Goal: Task Accomplishment & Management: Manage account settings

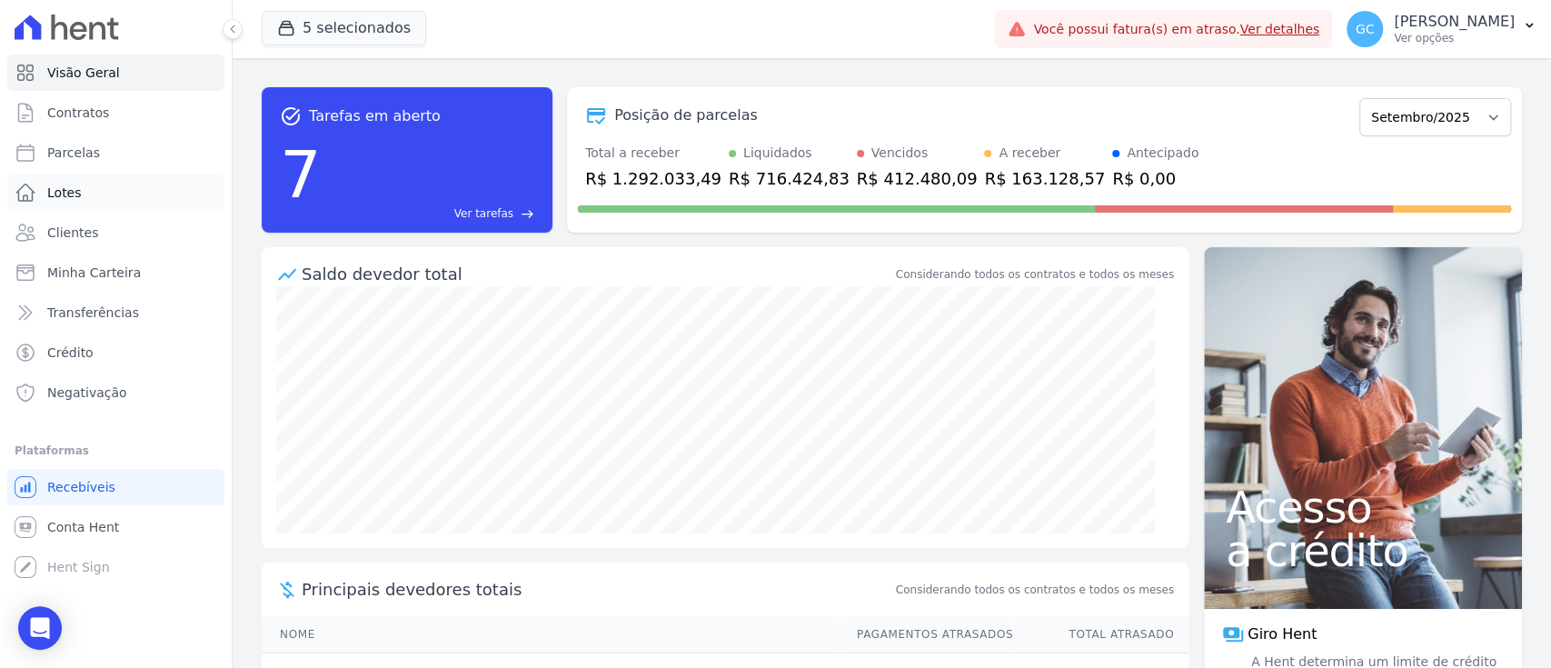
click at [96, 207] on link "Lotes" at bounding box center [115, 192] width 217 height 36
click at [91, 228] on span "Clientes" at bounding box center [72, 233] width 51 height 18
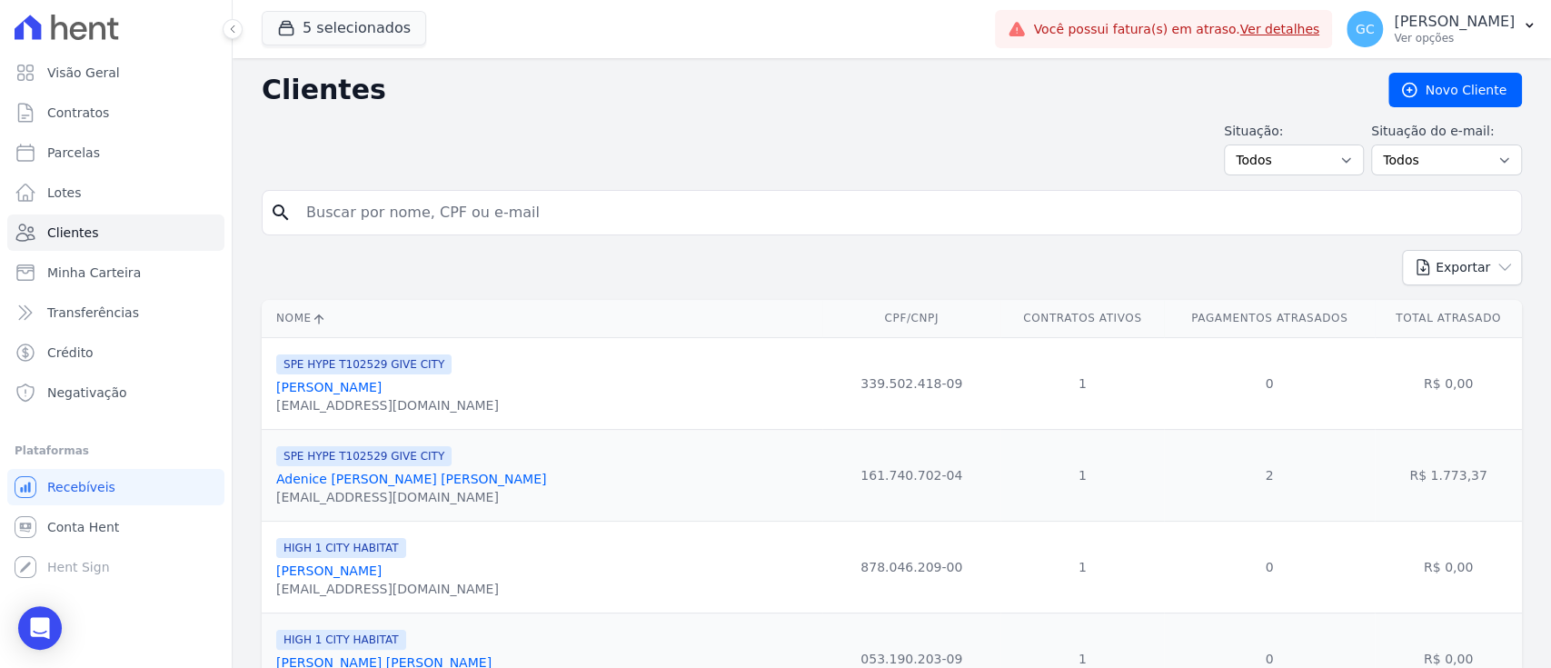
click at [440, 212] on input "search" at bounding box center [904, 212] width 1218 height 36
paste input "[PERSON_NAME]"
type input "[PERSON_NAME]"
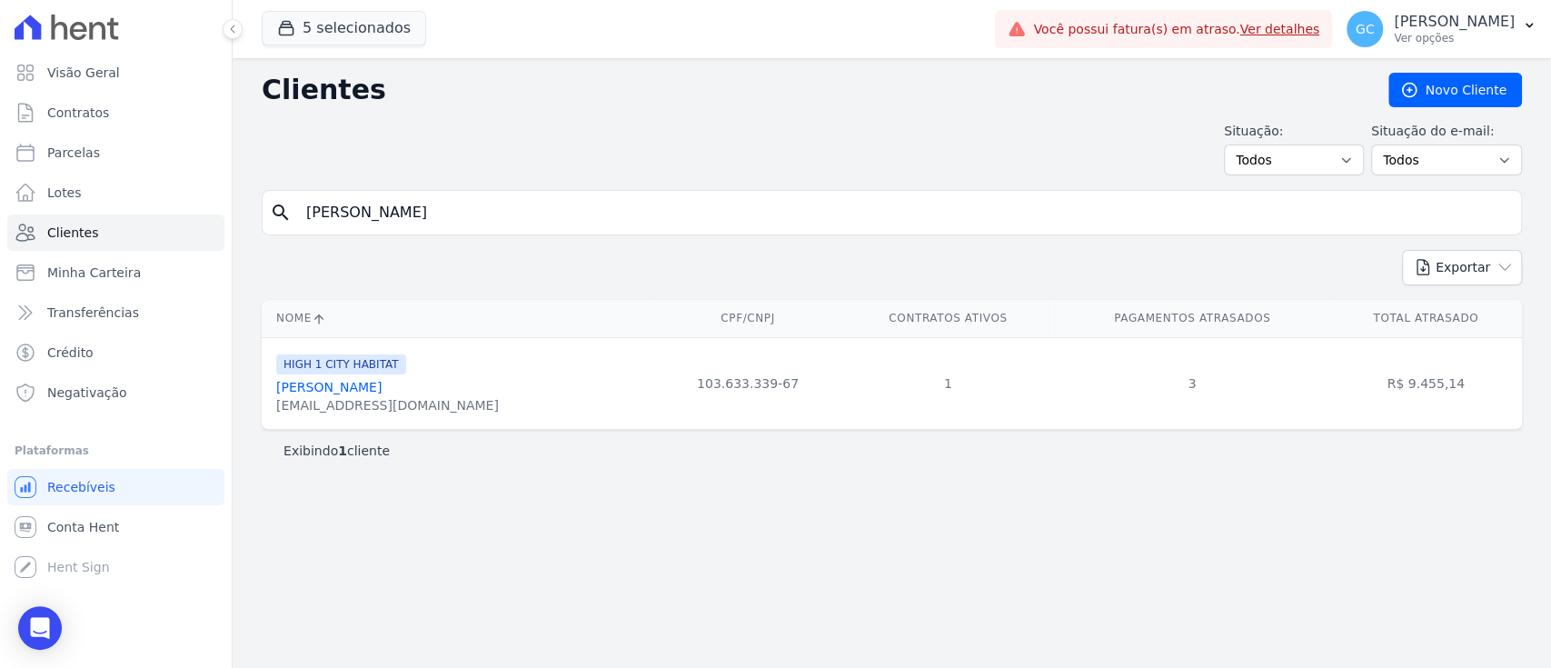
click at [302, 394] on div "[PERSON_NAME]" at bounding box center [387, 387] width 223 height 18
click at [300, 388] on link "[PERSON_NAME]" at bounding box center [328, 387] width 105 height 15
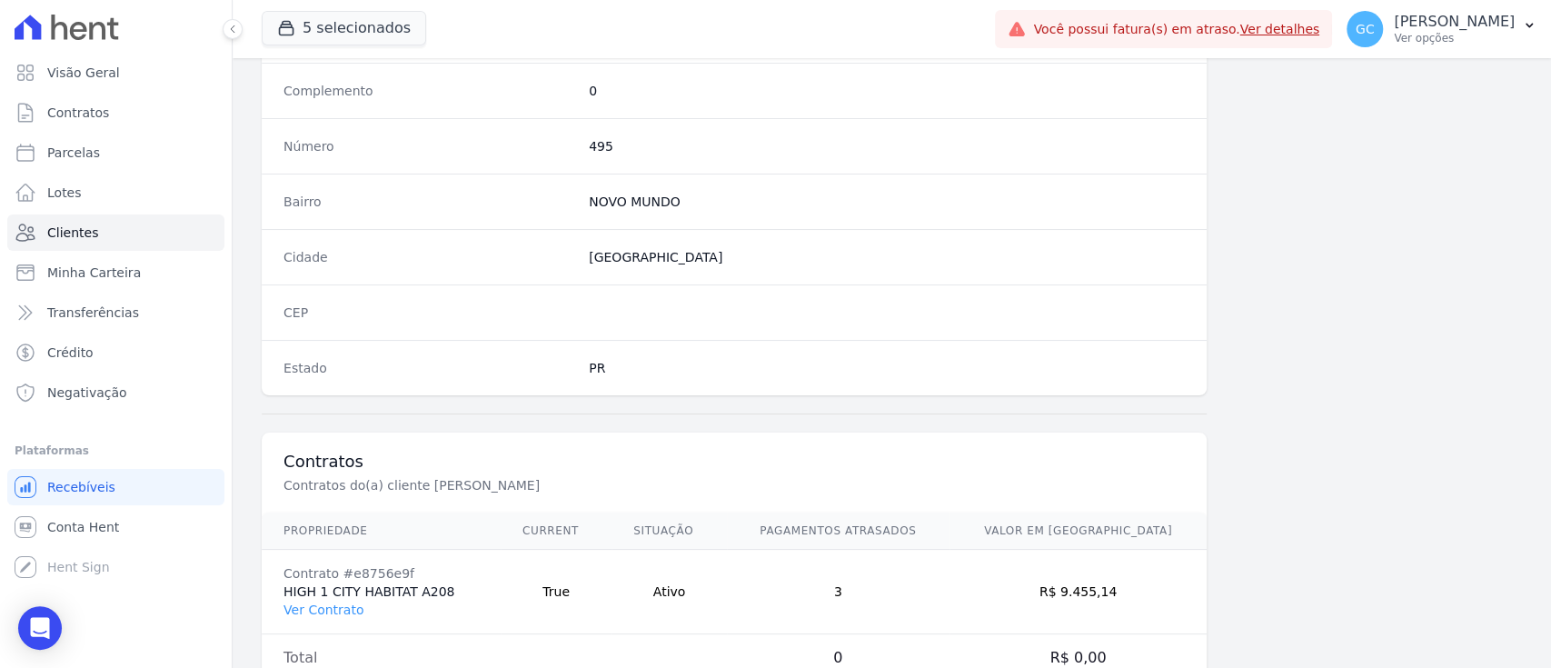
scroll to position [1029, 0]
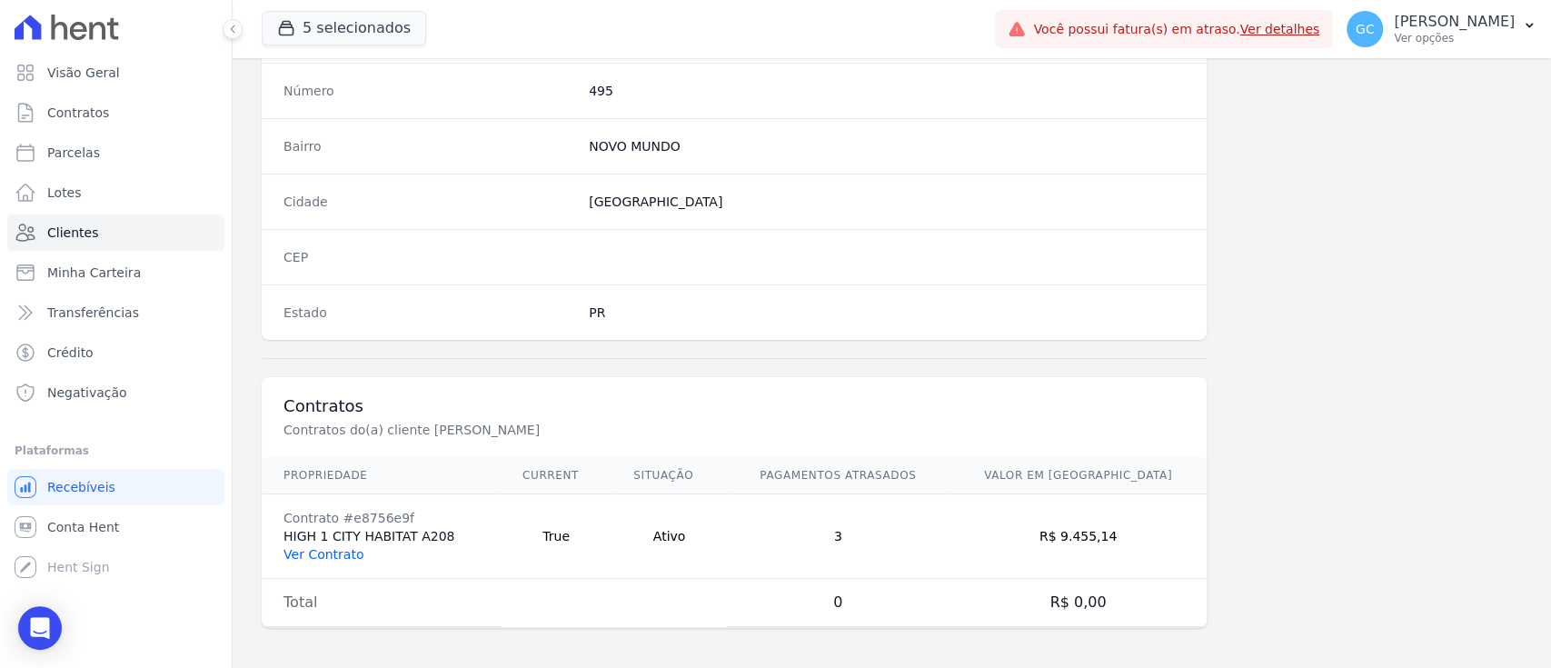
click at [333, 556] on link "Ver Contrato" at bounding box center [323, 554] width 80 height 15
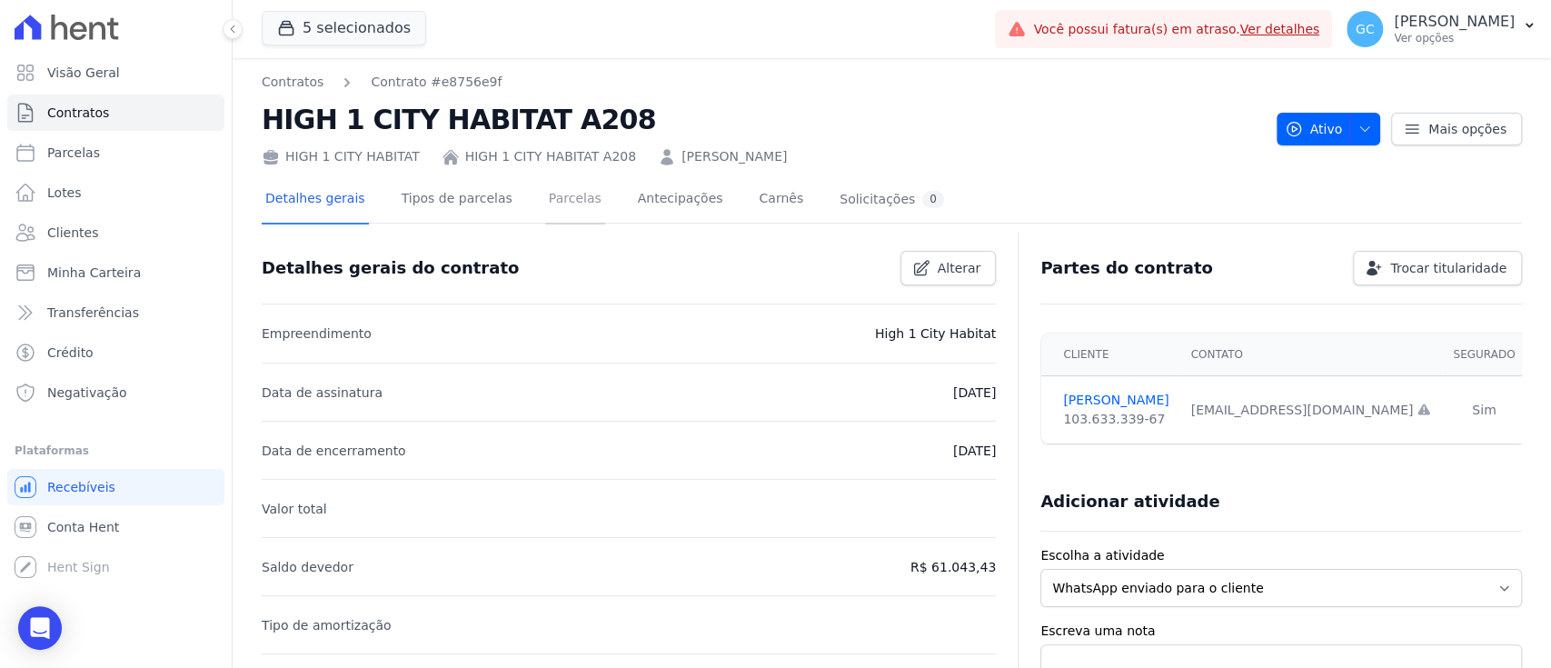
click at [547, 197] on link "Parcelas" at bounding box center [575, 200] width 60 height 48
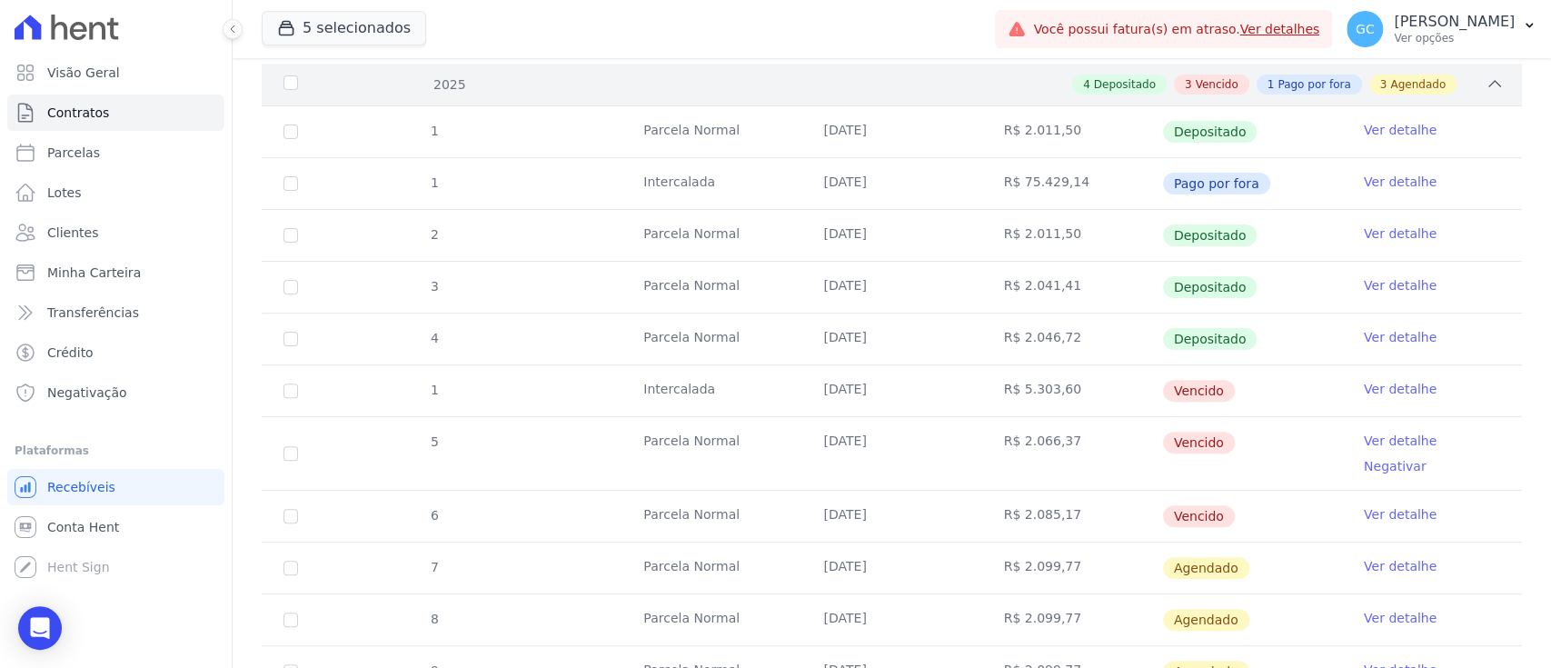
scroll to position [363, 0]
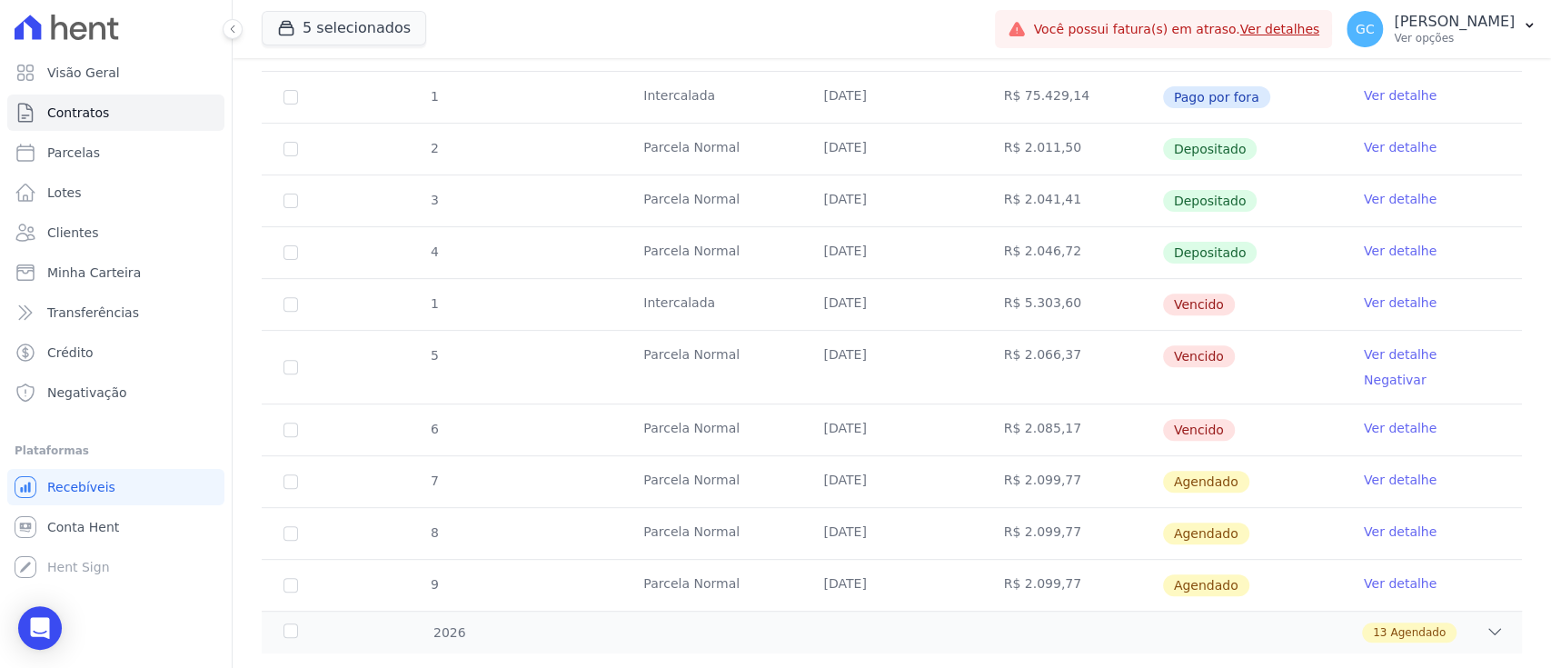
click at [1364, 303] on link "Ver detalhe" at bounding box center [1400, 302] width 73 height 18
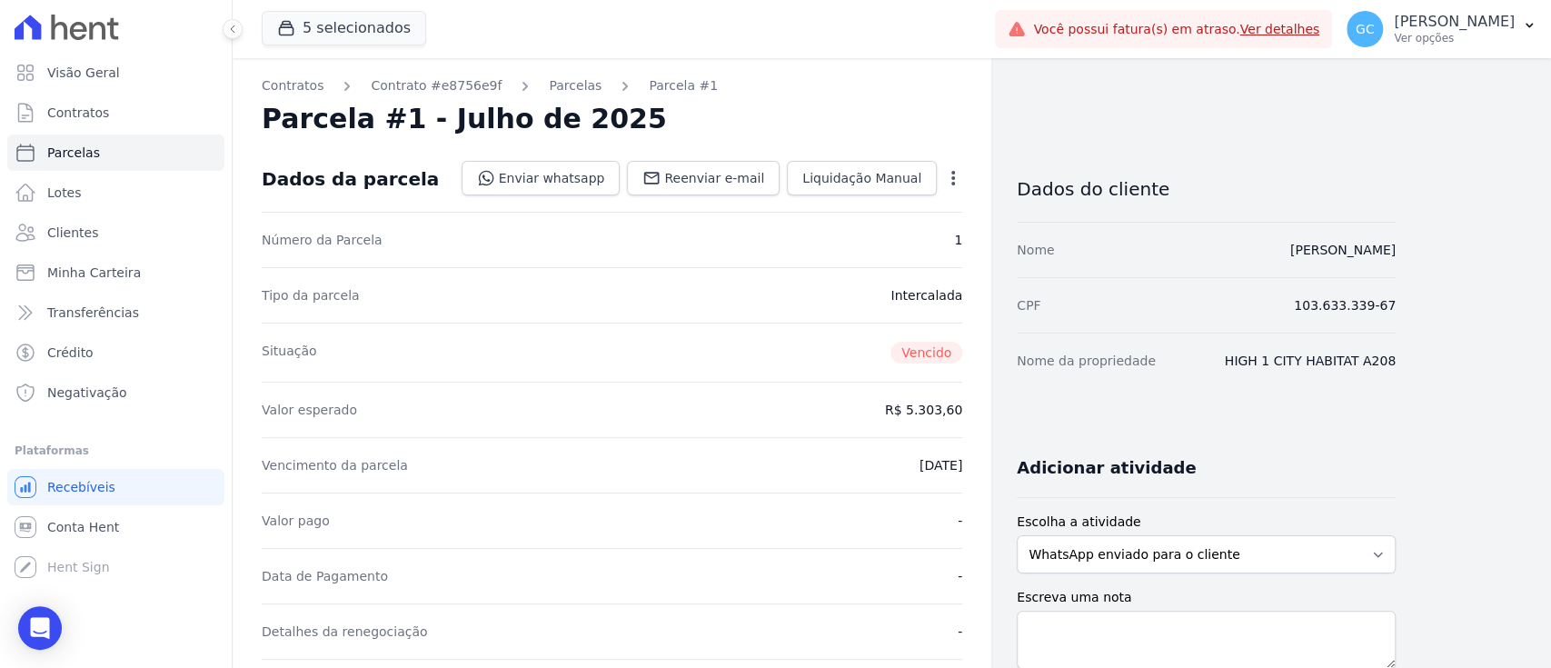
click at [952, 176] on icon "button" at bounding box center [953, 178] width 4 height 15
click at [640, 416] on div "Valor esperado R$ 5.303,60" at bounding box center [612, 409] width 701 height 55
click at [949, 182] on icon "button" at bounding box center [953, 178] width 18 height 18
click at [909, 192] on link "Alterar" at bounding box center [875, 202] width 160 height 33
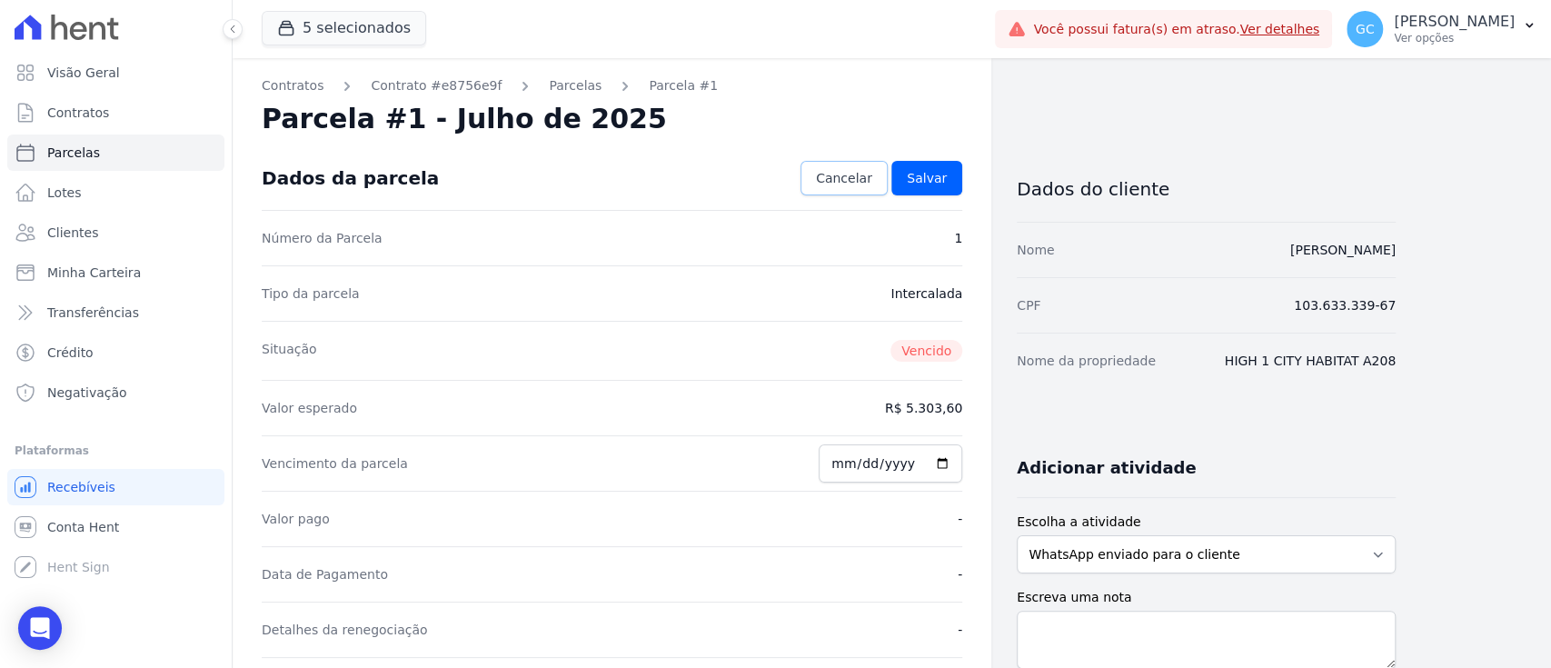
click at [863, 174] on span "Cancelar" at bounding box center [844, 178] width 56 height 18
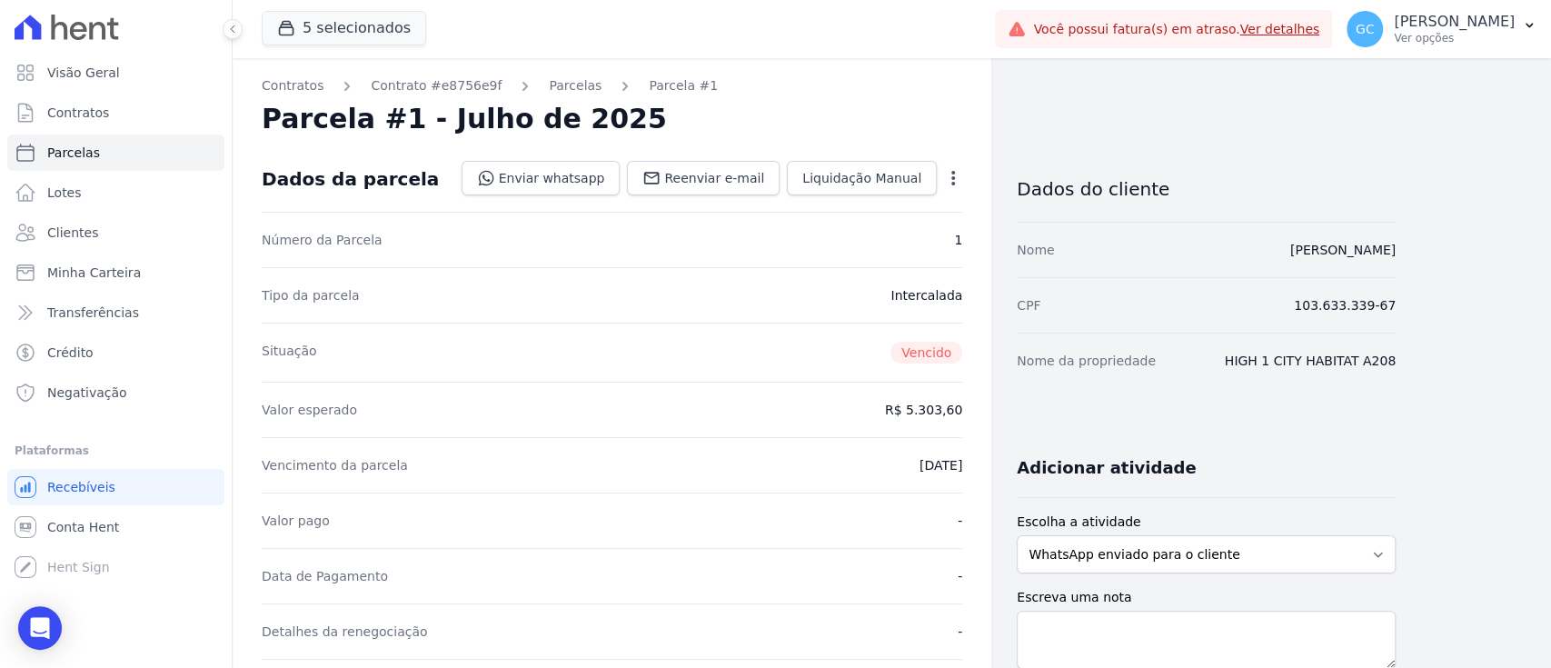
click at [954, 171] on icon "button" at bounding box center [953, 178] width 18 height 18
click at [867, 271] on link "Renegociar" at bounding box center [875, 268] width 160 height 33
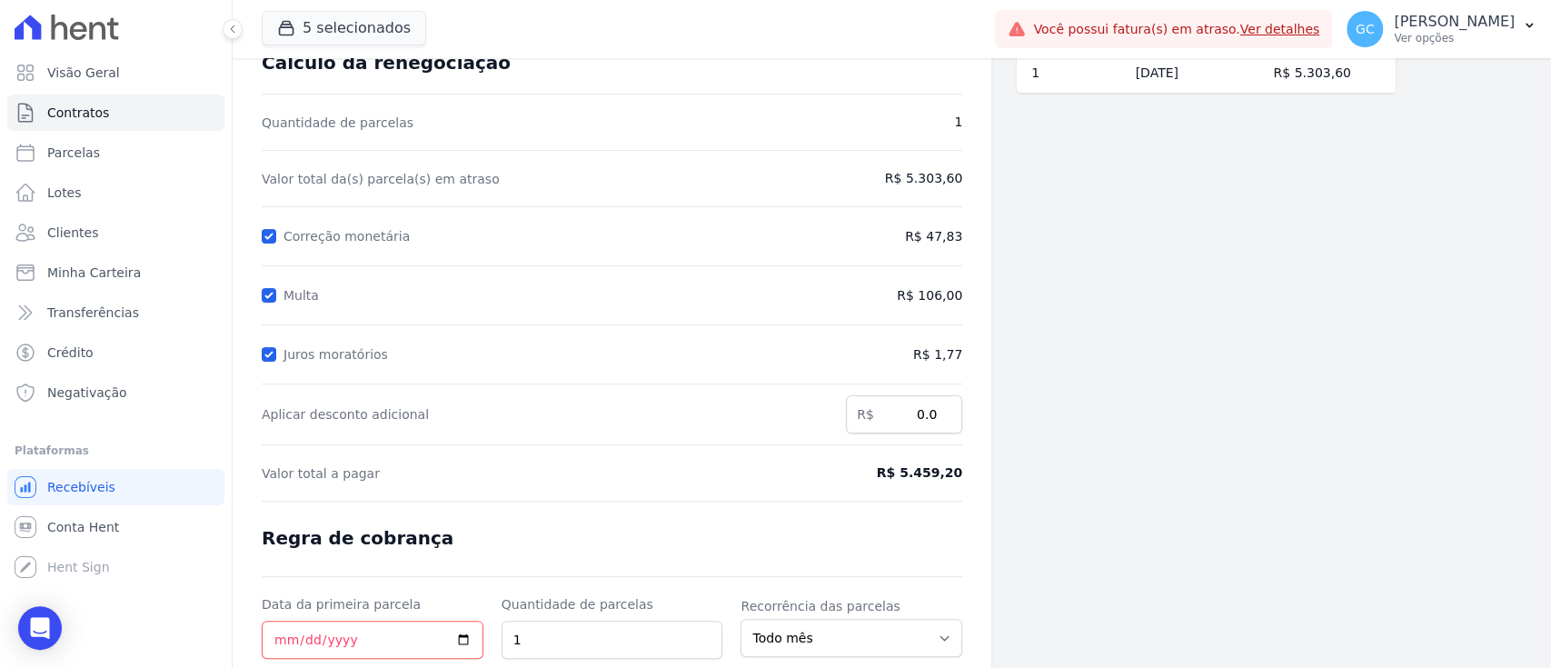
scroll to position [240, 0]
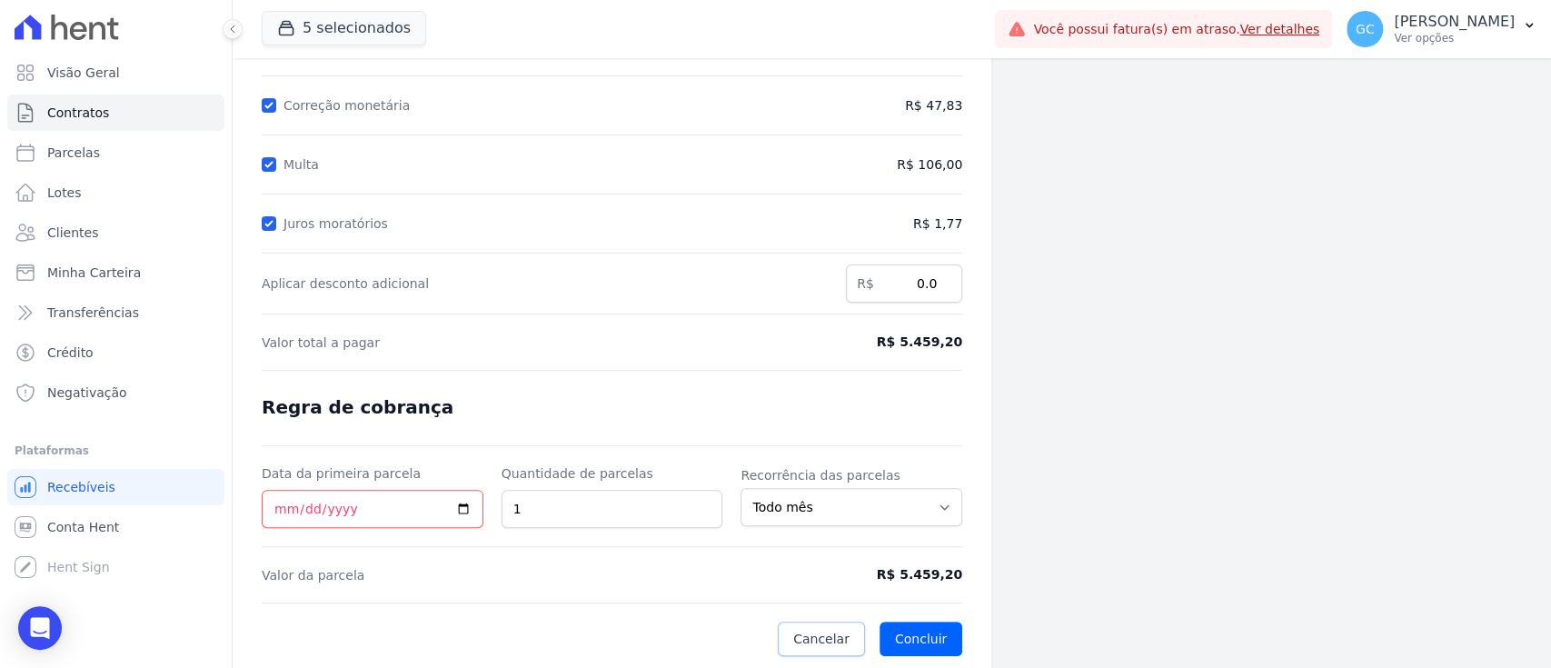
click at [805, 648] on link "Cancelar" at bounding box center [821, 638] width 87 height 35
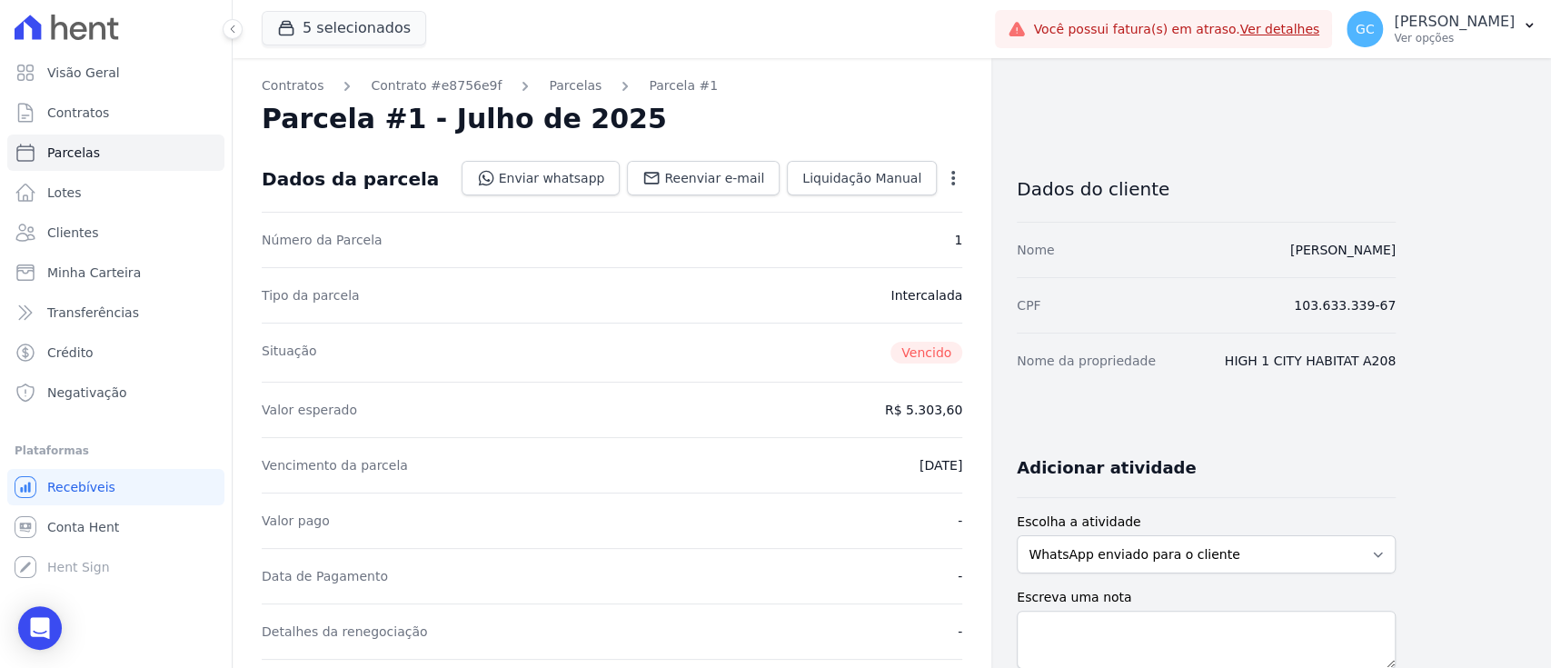
click at [728, 502] on div "Valor pago -" at bounding box center [612, 519] width 701 height 55
click at [952, 178] on icon "button" at bounding box center [953, 178] width 4 height 15
click at [906, 236] on link "Cancelar Cobrança" at bounding box center [875, 235] width 160 height 33
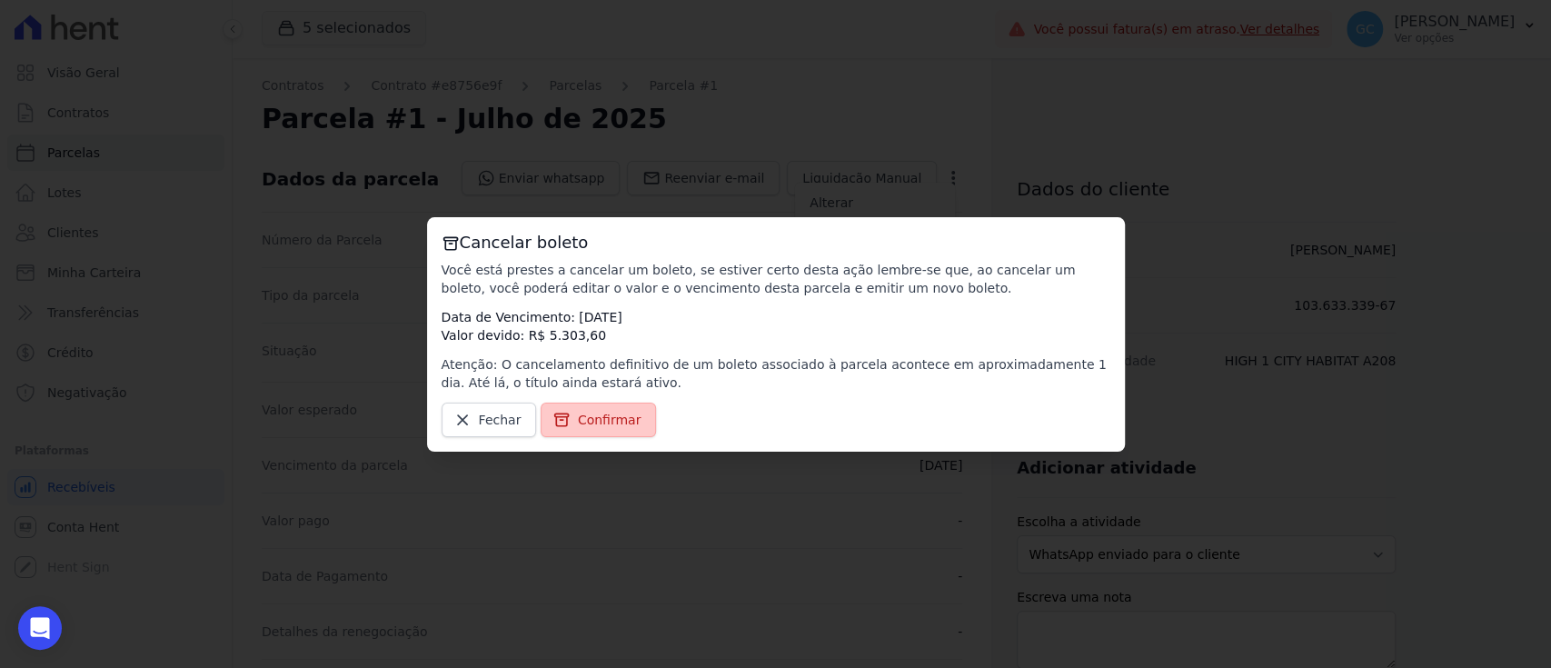
click at [601, 422] on span "Confirmar" at bounding box center [610, 420] width 64 height 18
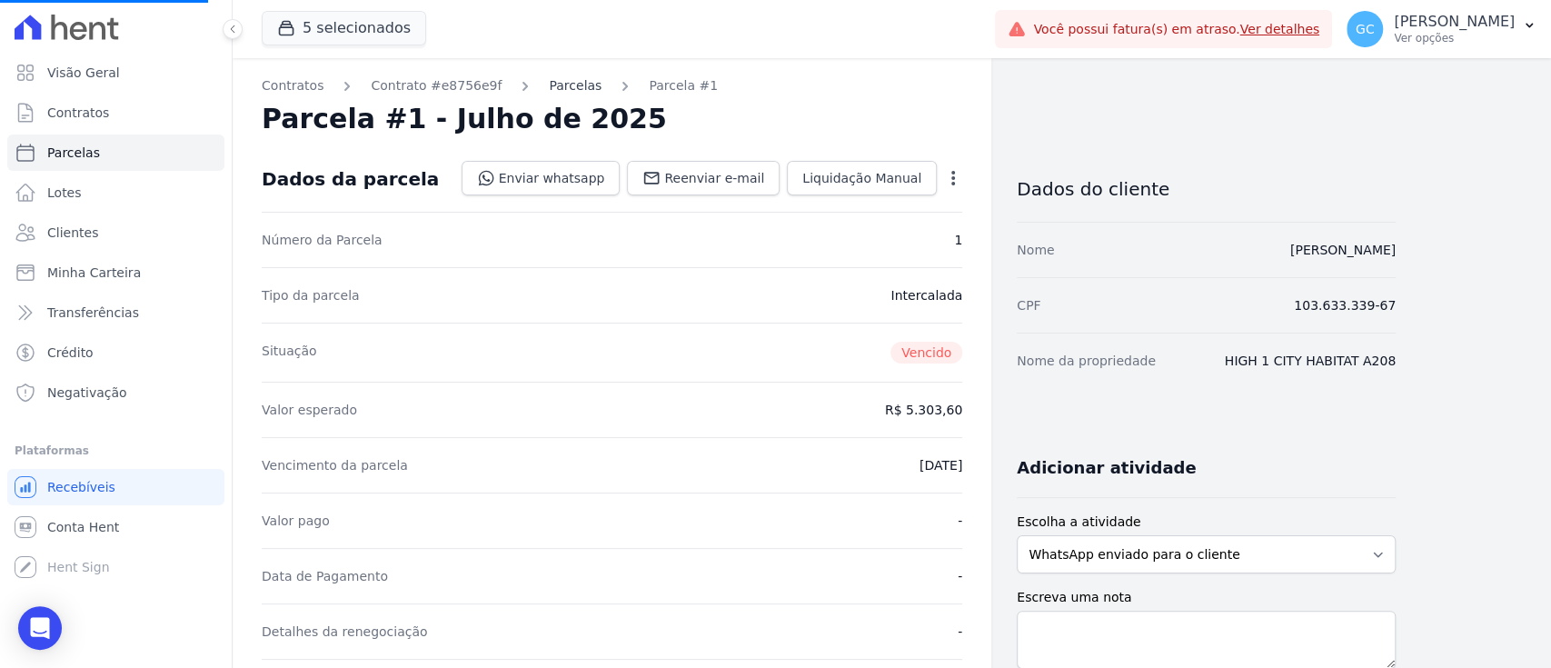
click at [564, 91] on link "Parcelas" at bounding box center [575, 85] width 53 height 19
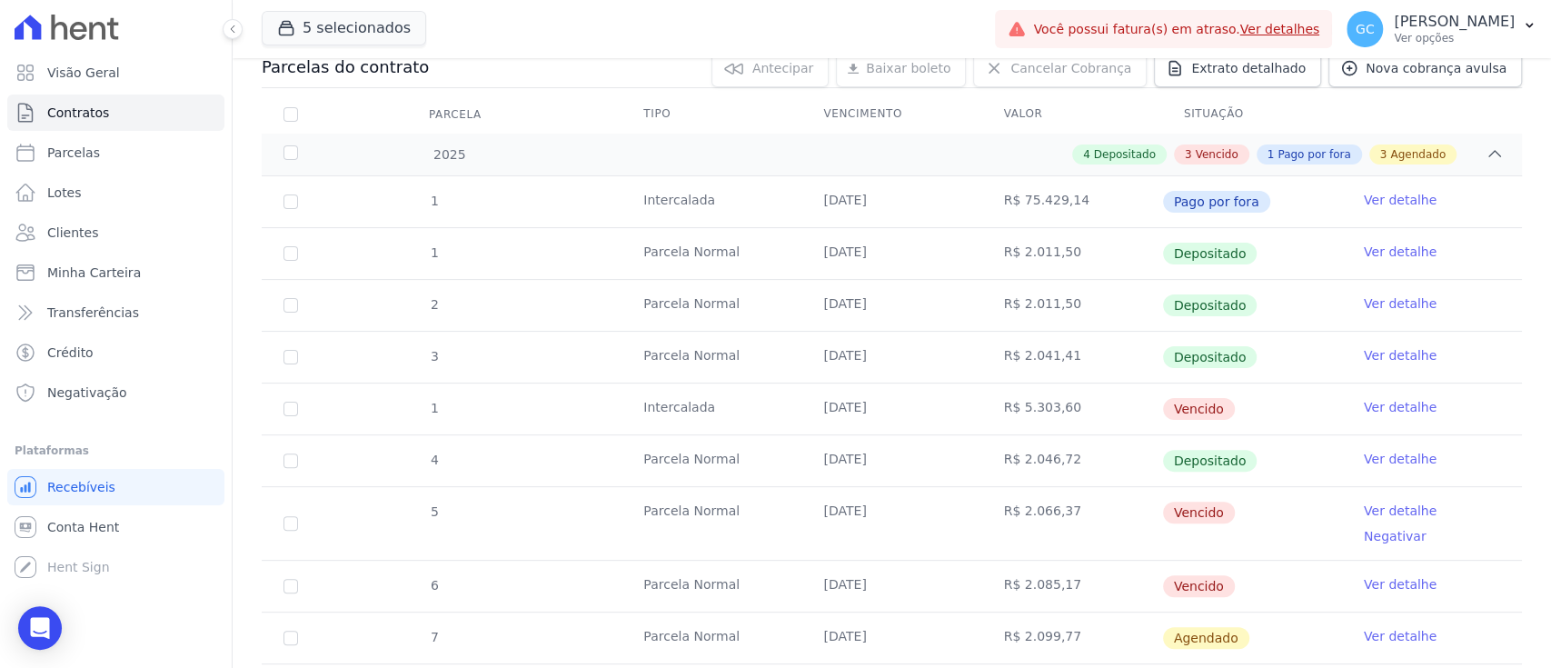
scroll to position [242, 0]
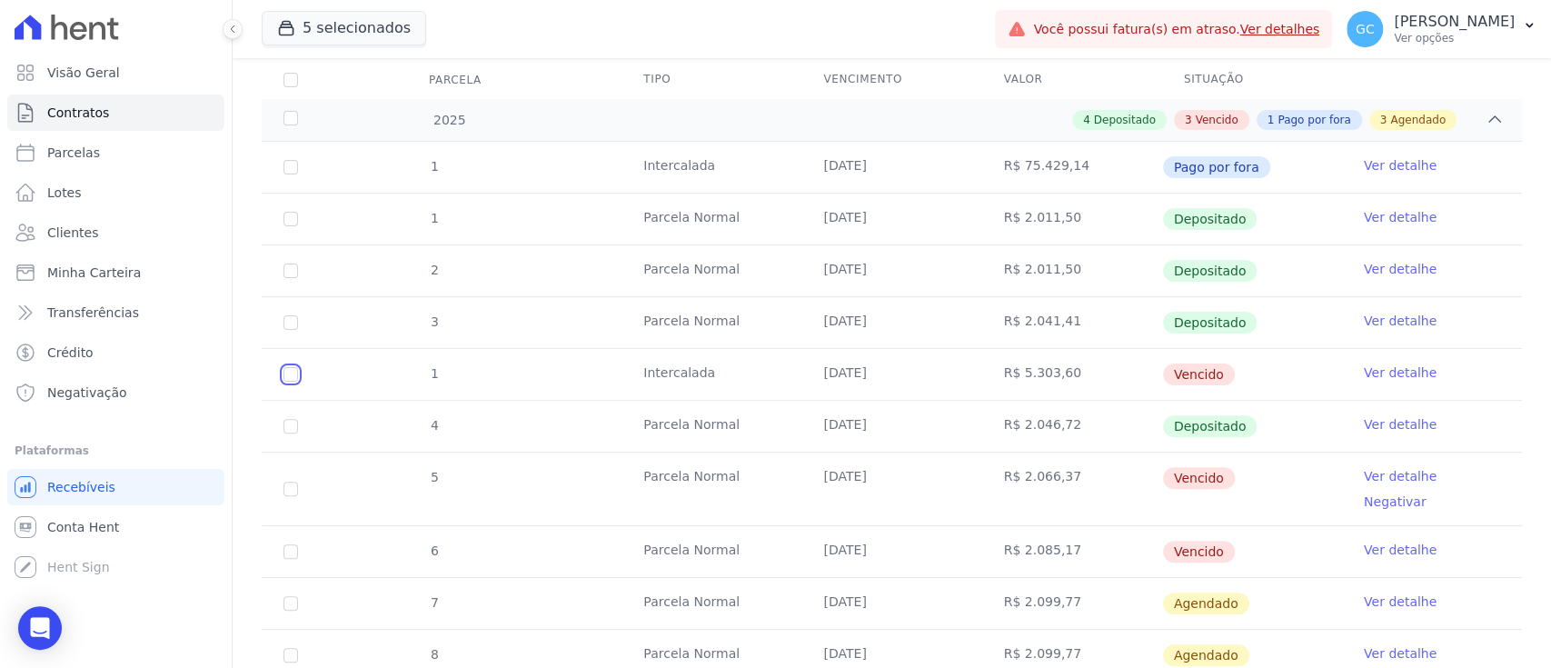
click at [290, 372] on input "checkbox" at bounding box center [290, 374] width 15 height 15
checkbox input "true"
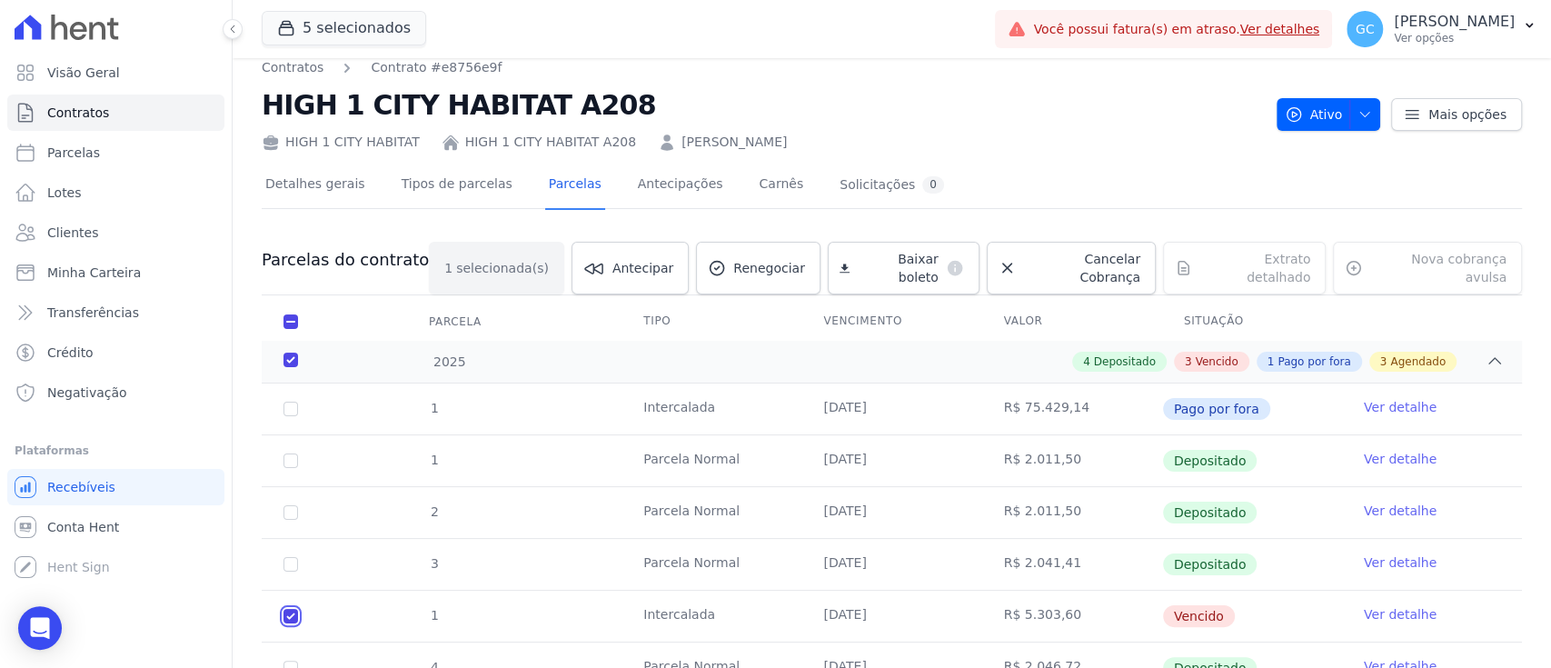
scroll to position [0, 0]
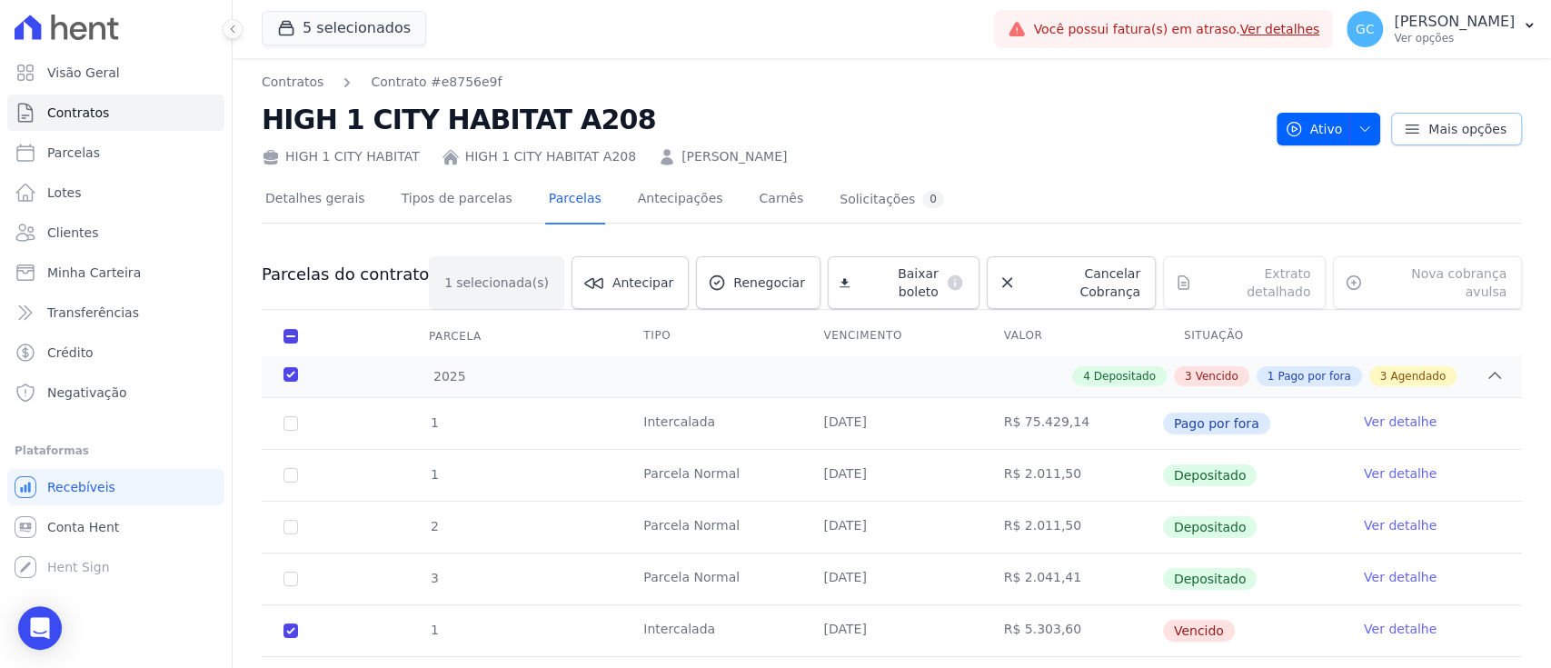
click at [1478, 134] on span "Mais opções" at bounding box center [1467, 129] width 78 height 18
click at [1013, 185] on div "Detalhes gerais Tipos de parcelas Parcelas Antecipações Carnês Solicitações 0" at bounding box center [892, 199] width 1260 height 45
click at [786, 273] on span "Renegociar" at bounding box center [769, 282] width 72 height 18
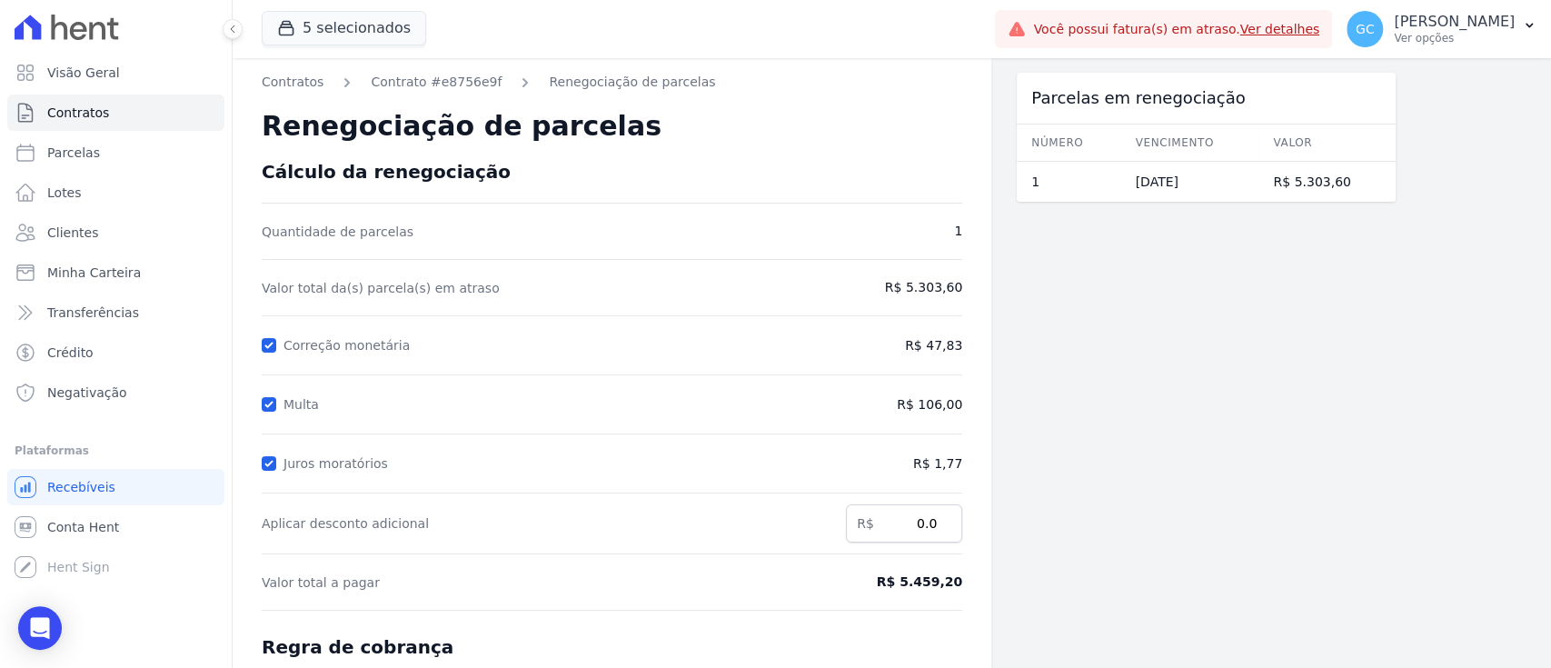
click at [283, 406] on label "Multa" at bounding box center [304, 404] width 43 height 15
click at [276, 406] on input "Multa" at bounding box center [269, 404] width 15 height 15
click at [265, 413] on div at bounding box center [269, 404] width 15 height 18
click at [271, 410] on input "Multa" at bounding box center [269, 404] width 15 height 15
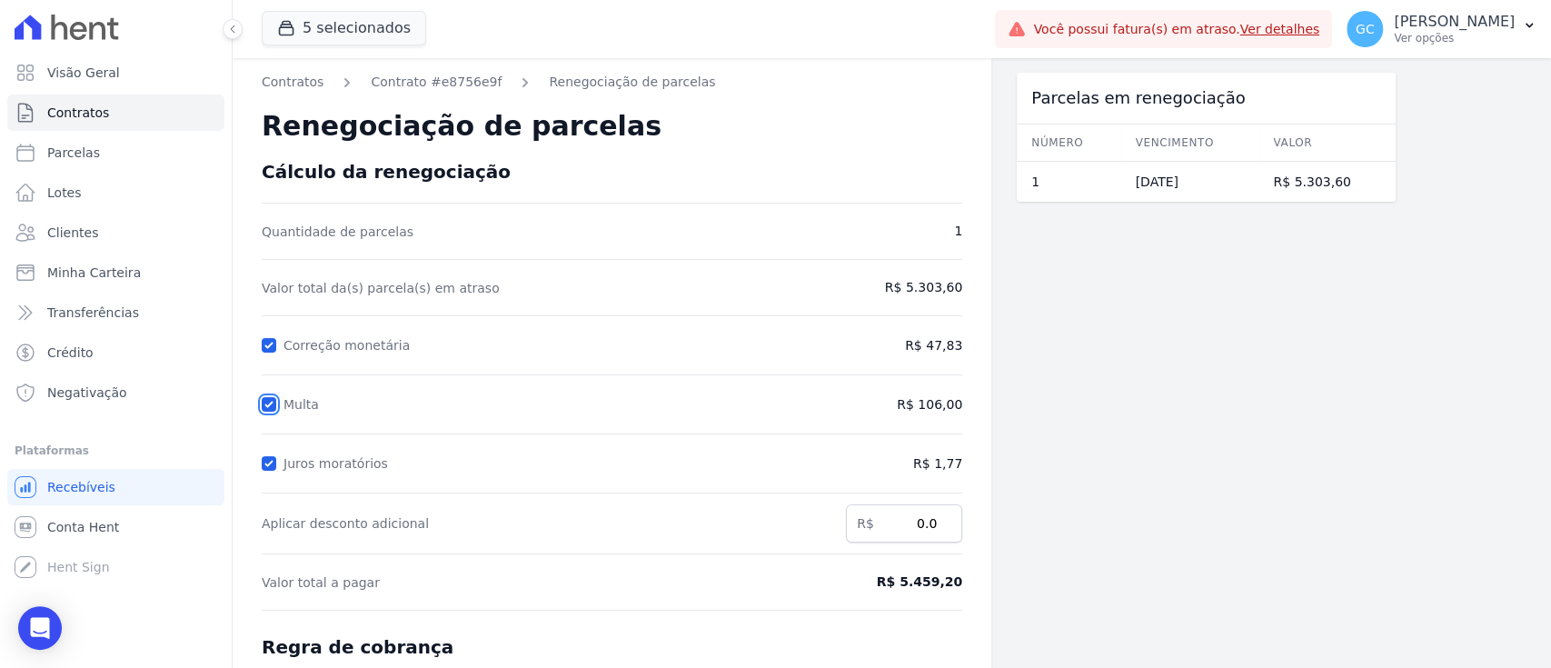
click at [271, 409] on input "Multa" at bounding box center [269, 404] width 15 height 15
click at [271, 408] on input "Multa" at bounding box center [269, 404] width 15 height 15
checkbox input "true"
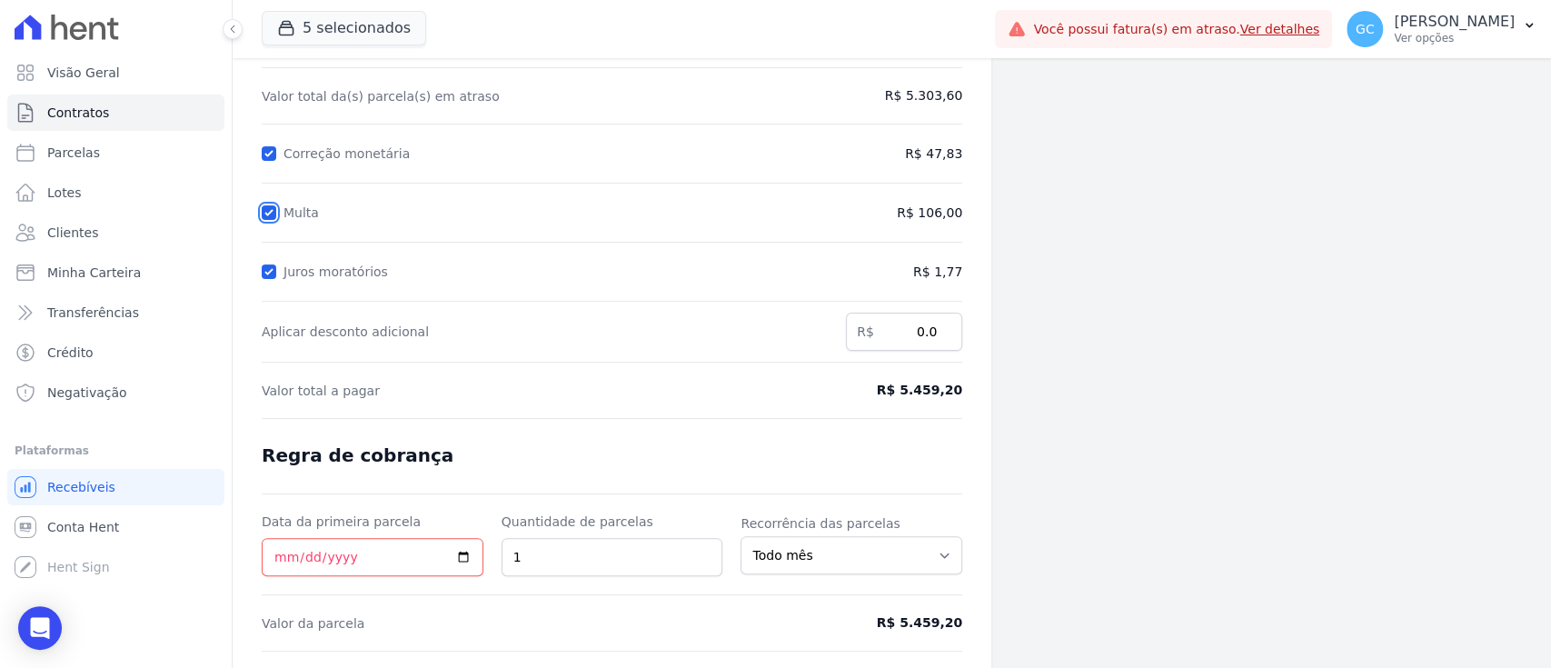
scroll to position [240, 0]
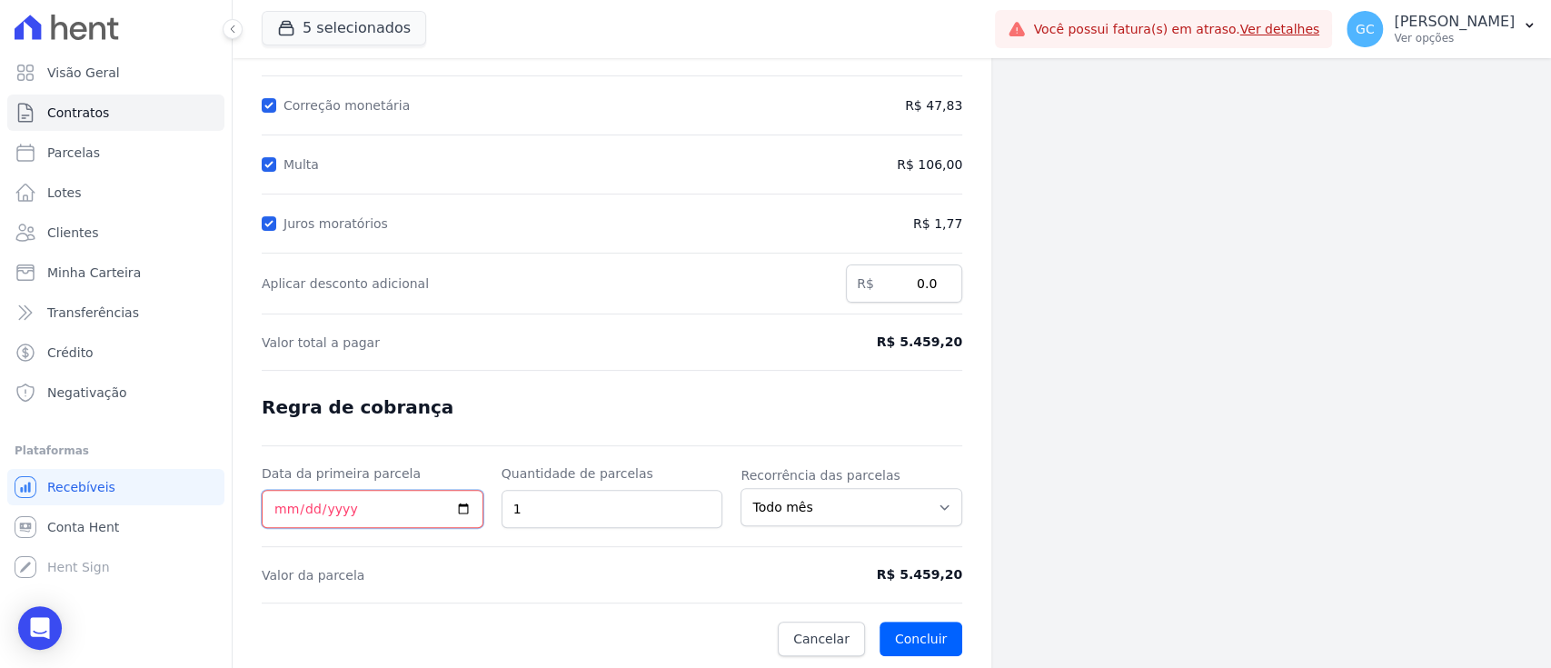
click at [288, 508] on input "Data da primeira parcela" at bounding box center [373, 509] width 222 height 38
type input "2026-03-24"
click at [664, 347] on span "Valor total a pagar" at bounding box center [522, 342] width 521 height 18
click at [890, 573] on span "R$ 5.459,20" at bounding box center [881, 574] width 162 height 19
click at [947, 582] on span "R$ 5.459,20" at bounding box center [881, 574] width 162 height 19
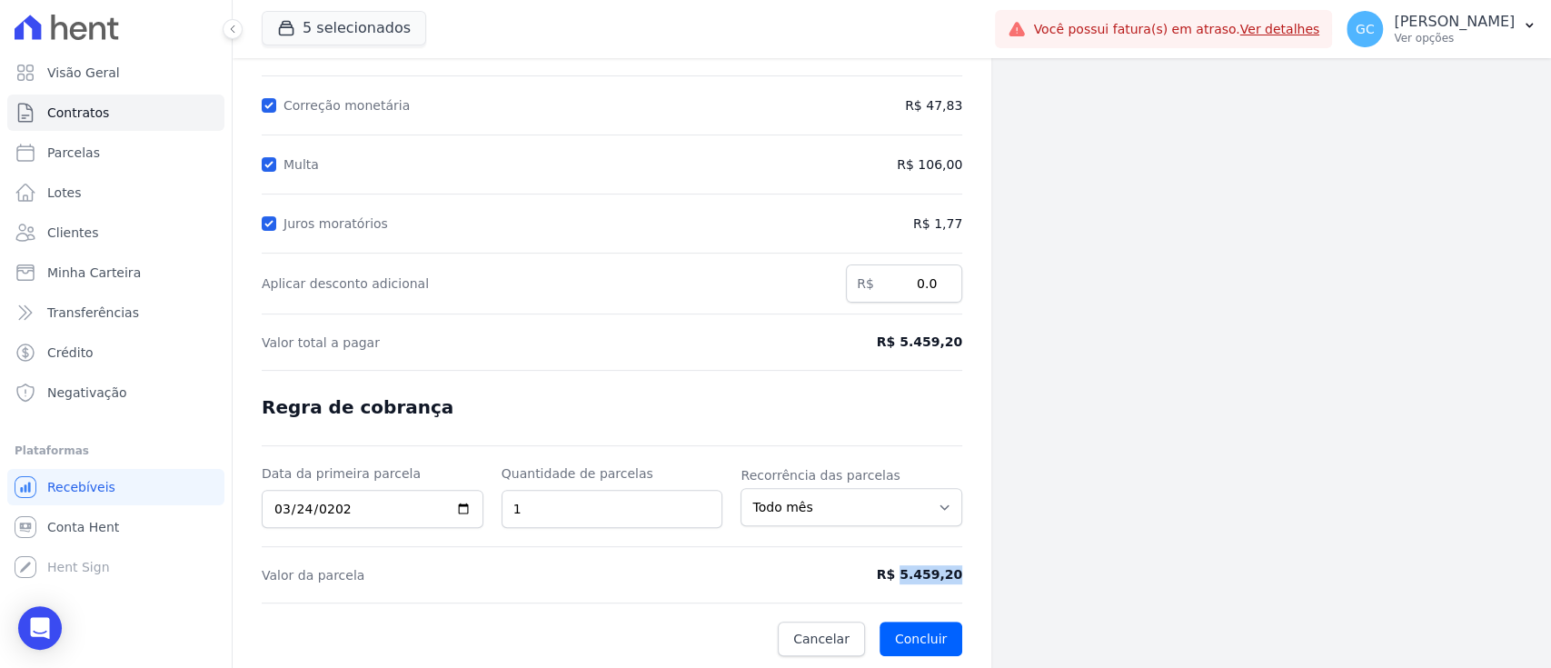
click at [947, 582] on span "R$ 5.459,20" at bounding box center [881, 574] width 162 height 19
click at [910, 323] on form "Cálculo da renegociação Quantidade de parcelas 1 Valor total da(s) parcela(s) e…" at bounding box center [612, 288] width 701 height 735
click at [933, 343] on span "R$ 5.459,20" at bounding box center [881, 342] width 162 height 19
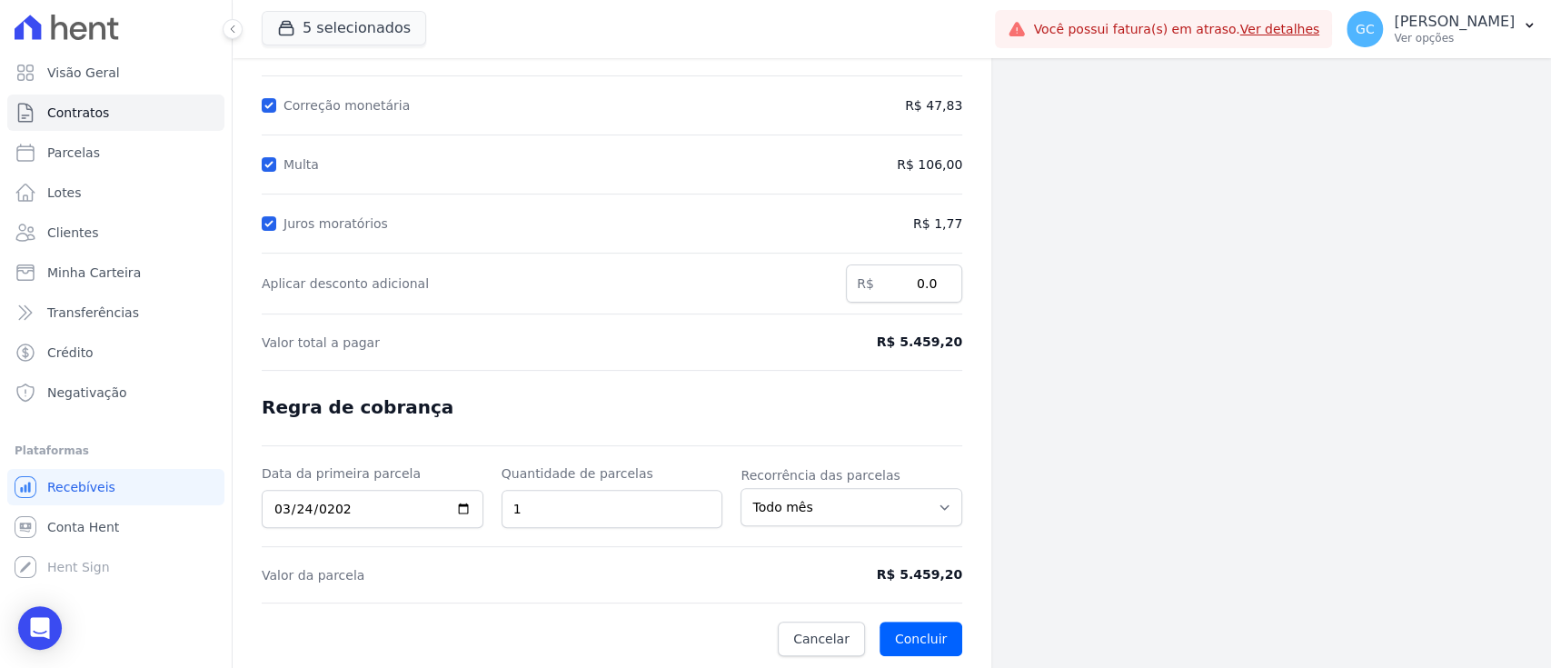
click at [933, 343] on span "R$ 5.459,20" at bounding box center [881, 342] width 162 height 19
drag, startPoint x: 892, startPoint y: 344, endPoint x: 952, endPoint y: 342, distance: 60.0
click at [952, 342] on span "R$ 5.459,20" at bounding box center [881, 342] width 162 height 19
drag, startPoint x: 916, startPoint y: 275, endPoint x: 954, endPoint y: 287, distance: 39.9
click at [954, 287] on input "0.0" at bounding box center [904, 283] width 116 height 38
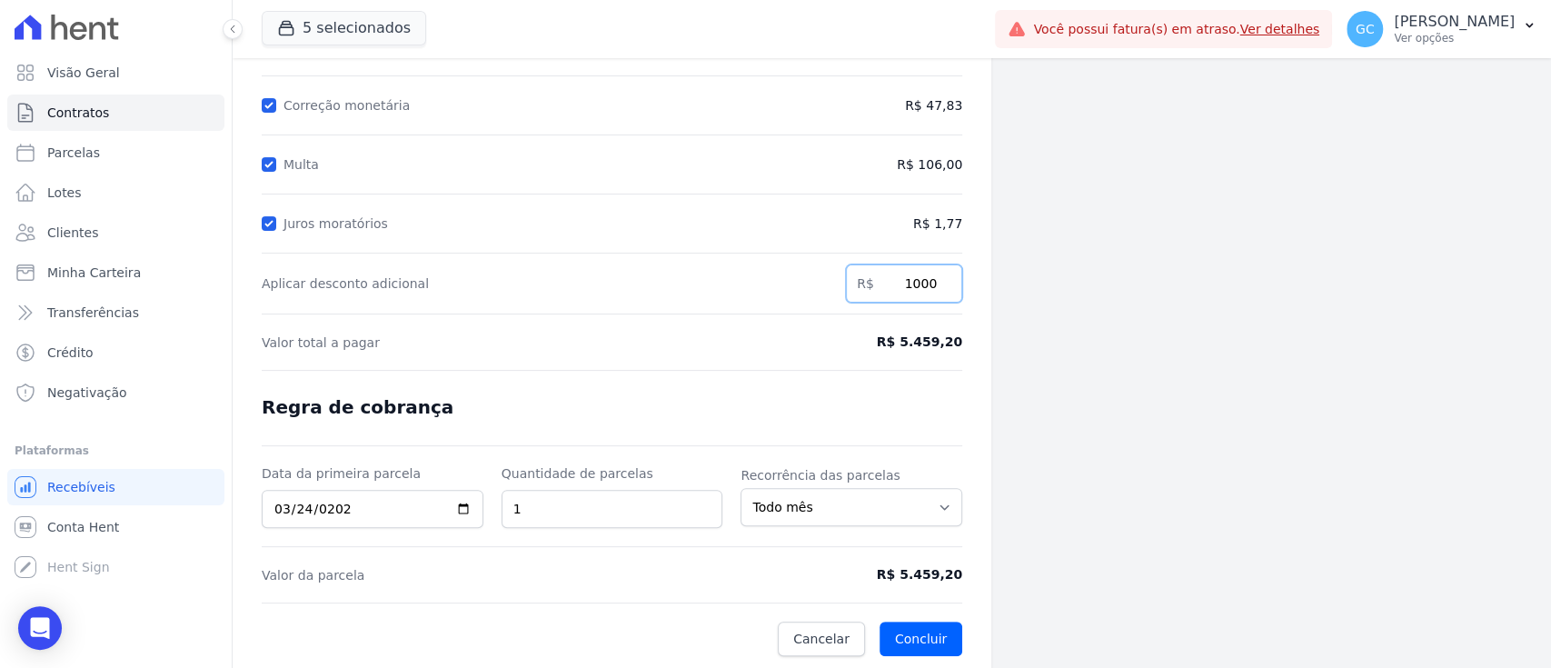
type input "1000"
click at [945, 400] on form "Cálculo da renegociação Quantidade de parcelas 1 Valor total da(s) parcela(s) e…" at bounding box center [612, 288] width 701 height 735
drag, startPoint x: 908, startPoint y: 283, endPoint x: 983, endPoint y: 294, distance: 76.3
click at [983, 294] on div "Contratos Contrato #e8756e9f Renegociação de parcelas Renegociação de parcelas …" at bounding box center [612, 244] width 759 height 852
type input "-1000"
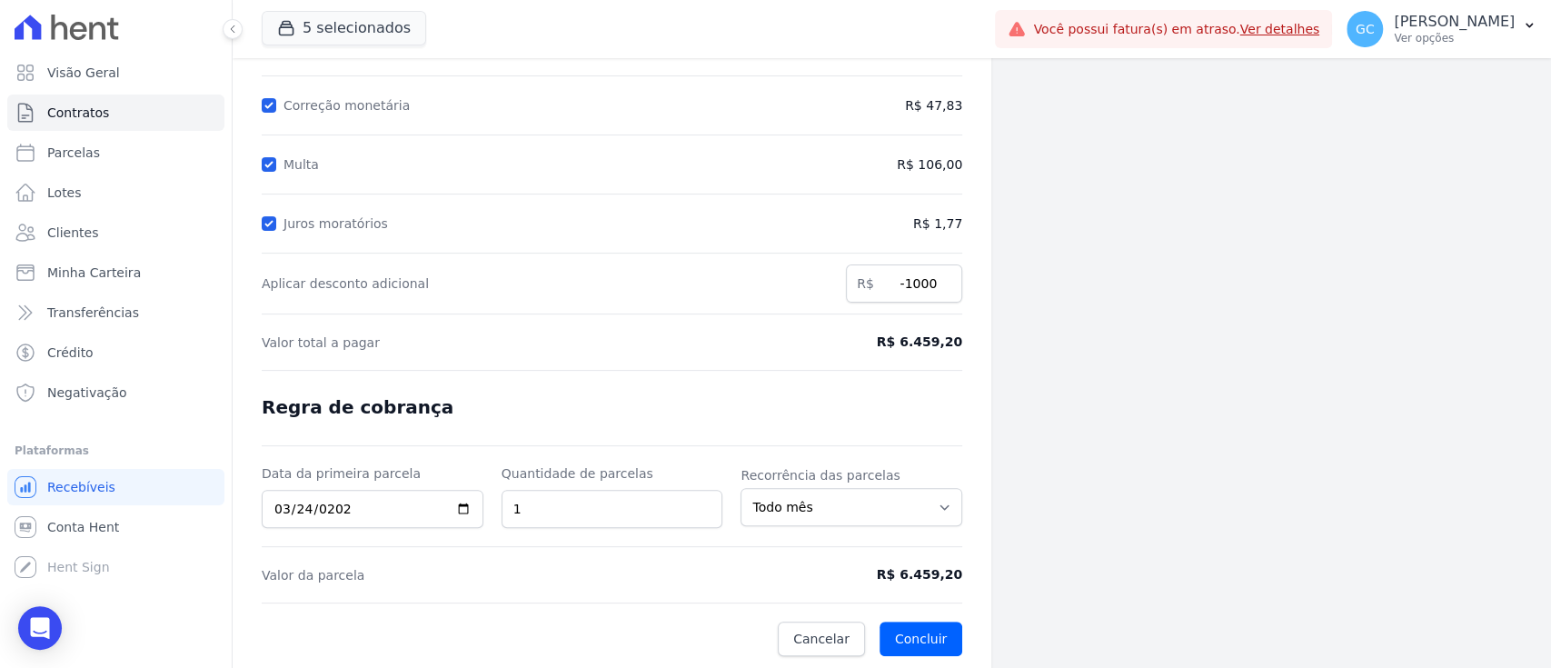
click at [972, 438] on div "Contratos Contrato #e8756e9f Renegociação de parcelas Renegociação de parcelas …" at bounding box center [612, 244] width 759 height 852
drag, startPoint x: 902, startPoint y: 280, endPoint x: 950, endPoint y: 283, distance: 47.3
click at [950, 283] on input "-1000" at bounding box center [904, 283] width 116 height 38
click at [982, 377] on div "Contratos Contrato #e8756e9f Renegociação de parcelas Renegociação de parcelas …" at bounding box center [612, 244] width 759 height 852
drag, startPoint x: 965, startPoint y: 343, endPoint x: 912, endPoint y: 346, distance: 52.8
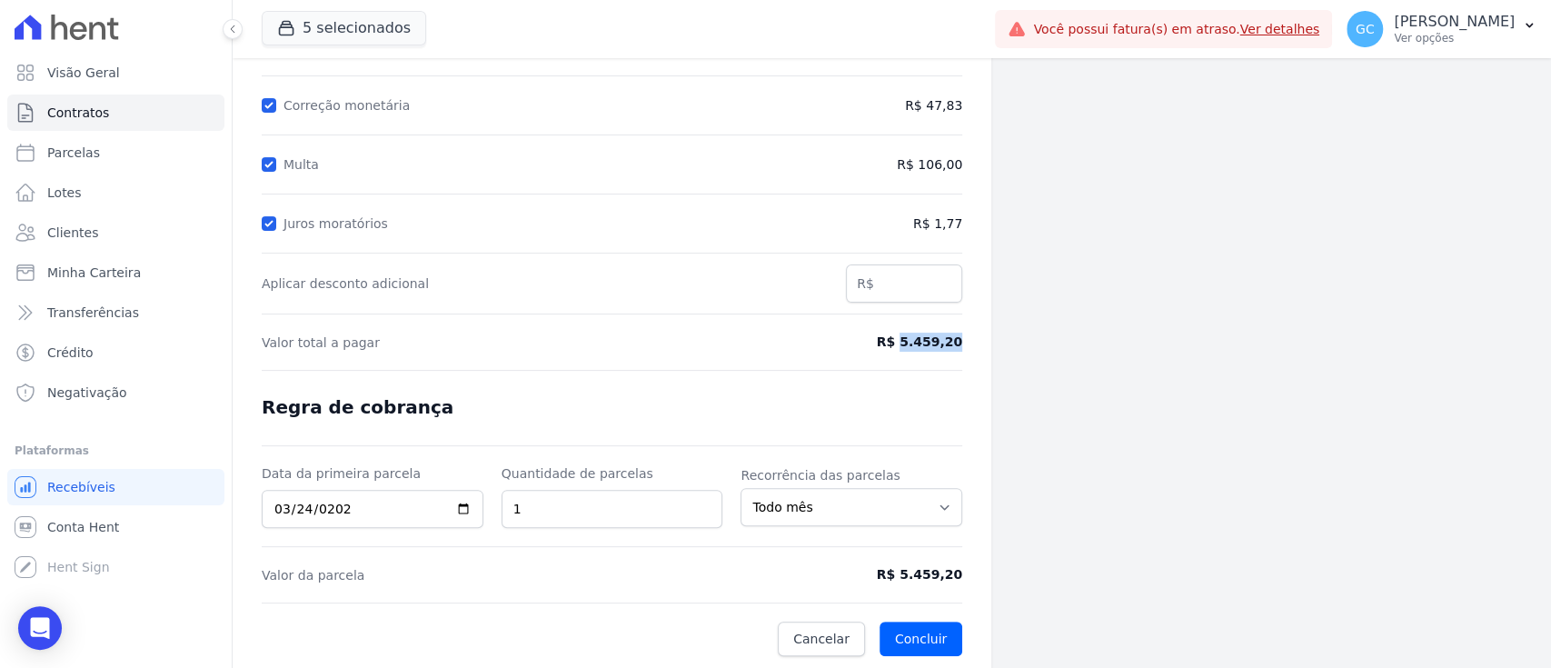
click at [912, 346] on div "Contratos Contrato #e8756e9f Renegociação de parcelas Renegociação de parcelas …" at bounding box center [612, 244] width 759 height 852
copy span "5.459,20"
type input "0"
click at [938, 285] on input "0" at bounding box center [904, 283] width 116 height 38
type input "0"
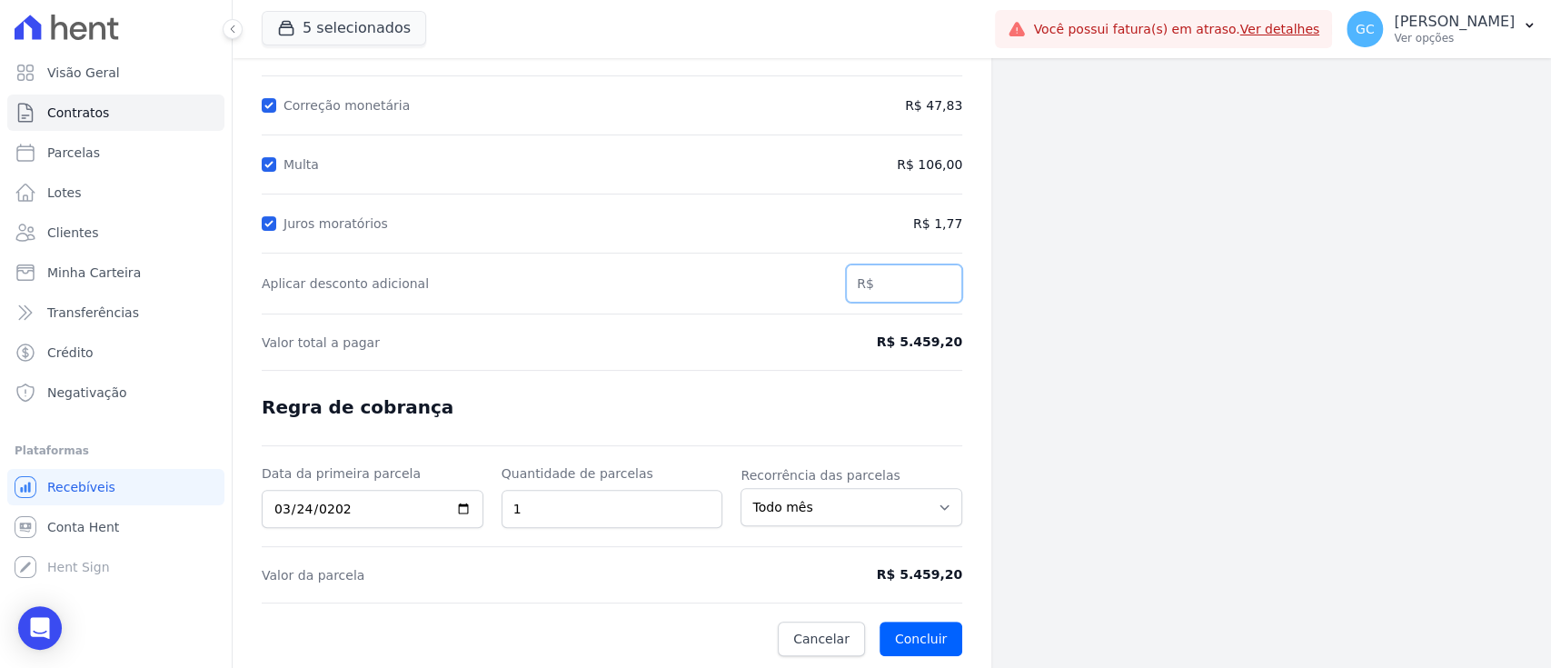
paste input "-171.46"
type input "-171.46"
click at [942, 370] on div at bounding box center [612, 370] width 701 height 1
click at [925, 637] on button "Concluir" at bounding box center [921, 638] width 83 height 35
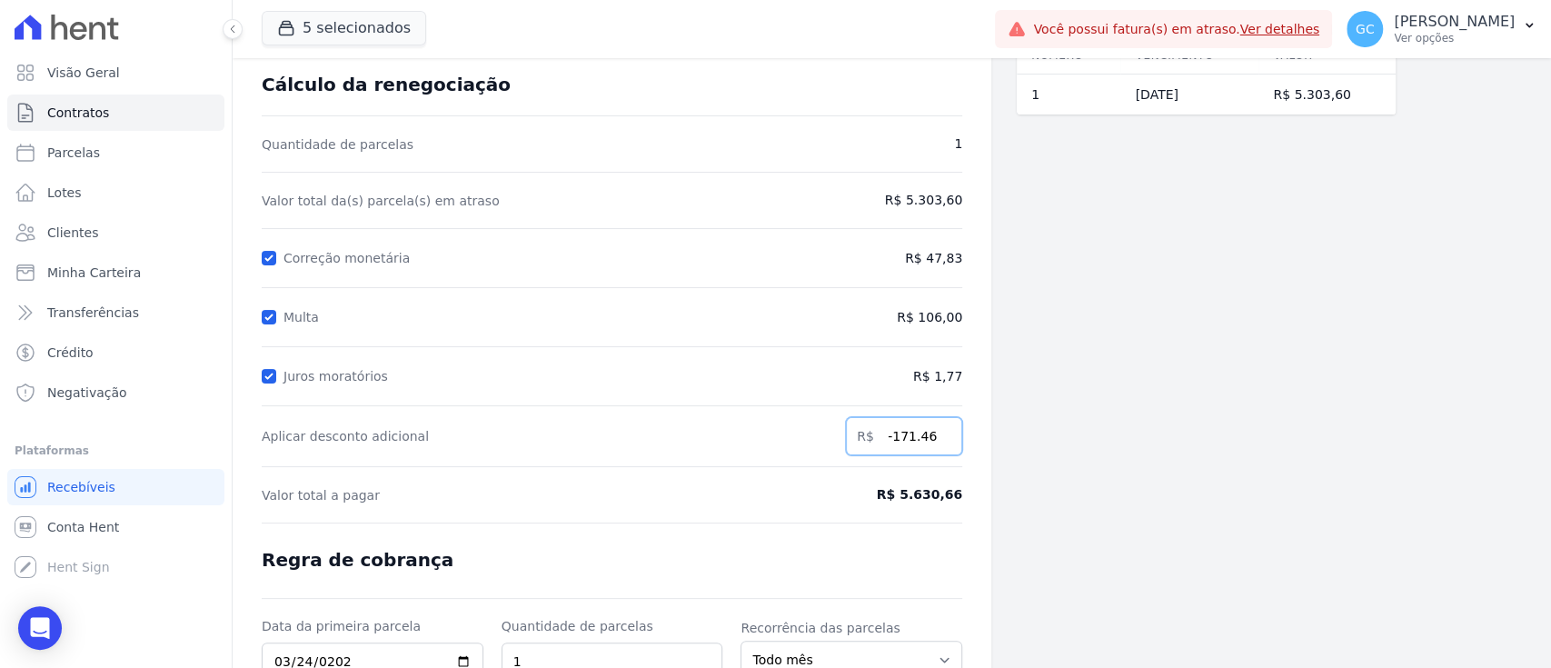
scroll to position [0, 0]
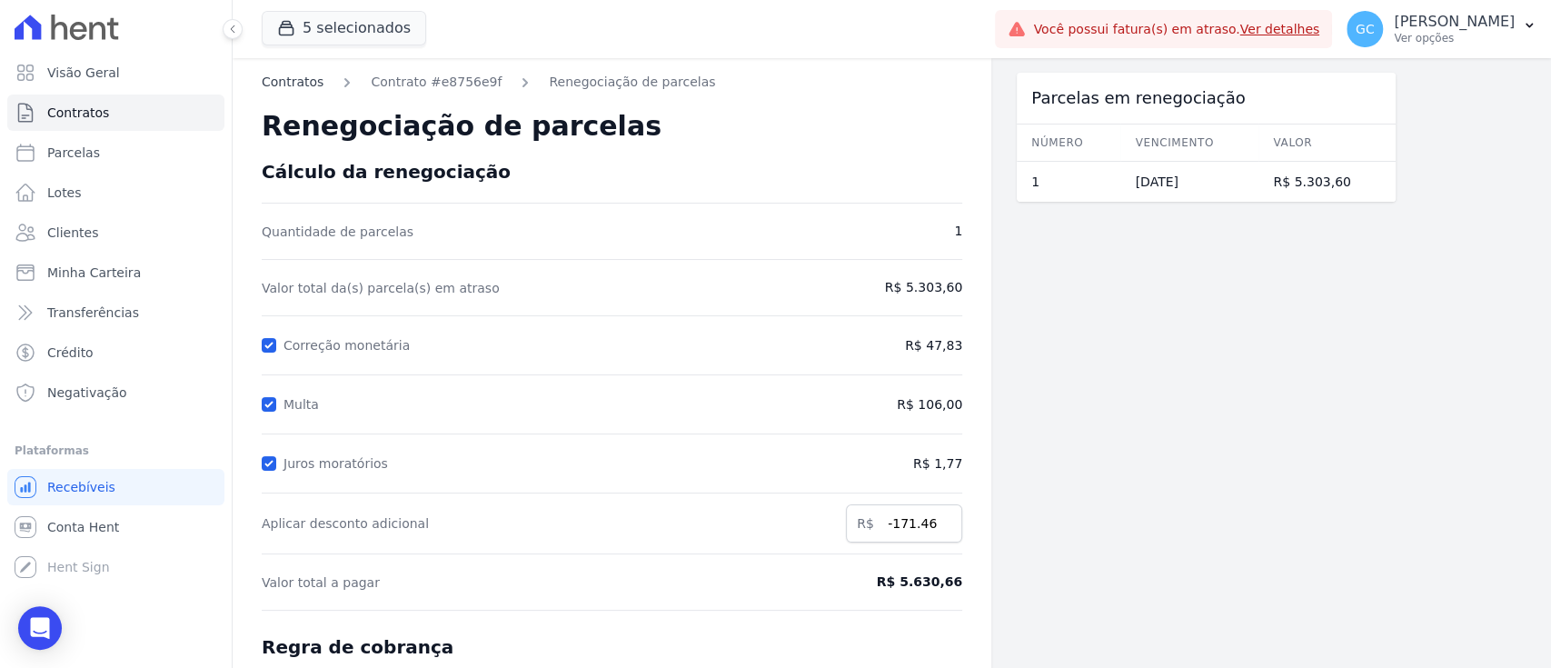
click at [283, 84] on link "Contratos" at bounding box center [293, 82] width 62 height 19
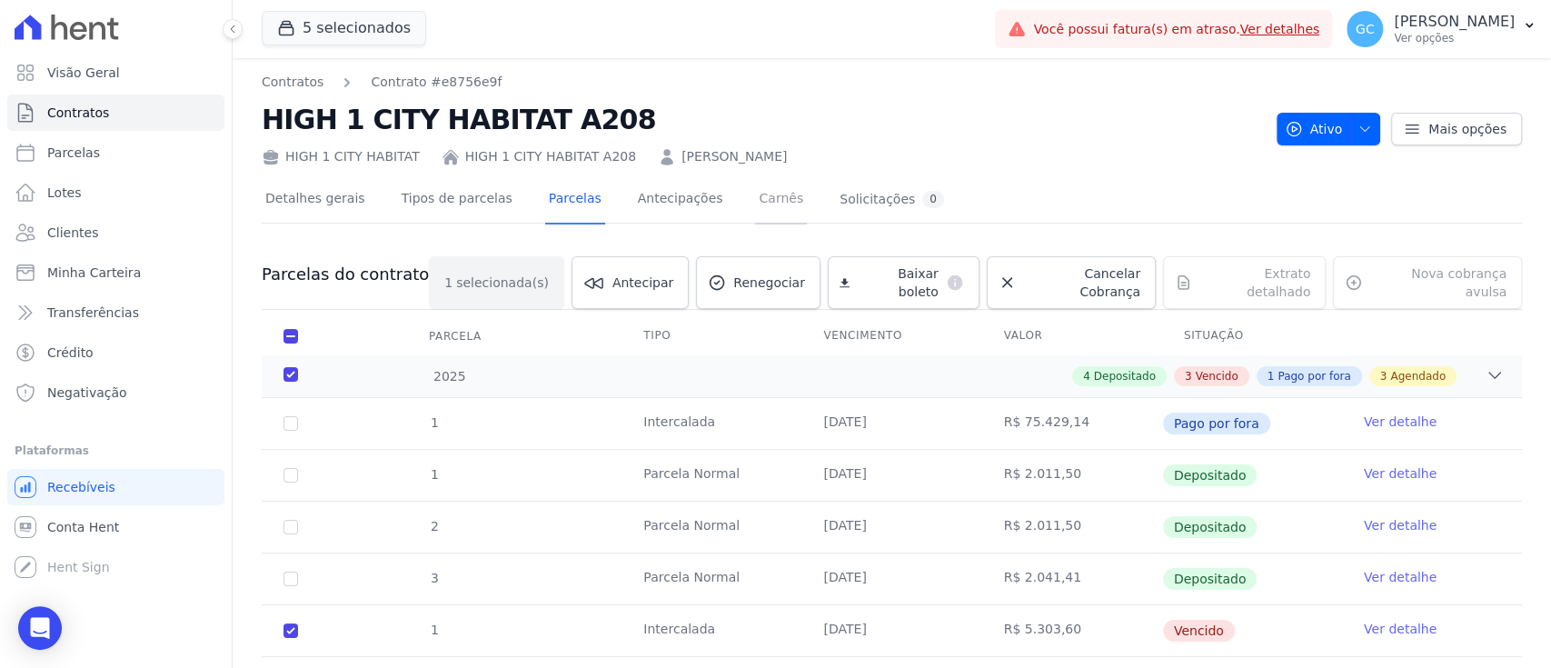
click at [755, 192] on link "Carnês" at bounding box center [781, 200] width 52 height 48
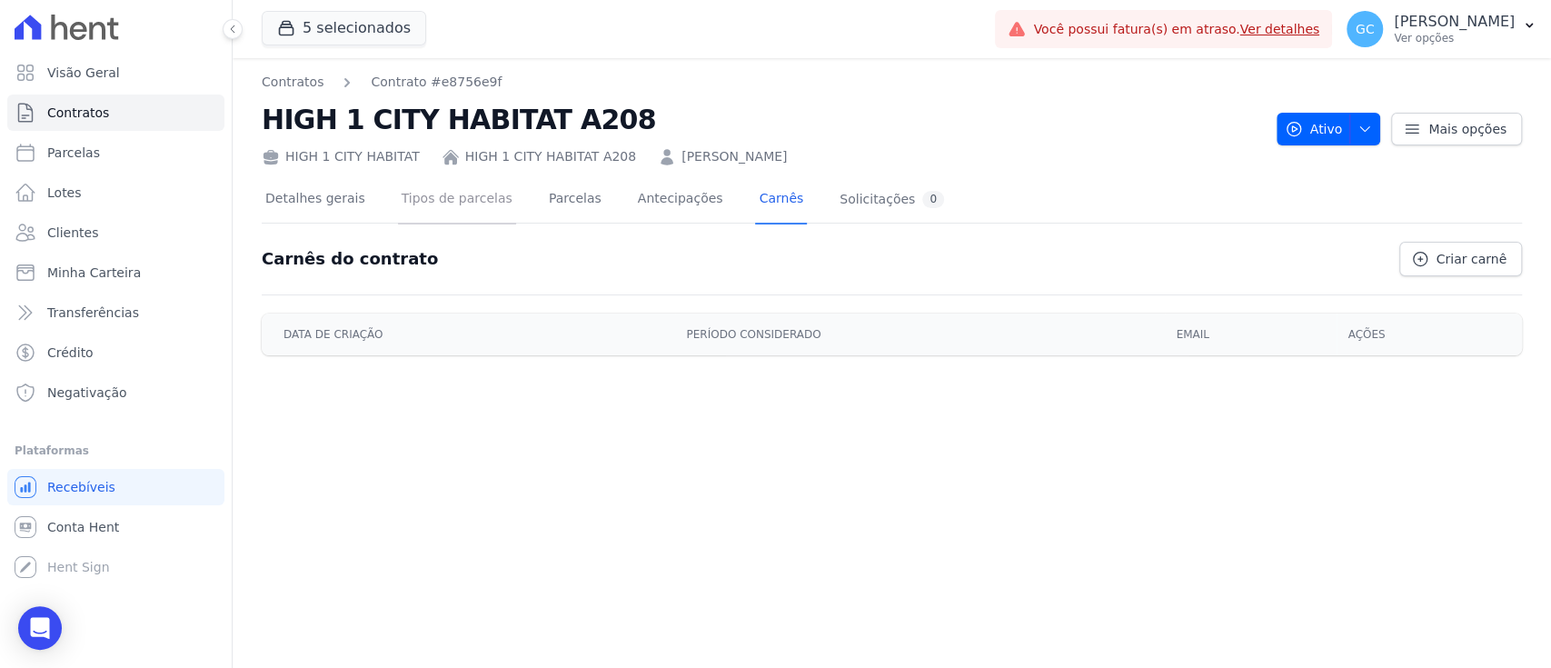
click at [459, 207] on link "Tipos de parcelas" at bounding box center [457, 200] width 118 height 48
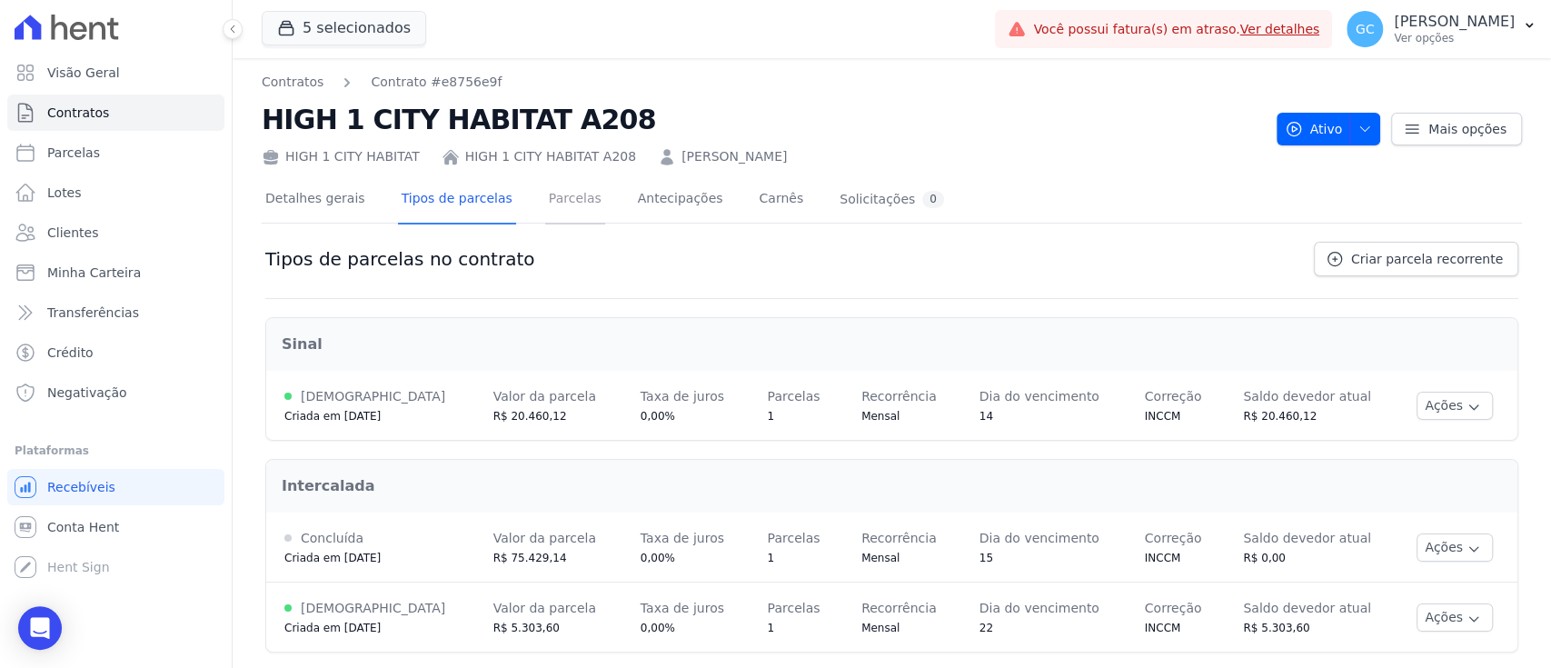
click at [545, 203] on link "Parcelas" at bounding box center [575, 200] width 60 height 48
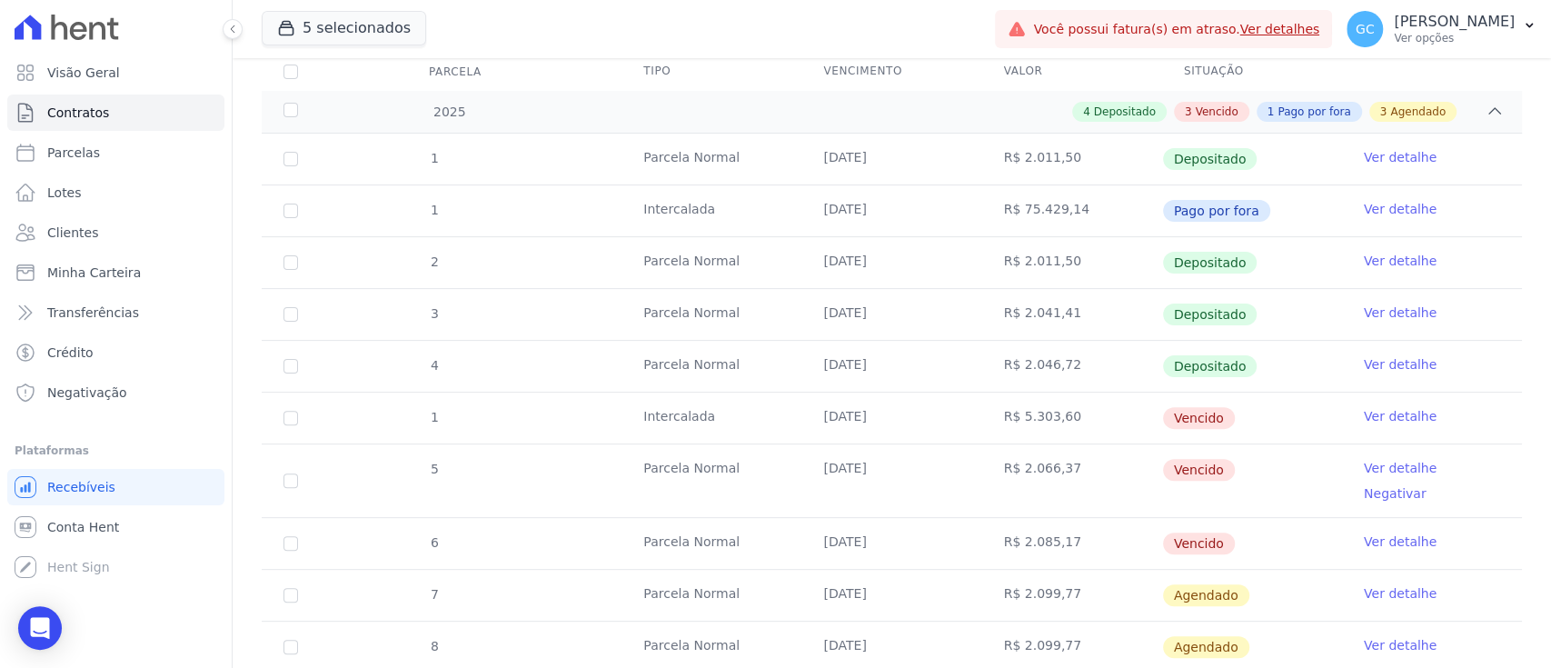
scroll to position [363, 0]
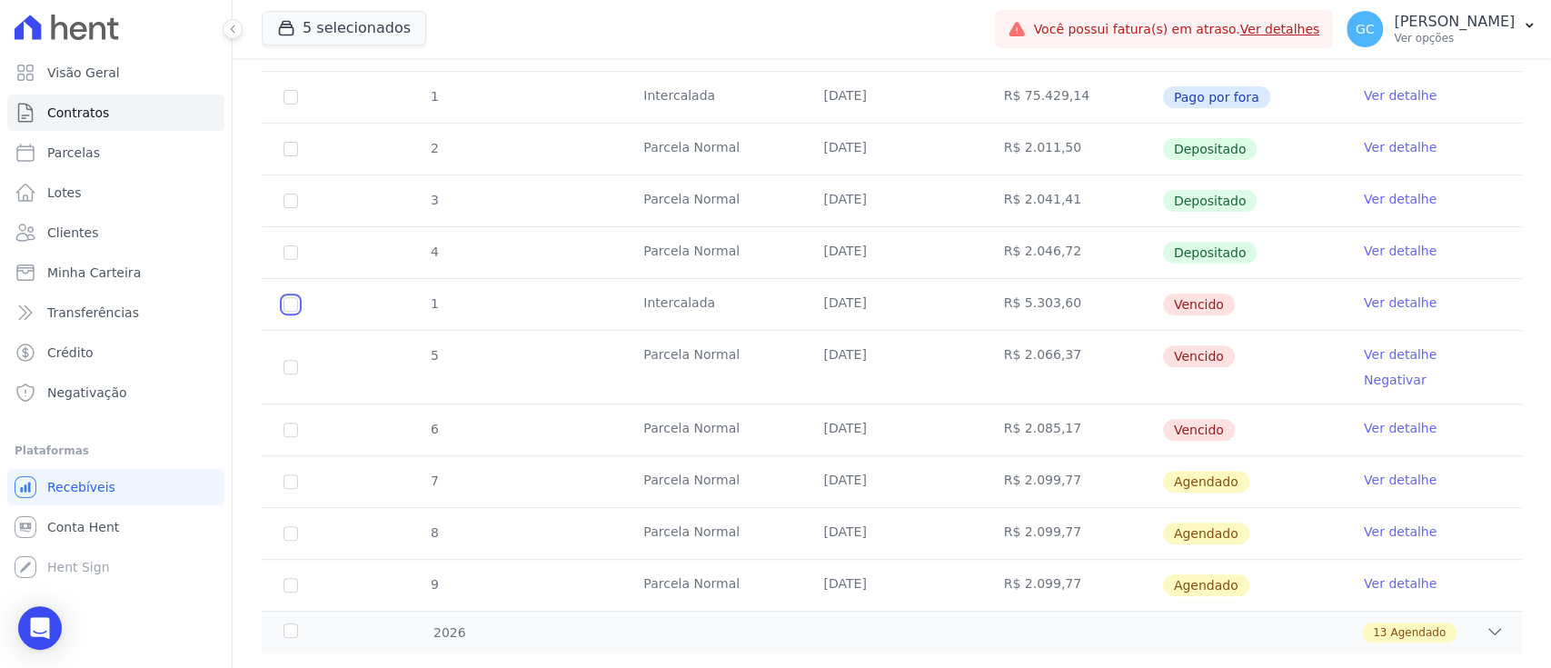
click at [291, 300] on input "checkbox" at bounding box center [290, 304] width 15 height 15
checkbox input "true"
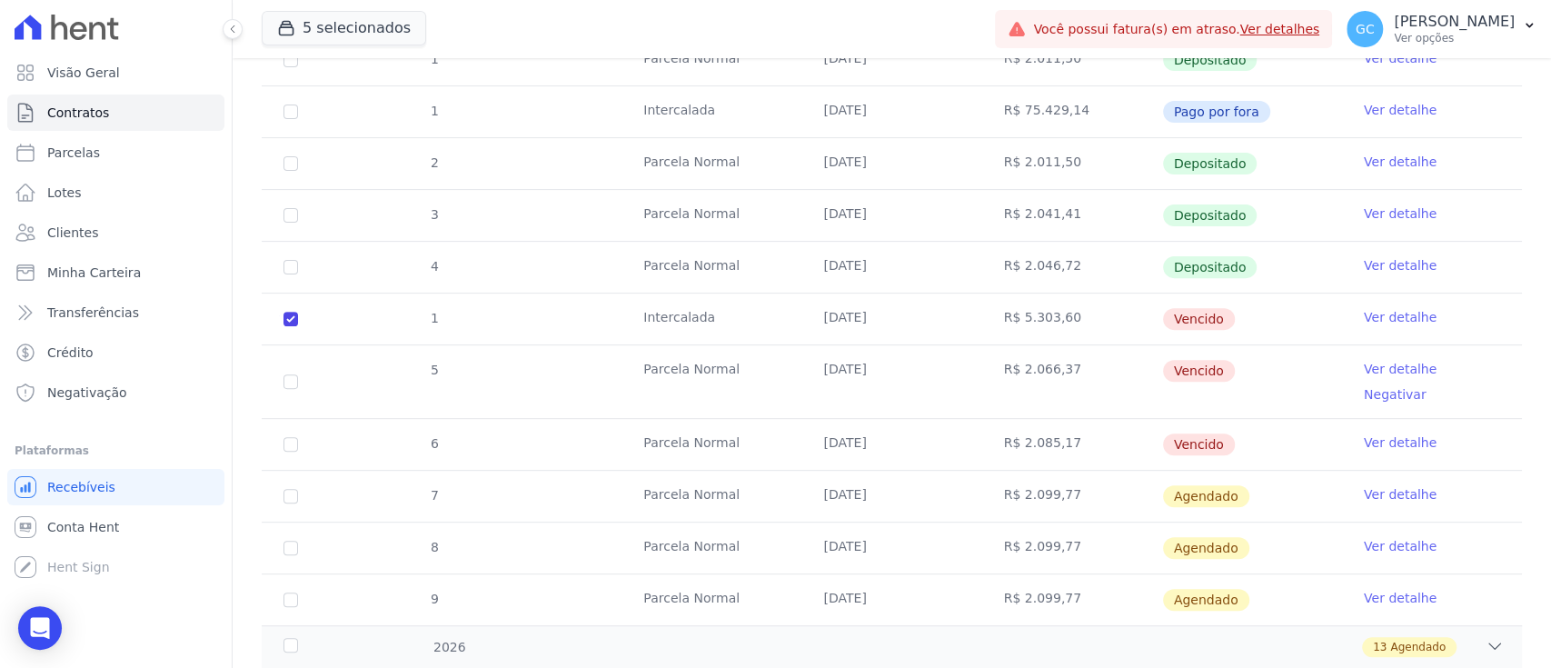
click at [1379, 308] on link "Ver detalhe" at bounding box center [1400, 317] width 73 height 18
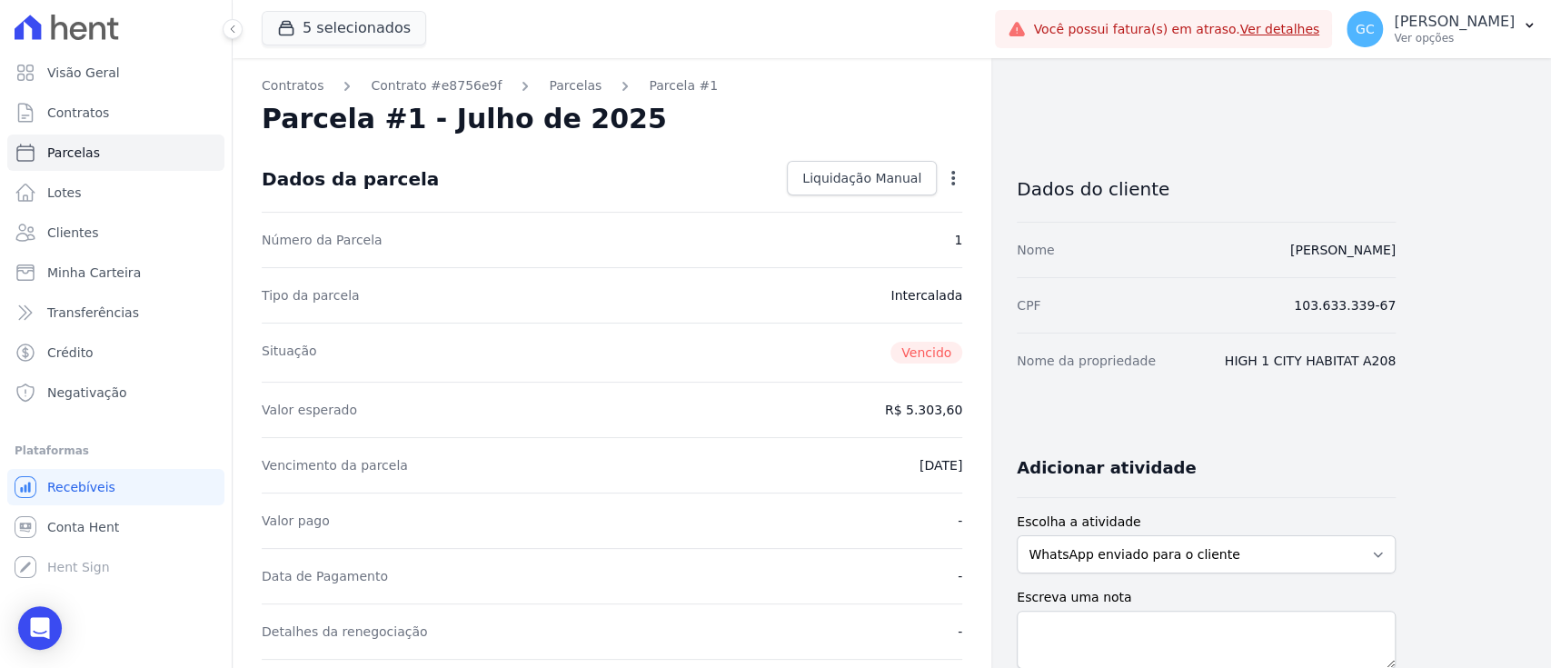
click at [951, 171] on icon "button" at bounding box center [953, 178] width 18 height 18
click at [904, 238] on link "Renegociar" at bounding box center [875, 235] width 160 height 33
click at [830, 190] on link "Alterar" at bounding box center [875, 202] width 160 height 33
drag, startPoint x: 851, startPoint y: 568, endPoint x: 857, endPoint y: 553, distance: 15.5
click at [851, 567] on div "Data de Pagamento -" at bounding box center [612, 573] width 701 height 55
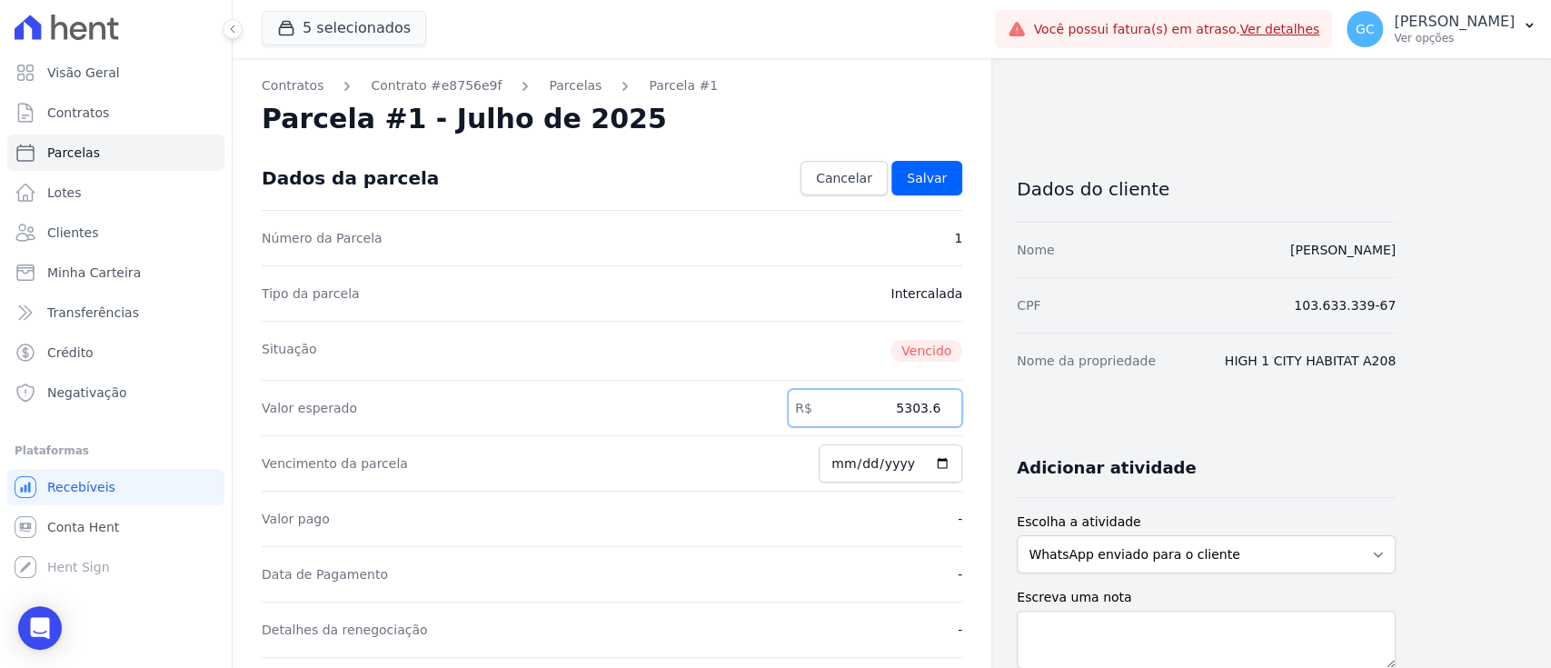
drag, startPoint x: 906, startPoint y: 400, endPoint x: 1013, endPoint y: 407, distance: 107.5
paste input ".6306"
click at [901, 413] on input "5.63066" at bounding box center [875, 408] width 174 height 38
click at [920, 400] on input "563066" at bounding box center [875, 408] width 174 height 38
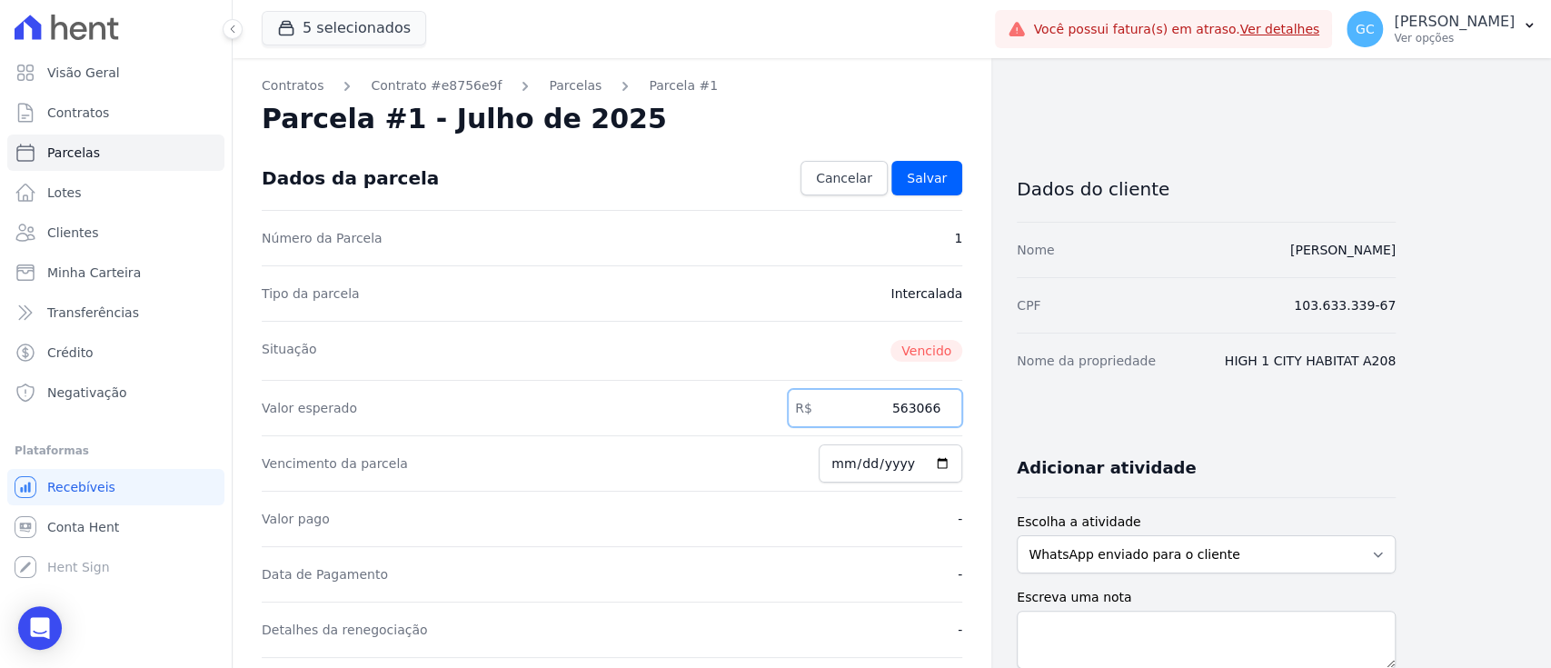
click at [923, 399] on input "563066" at bounding box center [875, 408] width 174 height 38
click at [927, 403] on input "563066" at bounding box center [875, 408] width 174 height 38
type input "5630.66"
click at [841, 460] on input "2025-09-15" at bounding box center [891, 463] width 144 height 38
type input "2025-09-24"
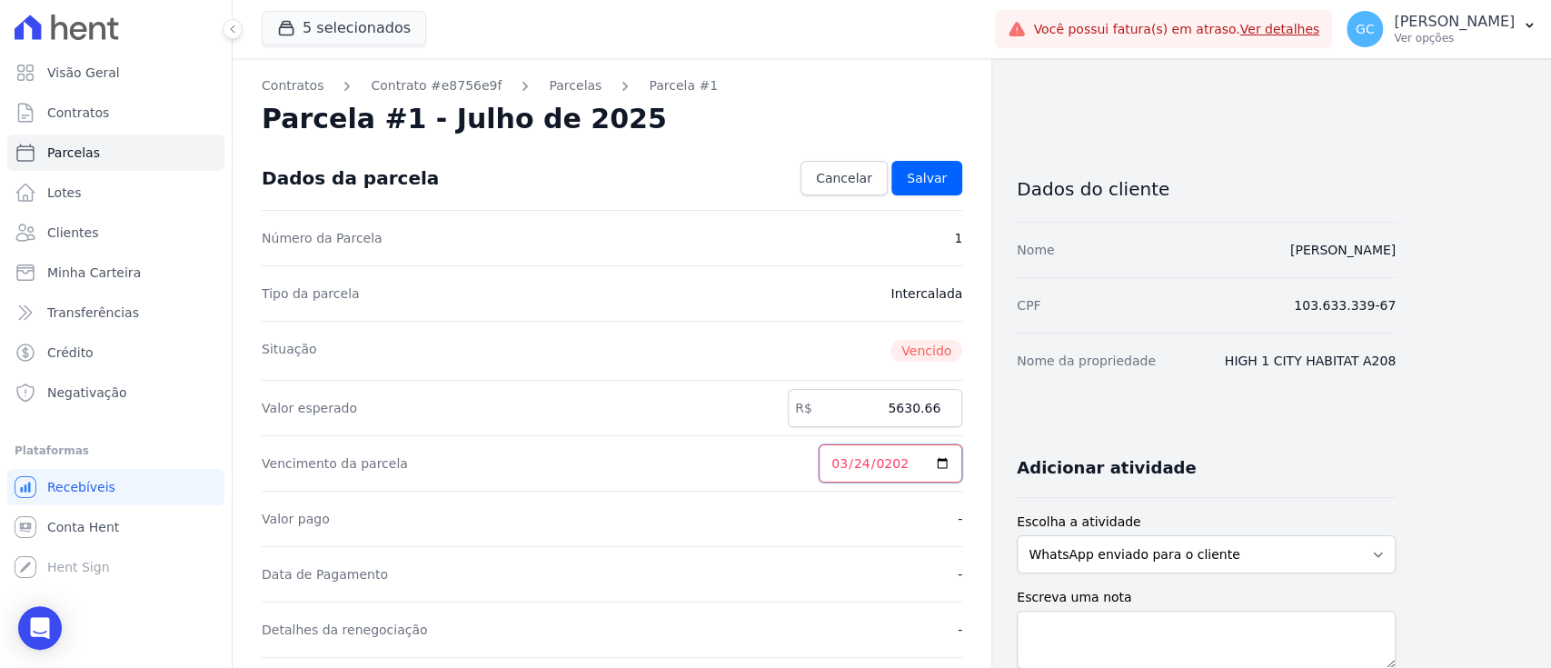
type input "2026-03-24"
click at [702, 309] on div "Tipo da parcela Intercalada" at bounding box center [612, 292] width 701 height 55
click at [930, 178] on span "Salvar" at bounding box center [927, 178] width 40 height 18
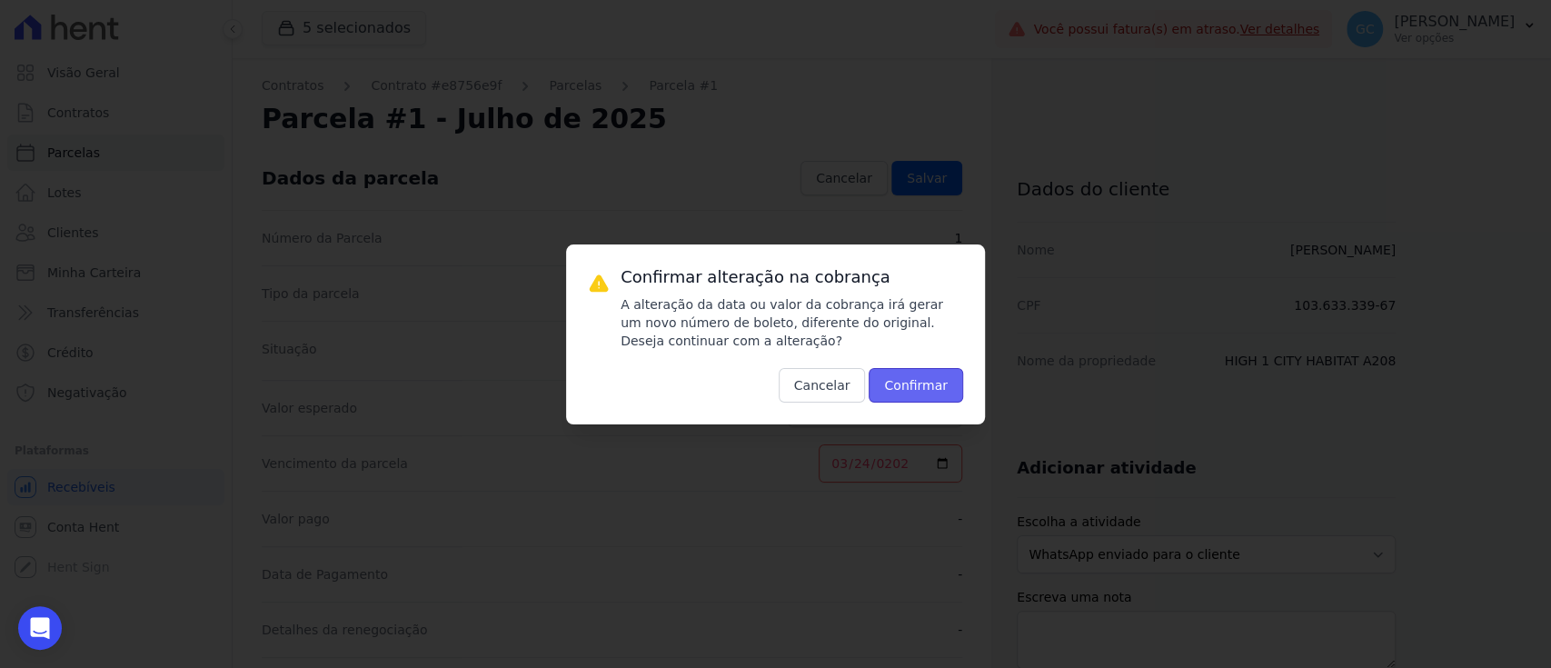
click at [942, 380] on button "Confirmar" at bounding box center [916, 385] width 94 height 35
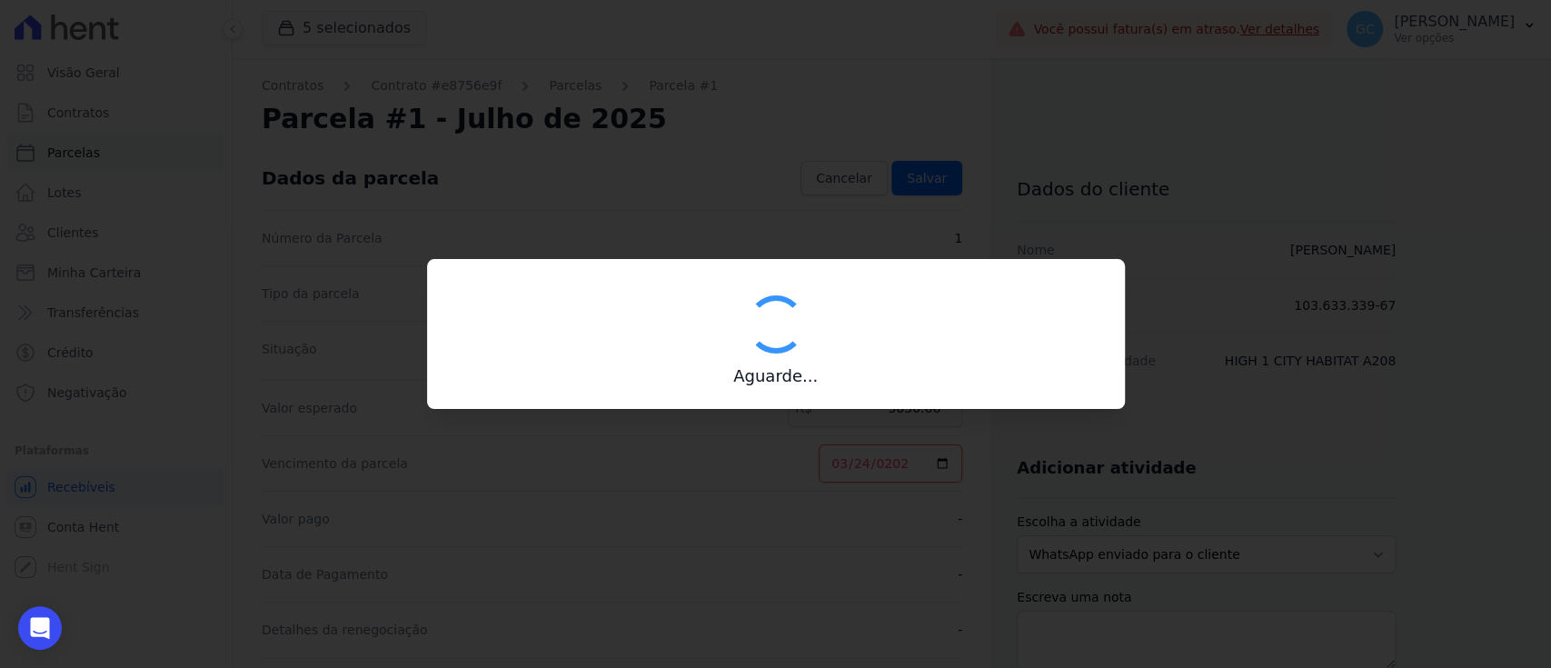
type input "00190000090335103300000676760176713950000563066"
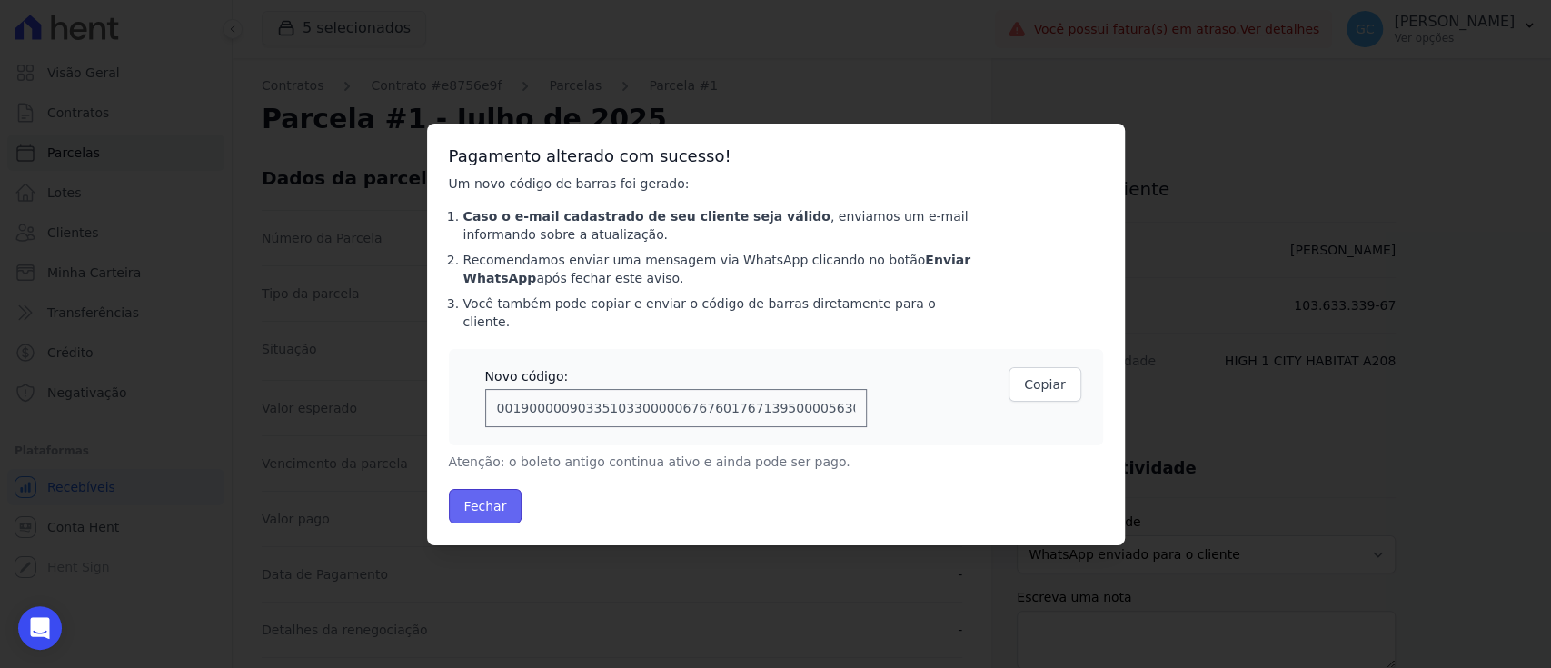
click at [475, 502] on button "Fechar" at bounding box center [486, 506] width 74 height 35
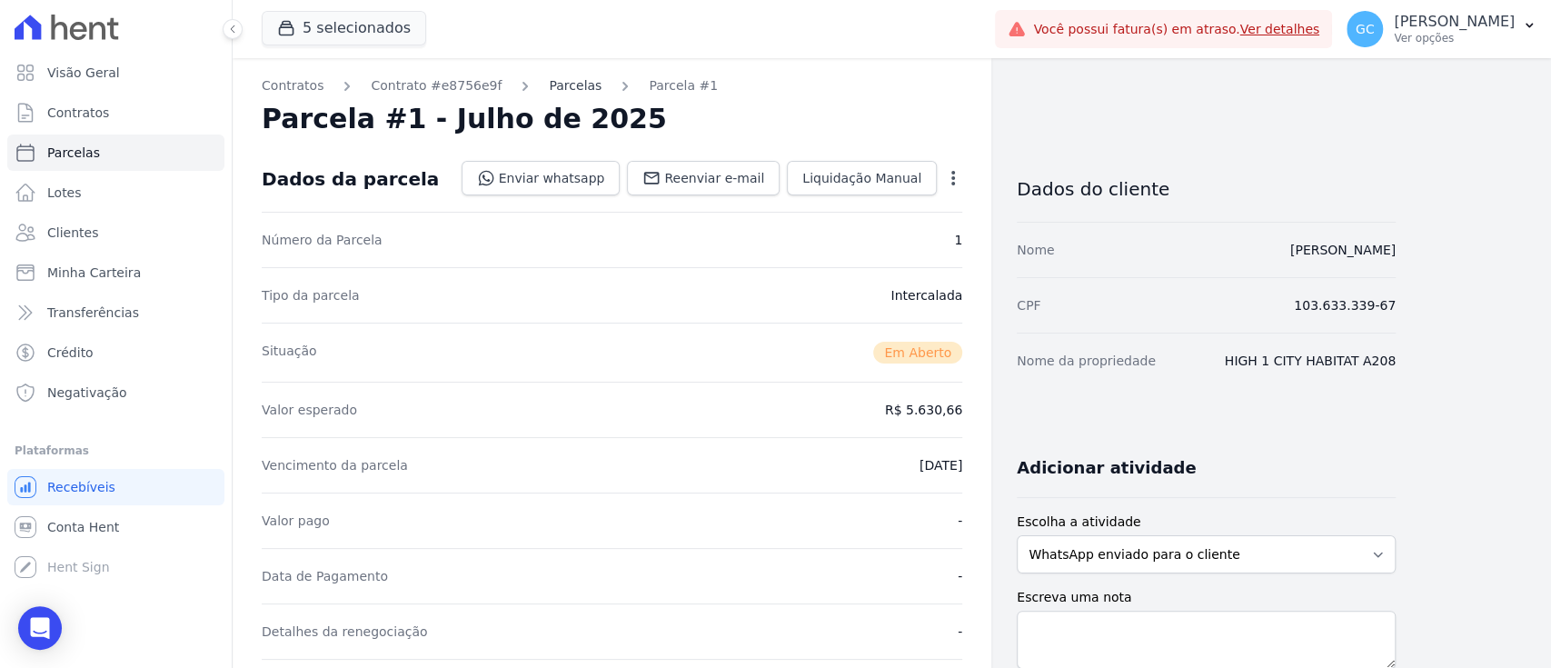
click at [559, 89] on link "Parcelas" at bounding box center [575, 85] width 53 height 19
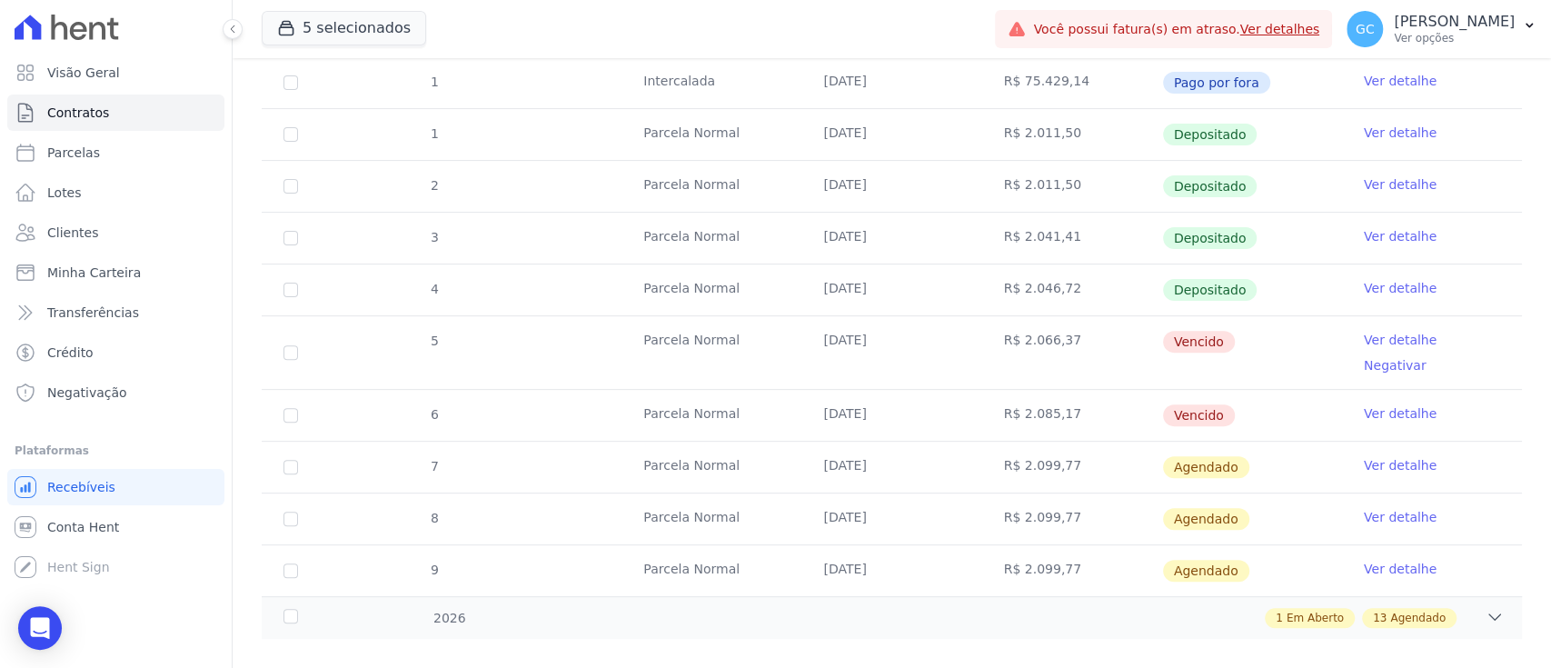
scroll to position [327, 0]
click at [470, 607] on div "1 Em Aberto 13 Agendado" at bounding box center [953, 617] width 1100 height 20
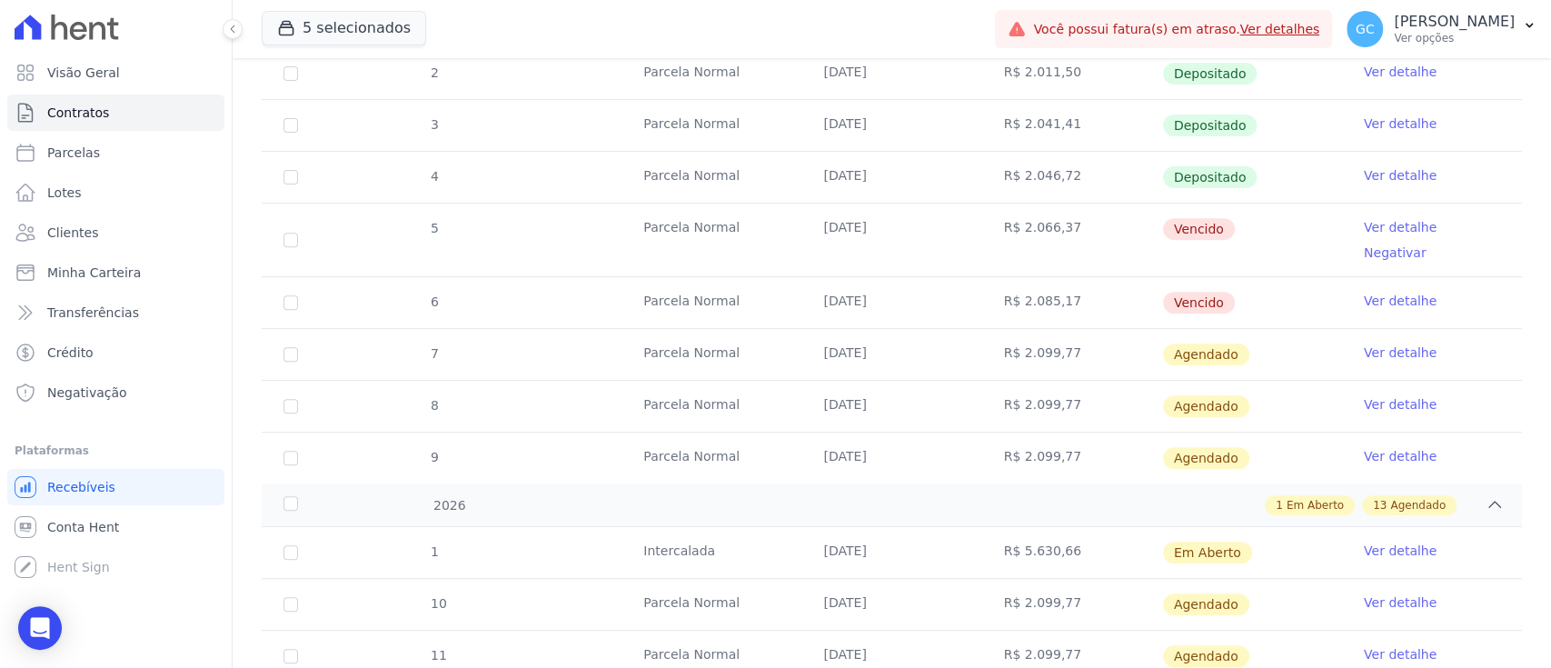
scroll to position [570, 0]
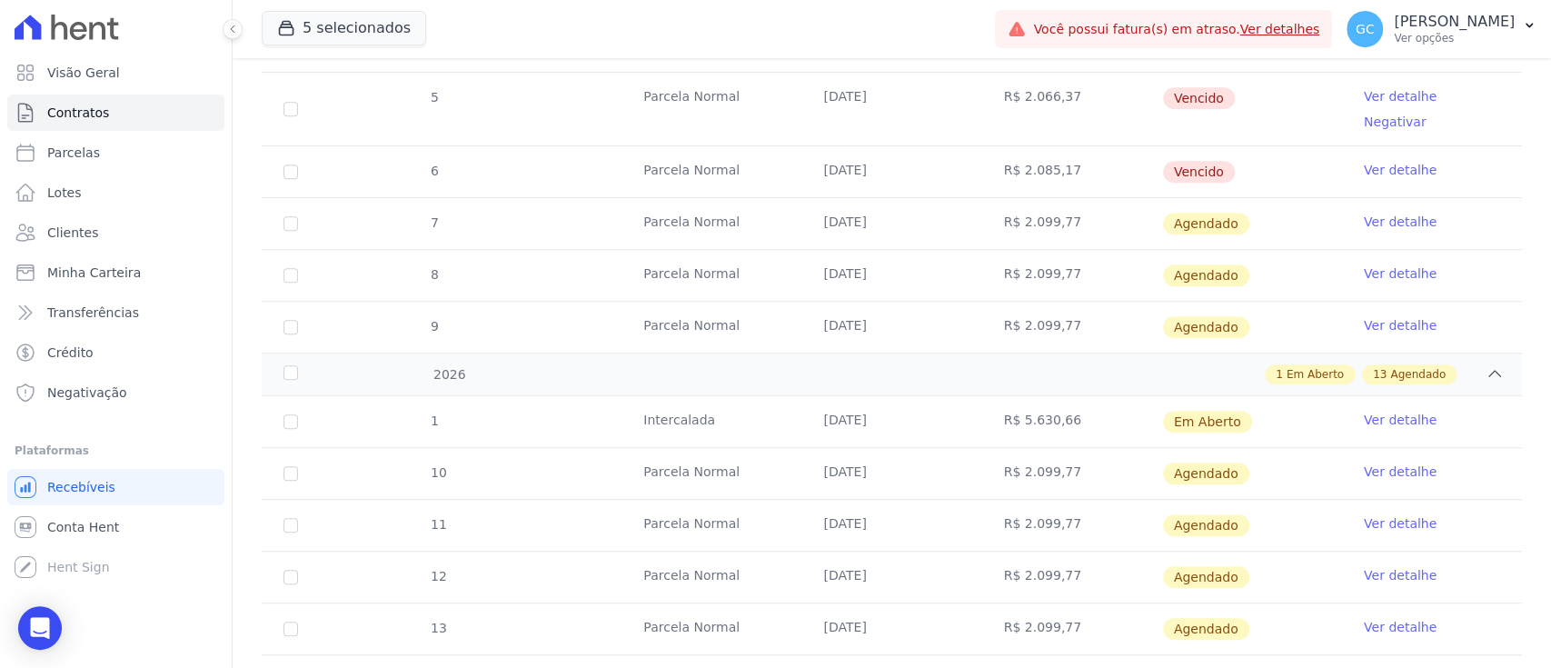
click at [1388, 411] on link "Ver detalhe" at bounding box center [1400, 420] width 73 height 18
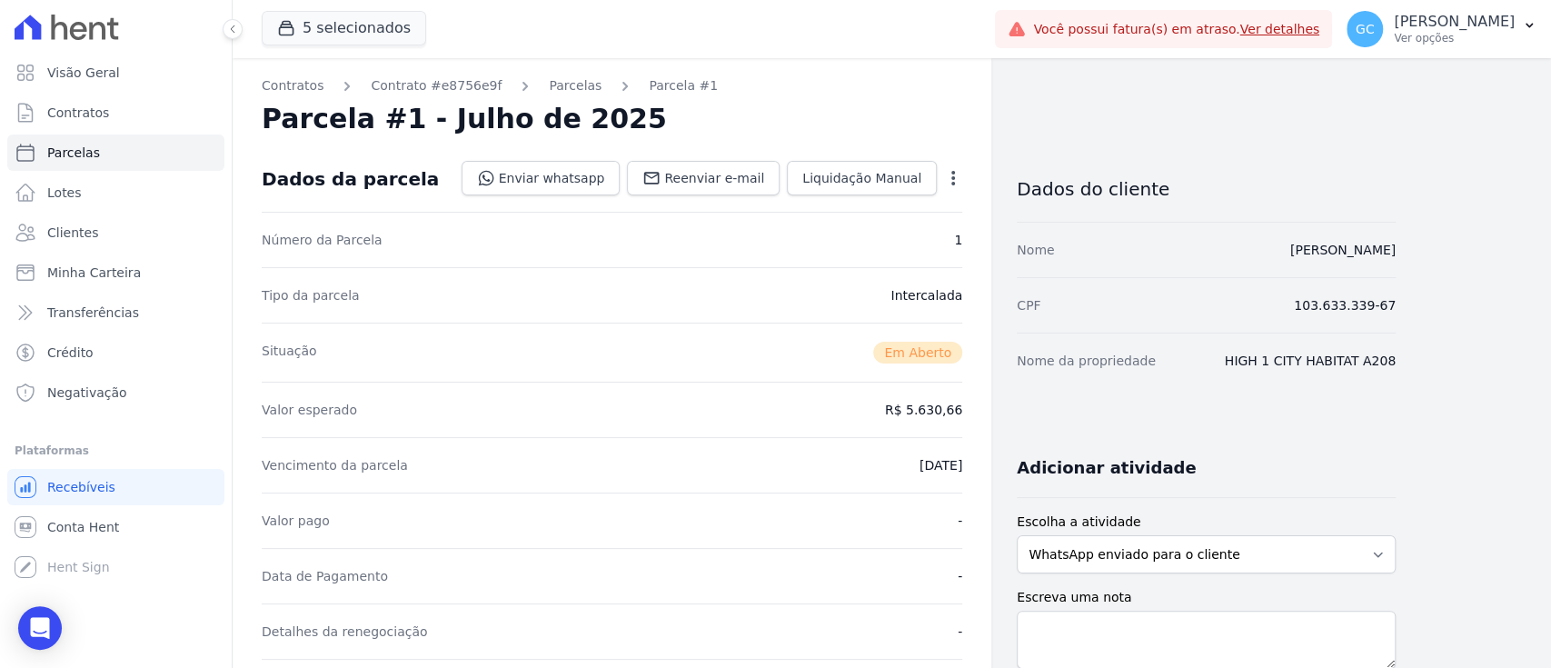
click at [946, 183] on icon "button" at bounding box center [953, 178] width 18 height 18
click at [945, 106] on div "Parcela #1 - Julho de 2025" at bounding box center [612, 119] width 701 height 33
click at [564, 82] on link "Parcelas" at bounding box center [575, 85] width 53 height 19
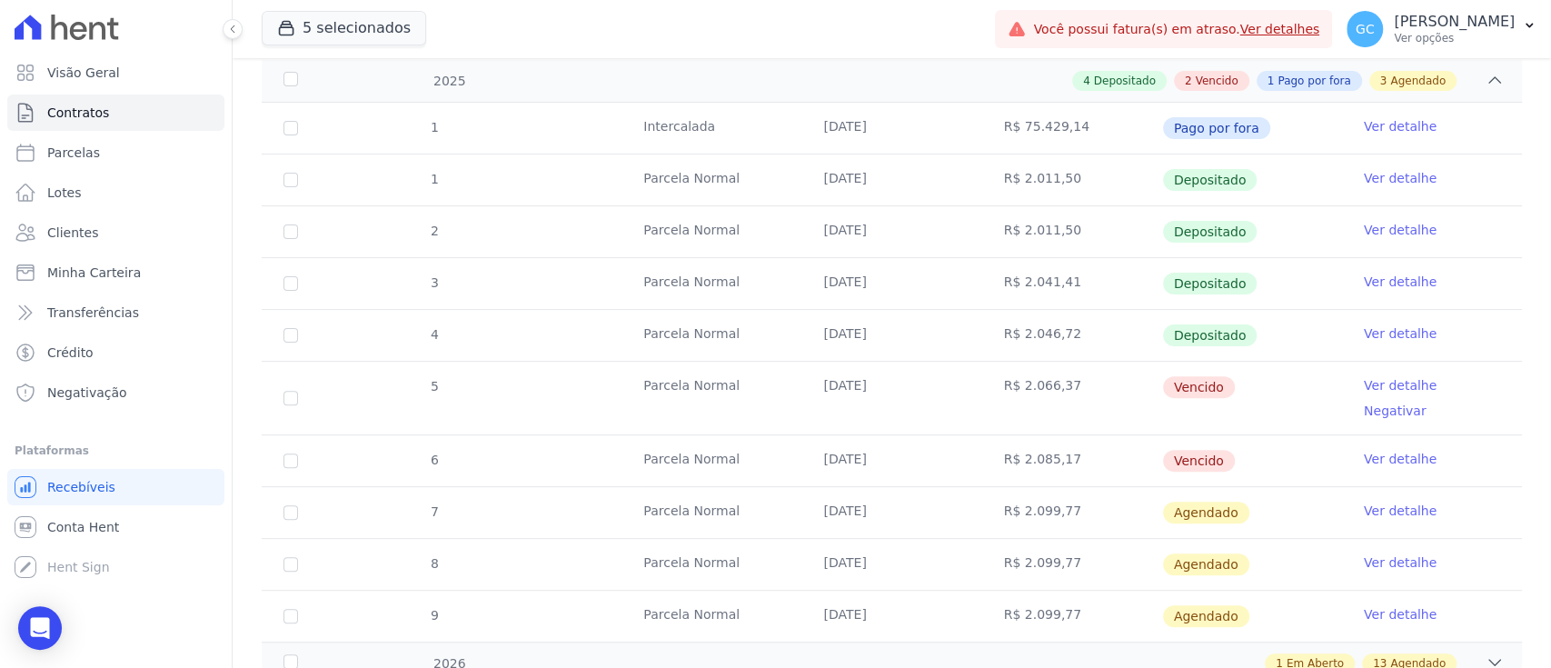
scroll to position [327, 0]
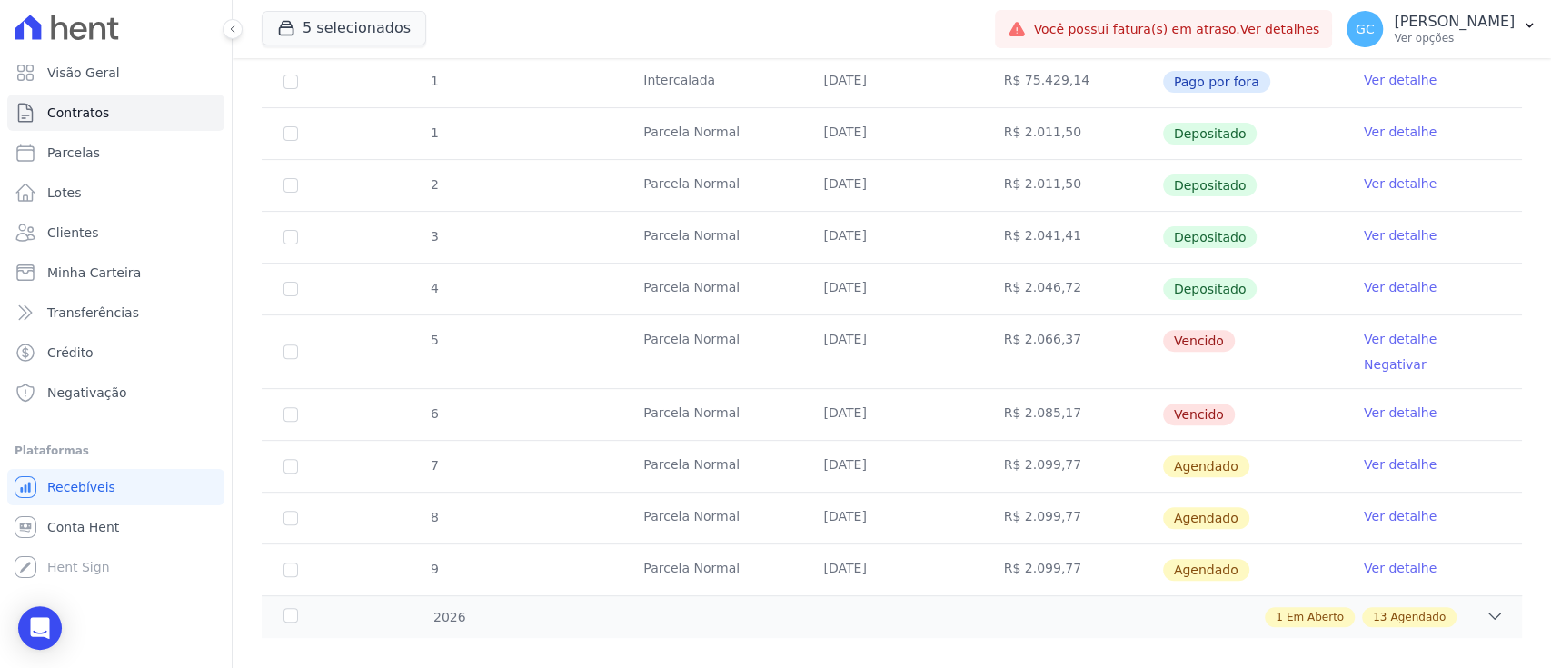
click at [1383, 559] on link "Ver detalhe" at bounding box center [1400, 568] width 73 height 18
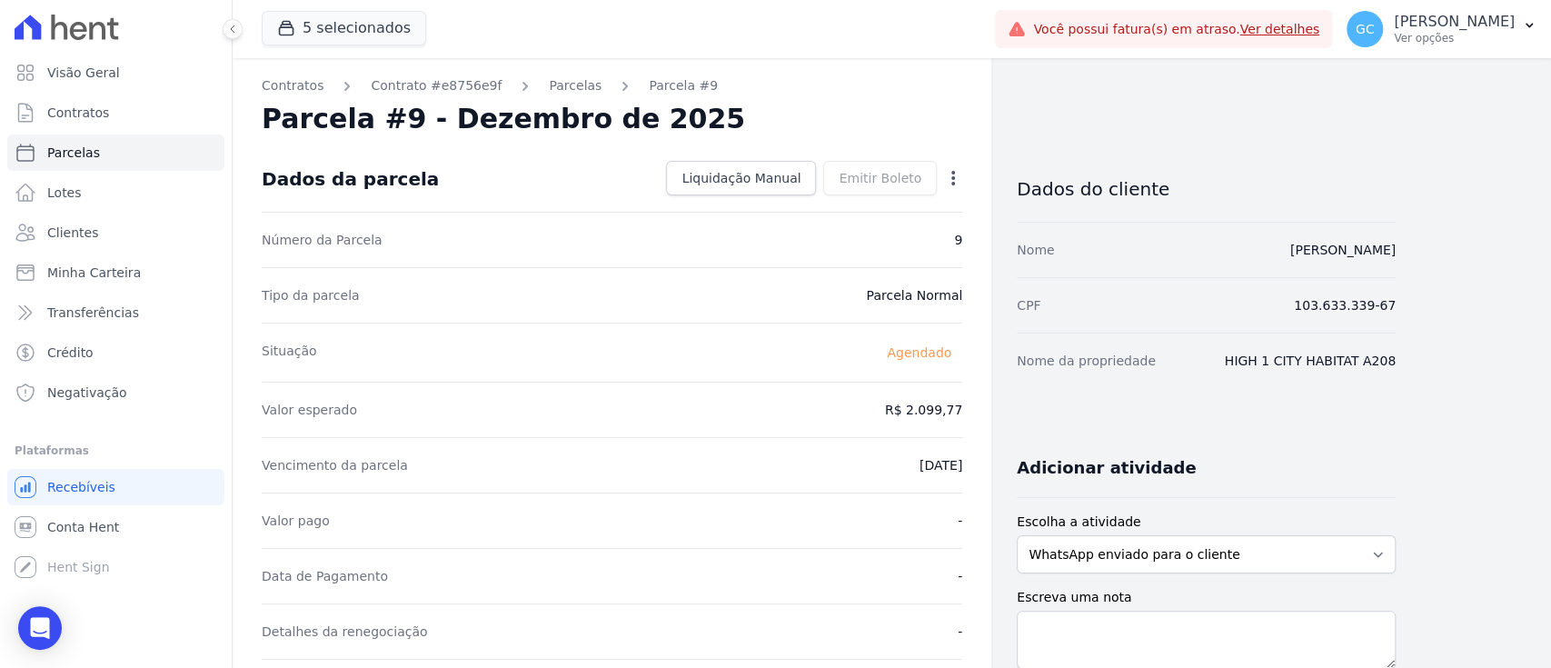
click at [955, 171] on icon "button" at bounding box center [953, 178] width 18 height 18
click at [876, 109] on div "Parcela #9 - Dezembro de 2025" at bounding box center [612, 119] width 701 height 33
click at [549, 90] on link "Parcelas" at bounding box center [575, 85] width 53 height 19
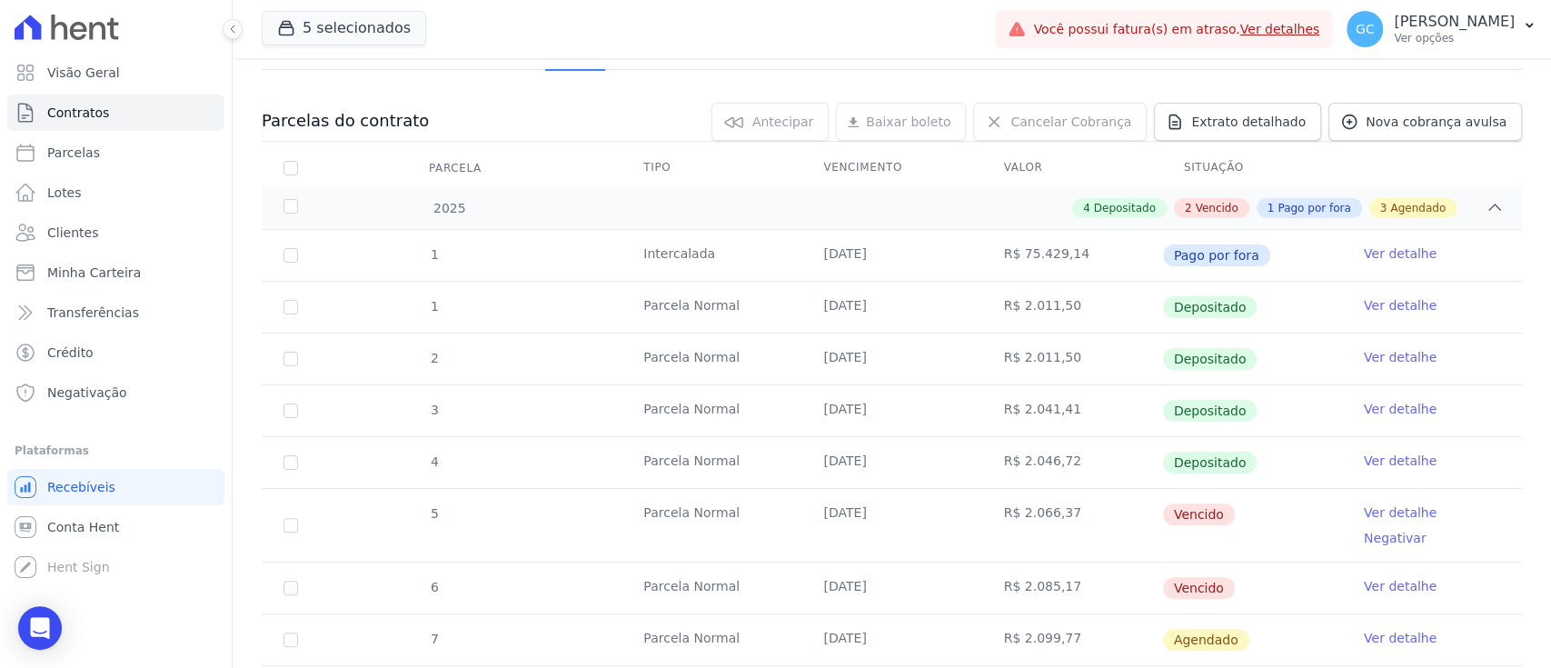
scroll to position [327, 0]
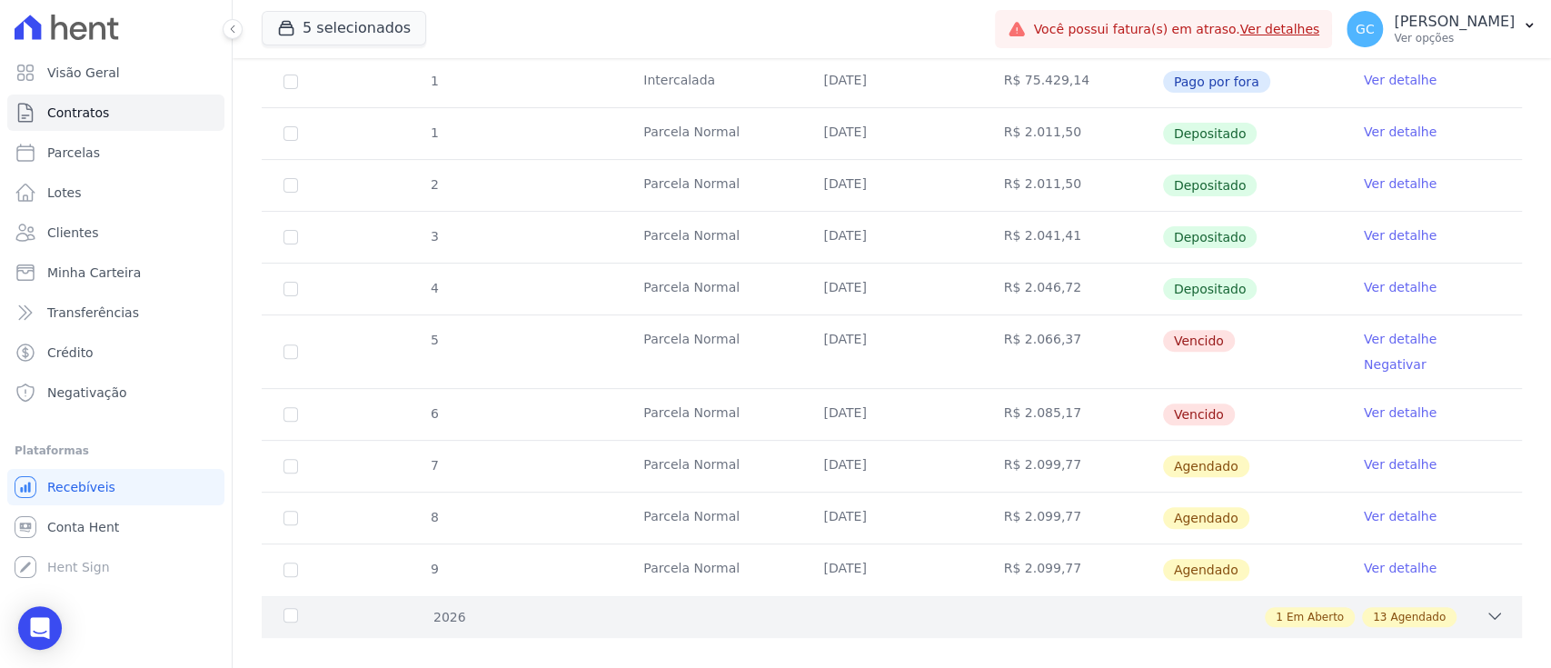
click at [992, 607] on div "1 Em Aberto 13 Agendado" at bounding box center [953, 617] width 1100 height 20
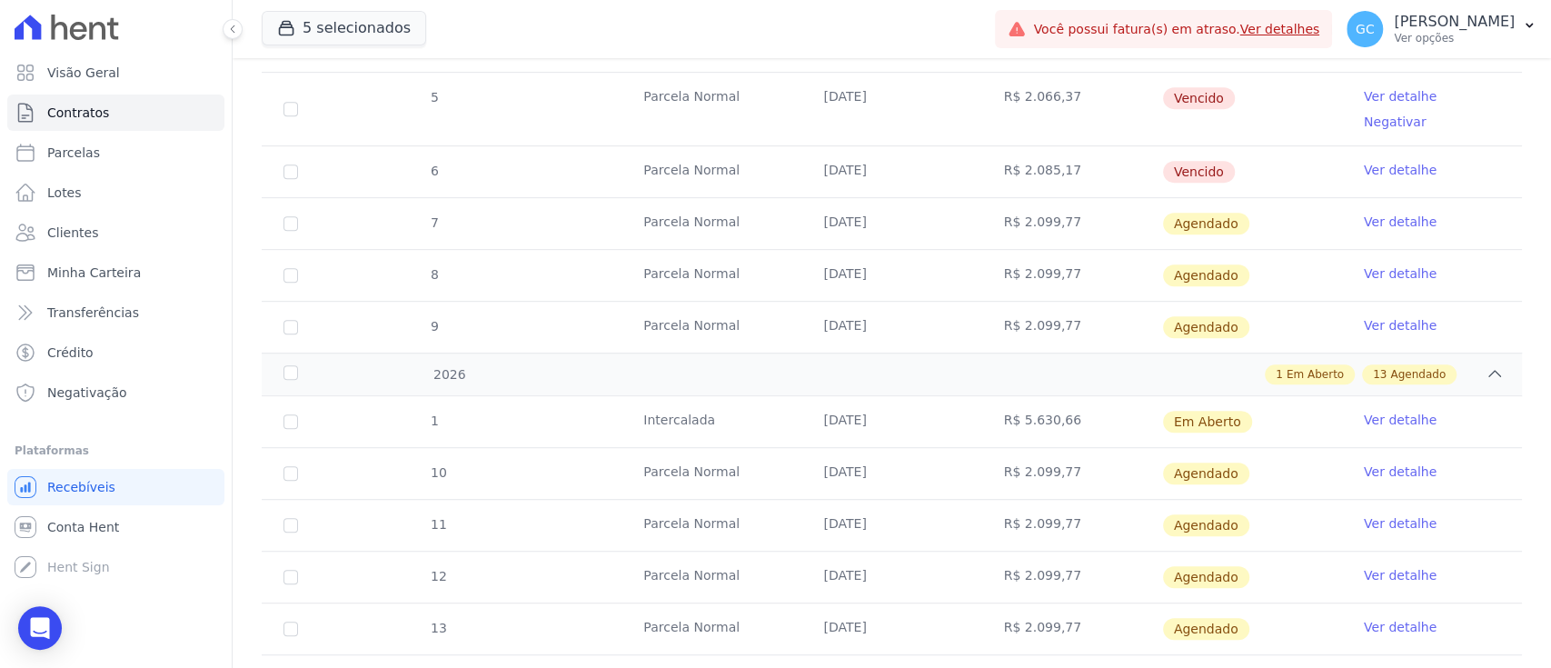
click at [1366, 411] on link "Ver detalhe" at bounding box center [1400, 420] width 73 height 18
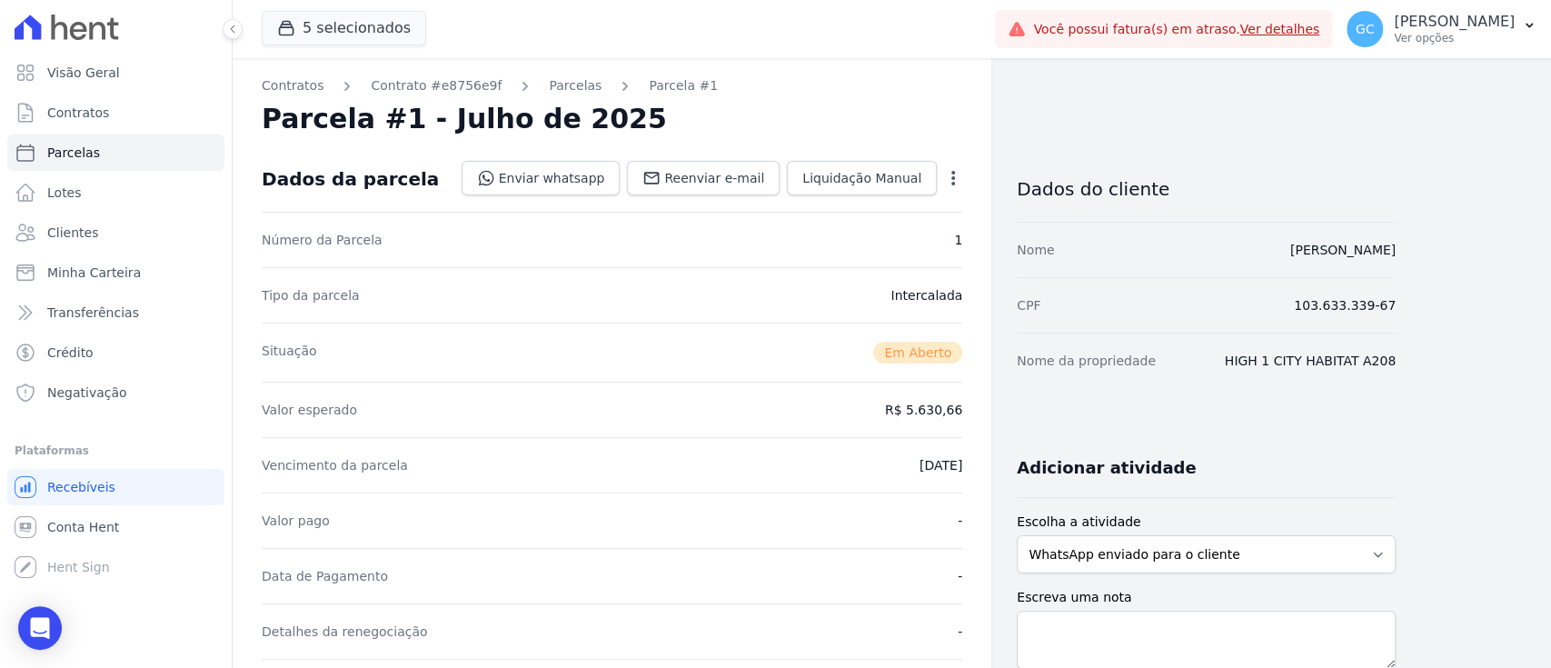
click at [951, 177] on icon "button" at bounding box center [953, 178] width 18 height 18
click at [889, 226] on link "Cancelar Cobrança" at bounding box center [875, 235] width 160 height 33
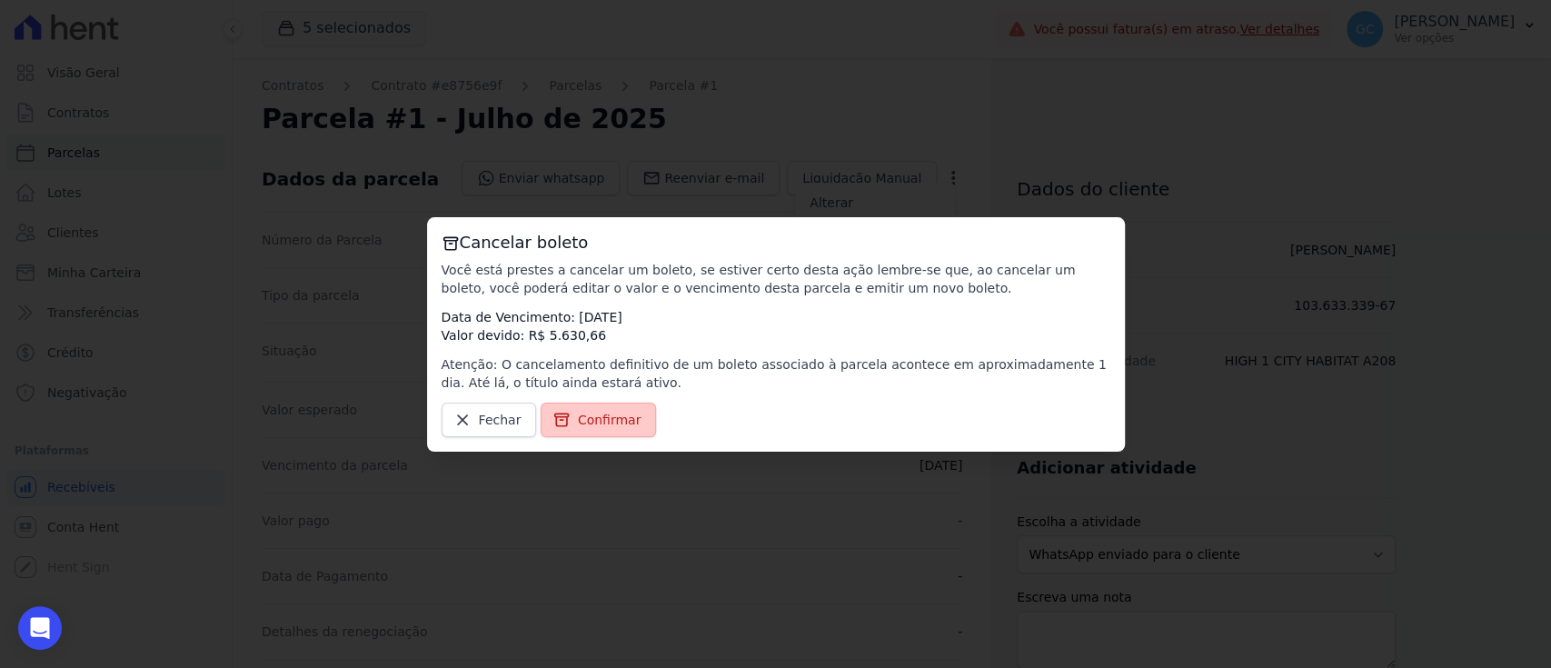
click at [595, 411] on span "Confirmar" at bounding box center [610, 420] width 64 height 18
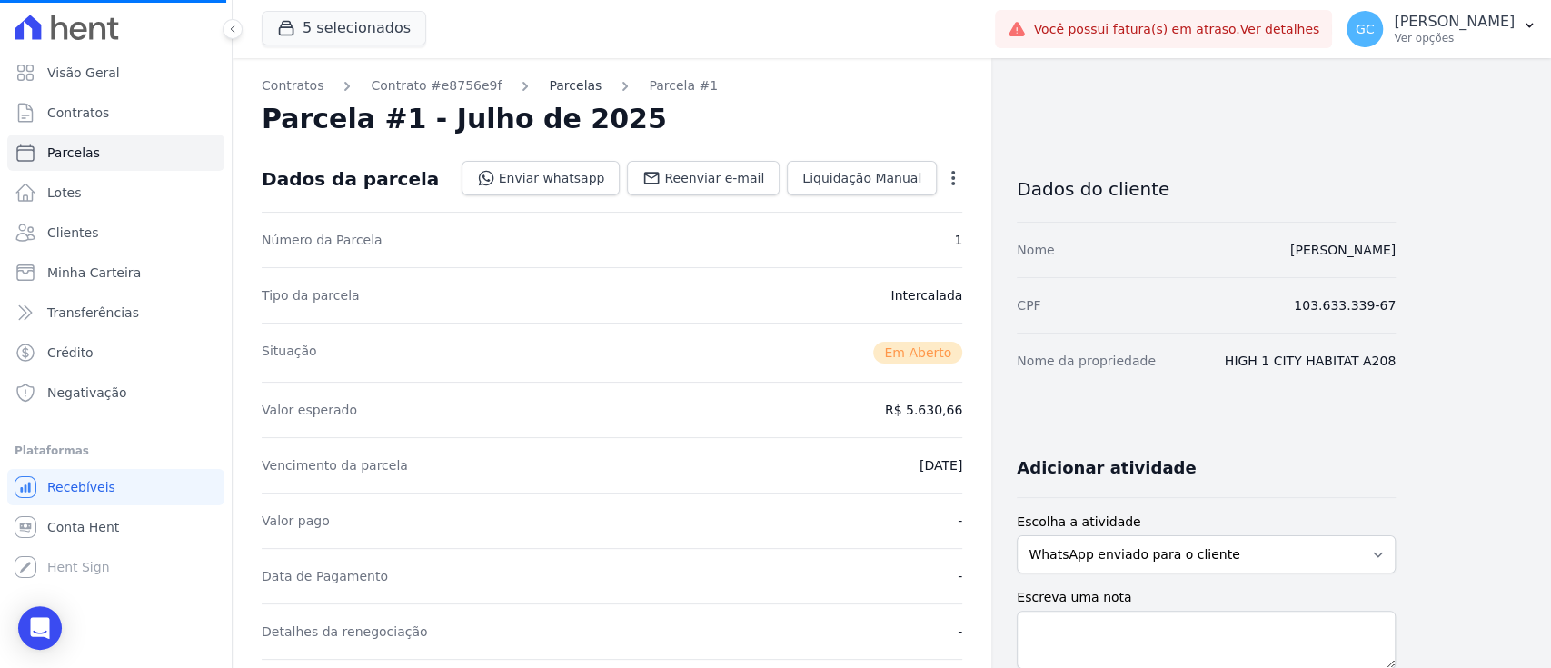
click at [556, 85] on link "Parcelas" at bounding box center [575, 85] width 53 height 19
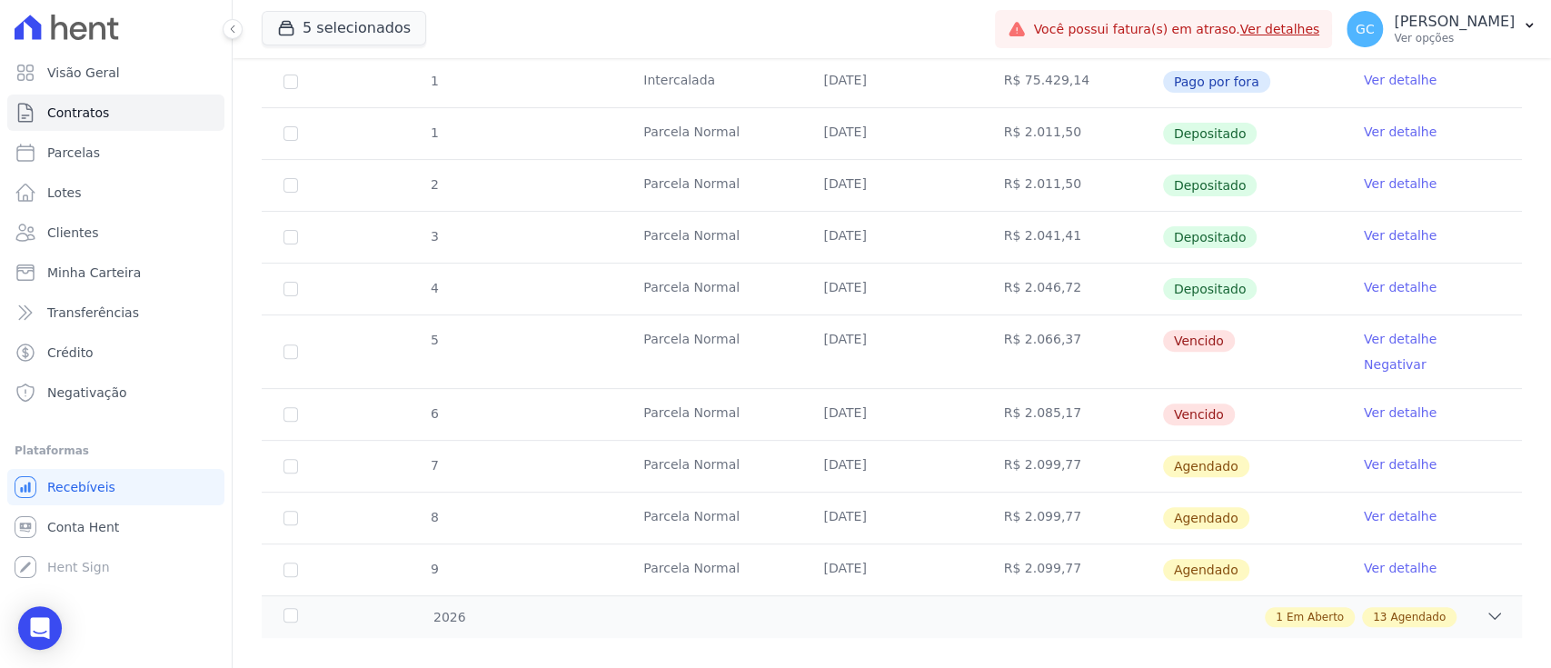
scroll to position [327, 0]
click at [1376, 333] on link "Ver detalhe" at bounding box center [1400, 339] width 73 height 18
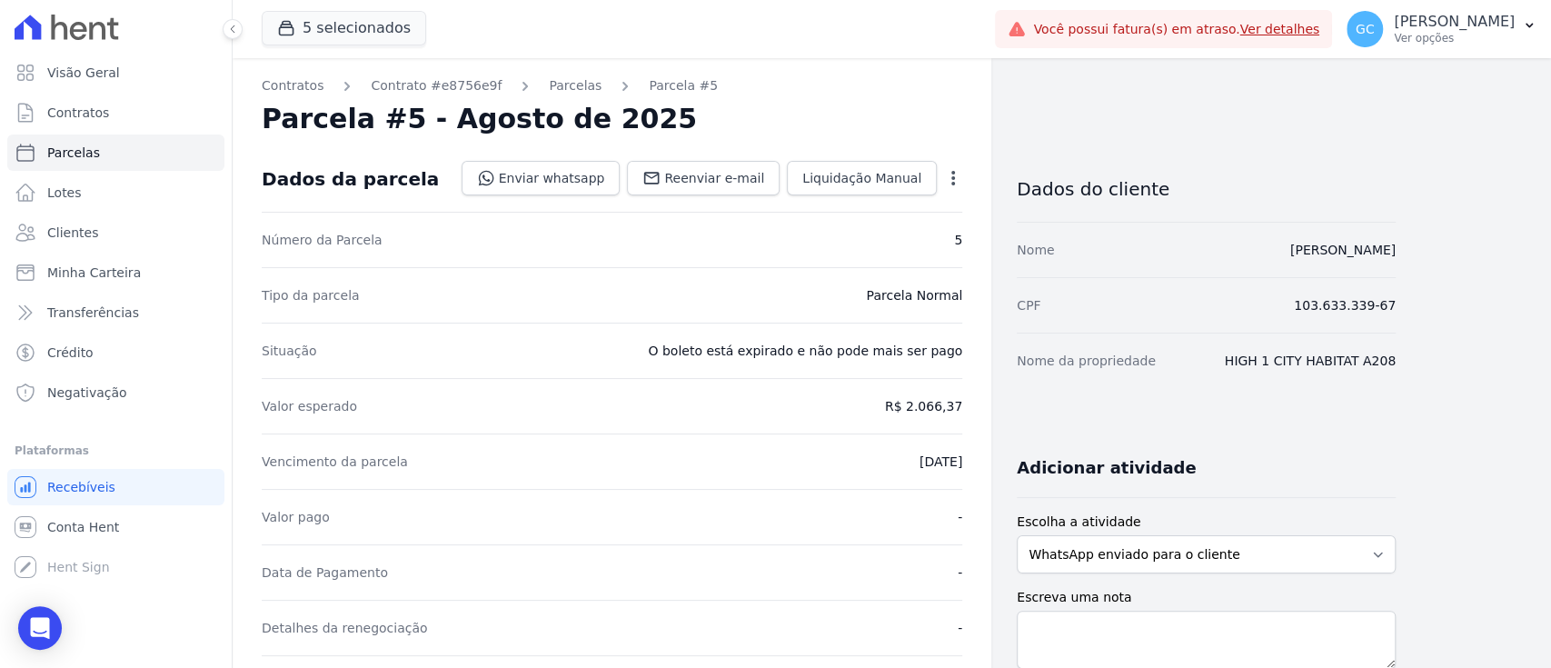
click at [953, 162] on dd "Enviar whatsapp Registrar envio de WhatsApp Caso o envio da mensagem via WhatsA…" at bounding box center [713, 178] width 502 height 35
click at [953, 171] on icon "button" at bounding box center [953, 178] width 4 height 15
click at [947, 122] on div "Parcela #5 - Agosto de 2025" at bounding box center [612, 119] width 701 height 33
click at [954, 174] on icon "button" at bounding box center [953, 178] width 18 height 18
click at [880, 236] on link "Cancelar Cobrança" at bounding box center [875, 235] width 160 height 33
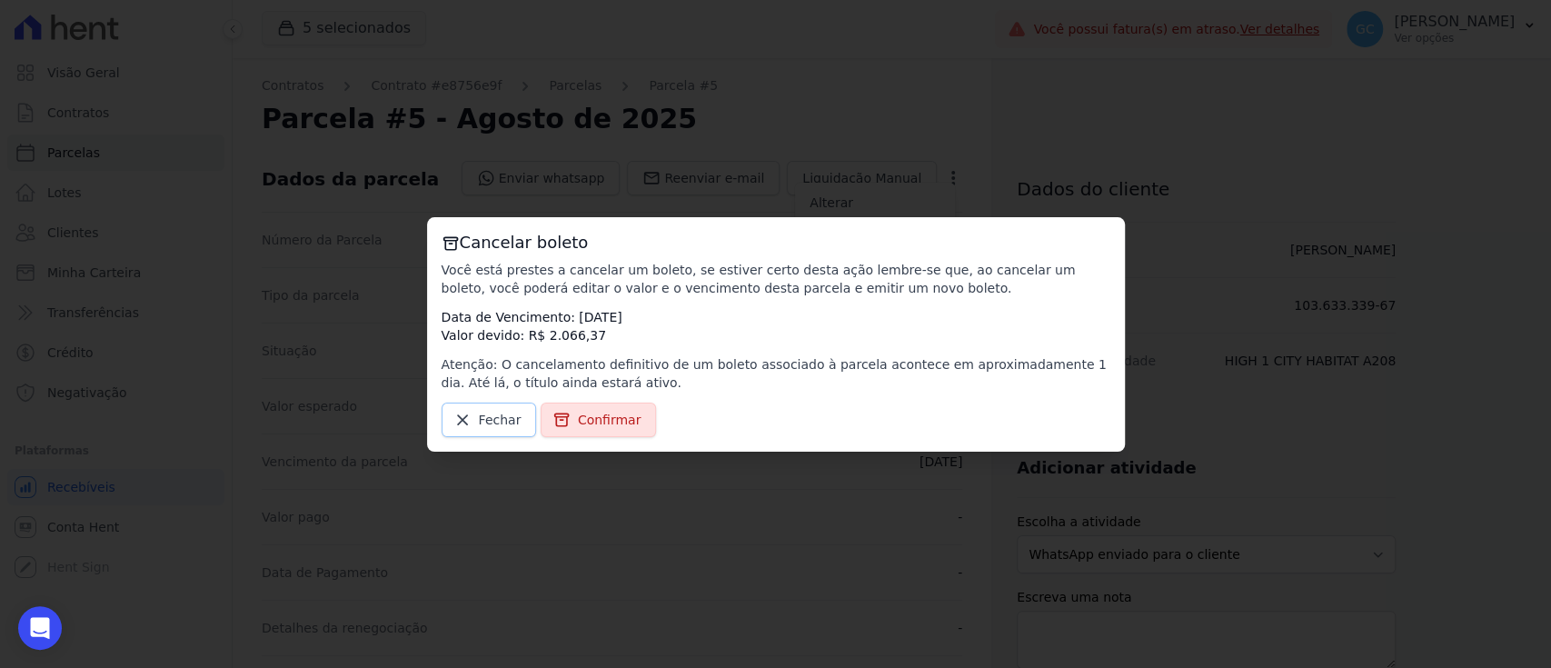
click at [472, 424] on link "Fechar" at bounding box center [489, 420] width 95 height 35
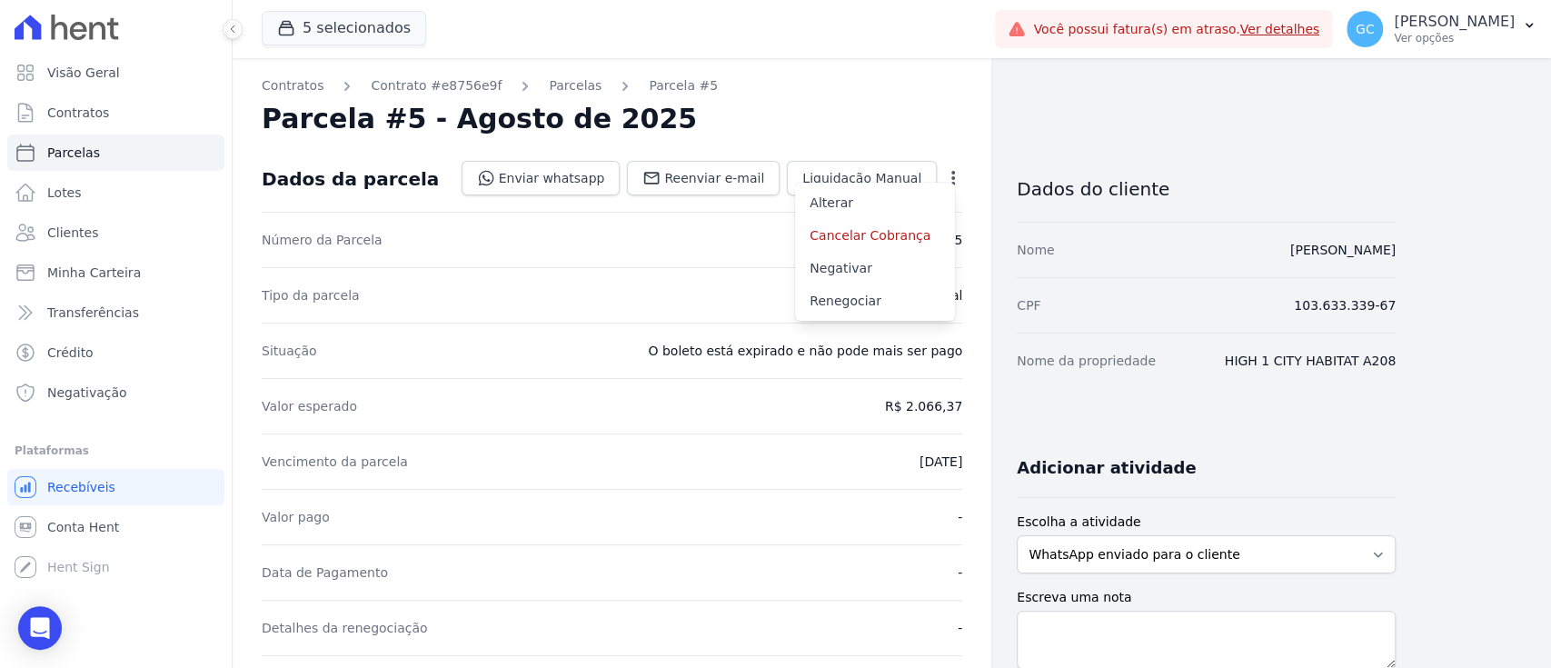
click at [896, 92] on nav "Contratos Contrato #e8756e9f Parcelas Parcela #5" at bounding box center [612, 85] width 701 height 19
click at [946, 177] on icon "button" at bounding box center [953, 178] width 18 height 18
click at [884, 296] on link "Renegociar" at bounding box center [875, 300] width 160 height 33
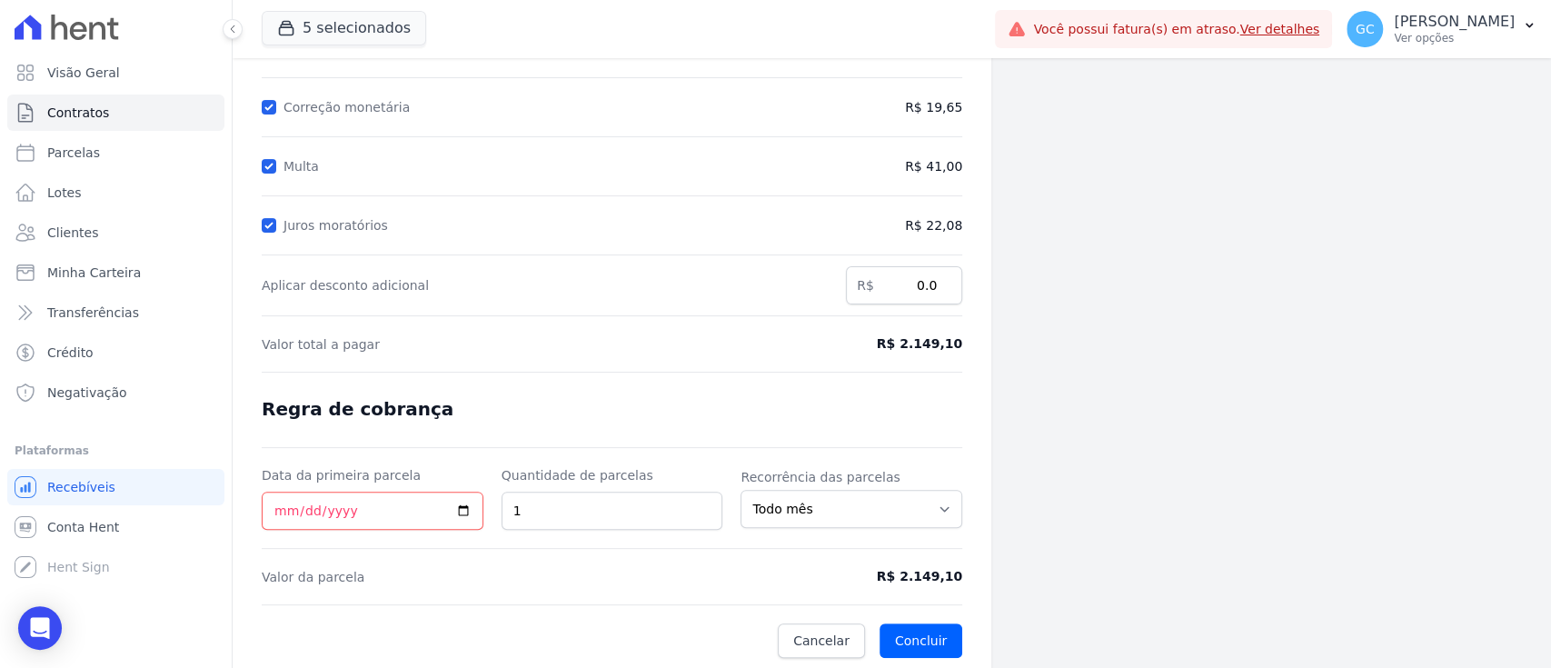
scroll to position [240, 0]
click at [461, 501] on input "Data da primeira parcela" at bounding box center [373, 509] width 222 height 38
type input "[DATE]"
click at [940, 639] on button "Concluir" at bounding box center [921, 638] width 83 height 35
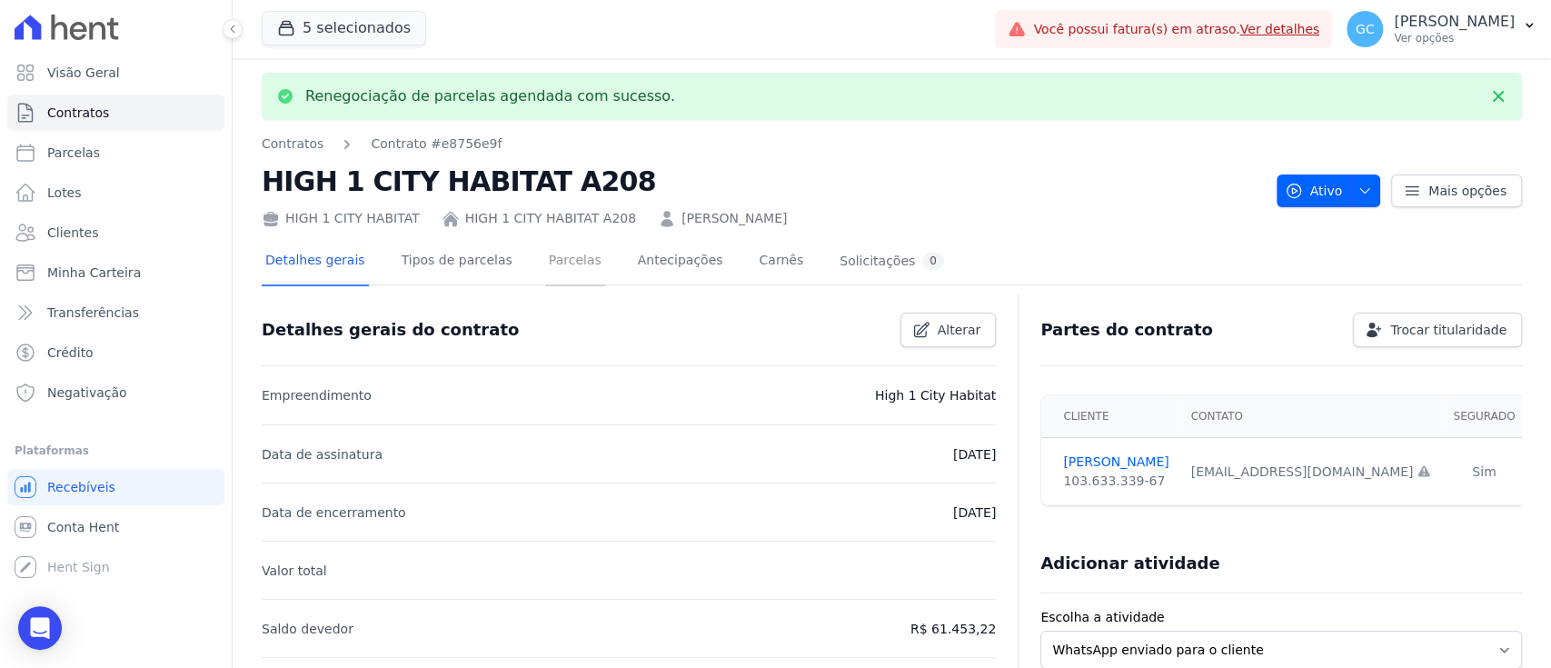
click at [545, 260] on link "Parcelas" at bounding box center [575, 262] width 60 height 48
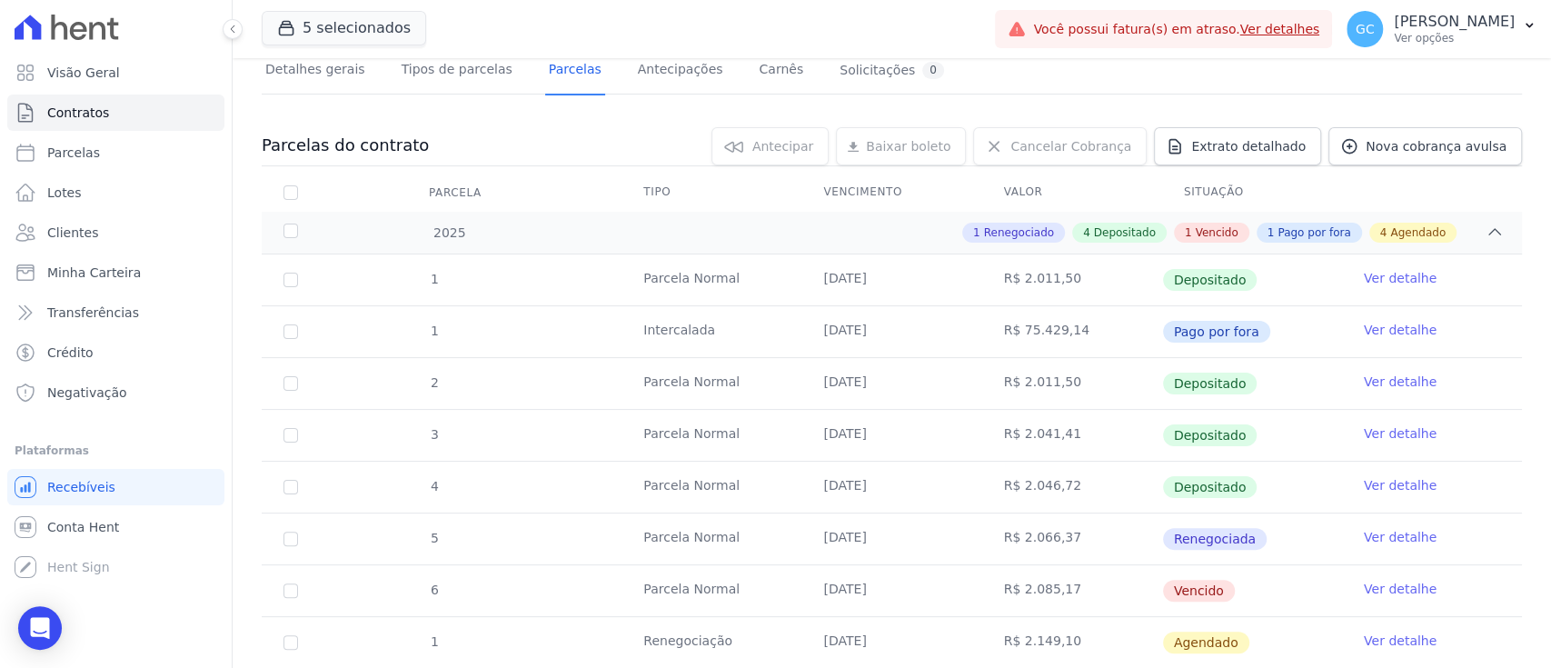
scroll to position [363, 0]
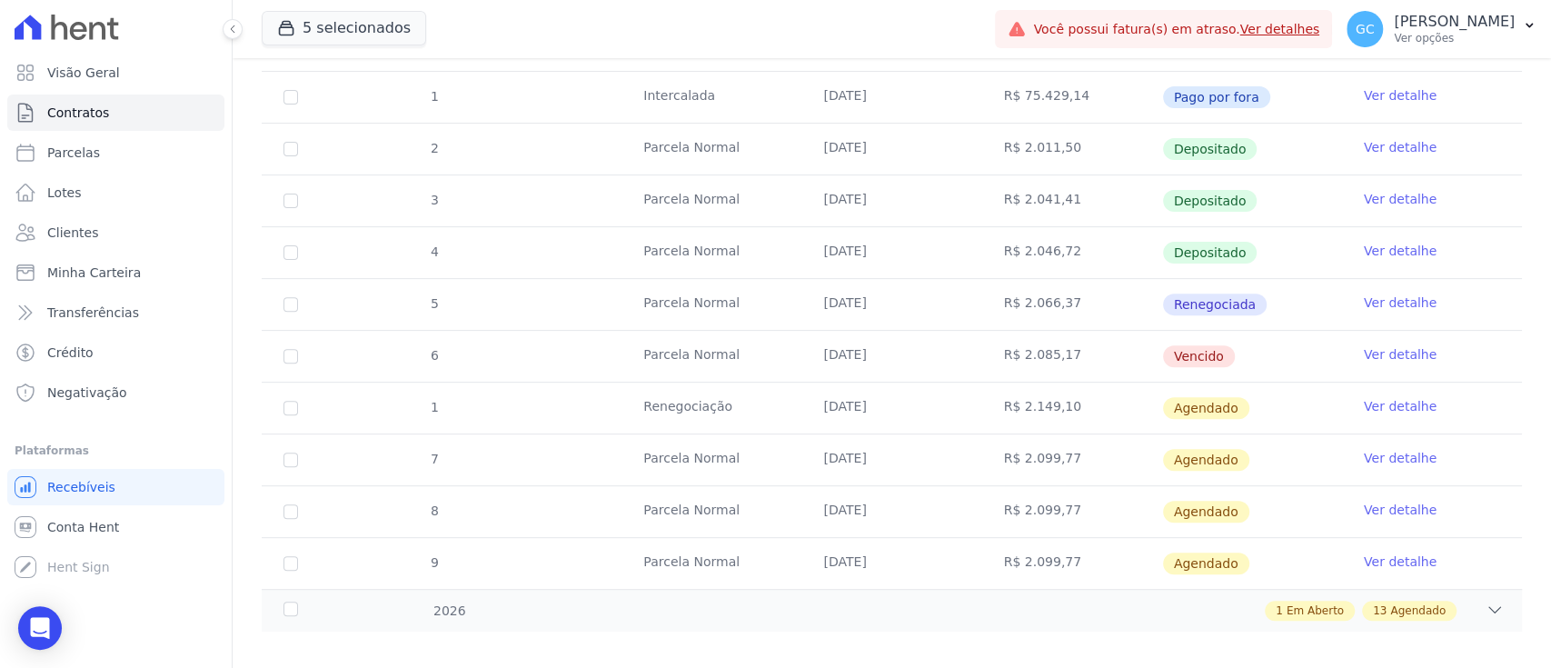
click at [1373, 406] on link "Ver detalhe" at bounding box center [1400, 406] width 73 height 18
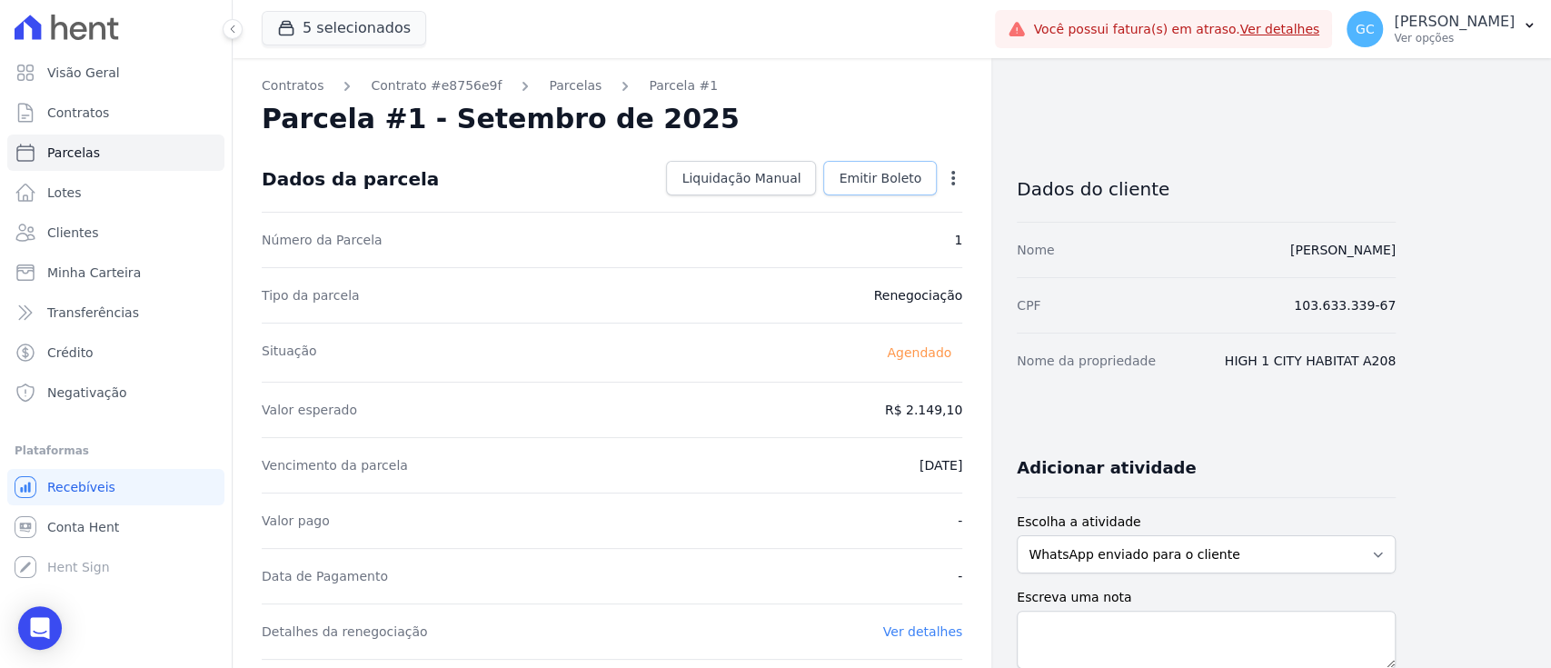
click at [920, 178] on span "Emitir Boleto" at bounding box center [880, 178] width 83 height 18
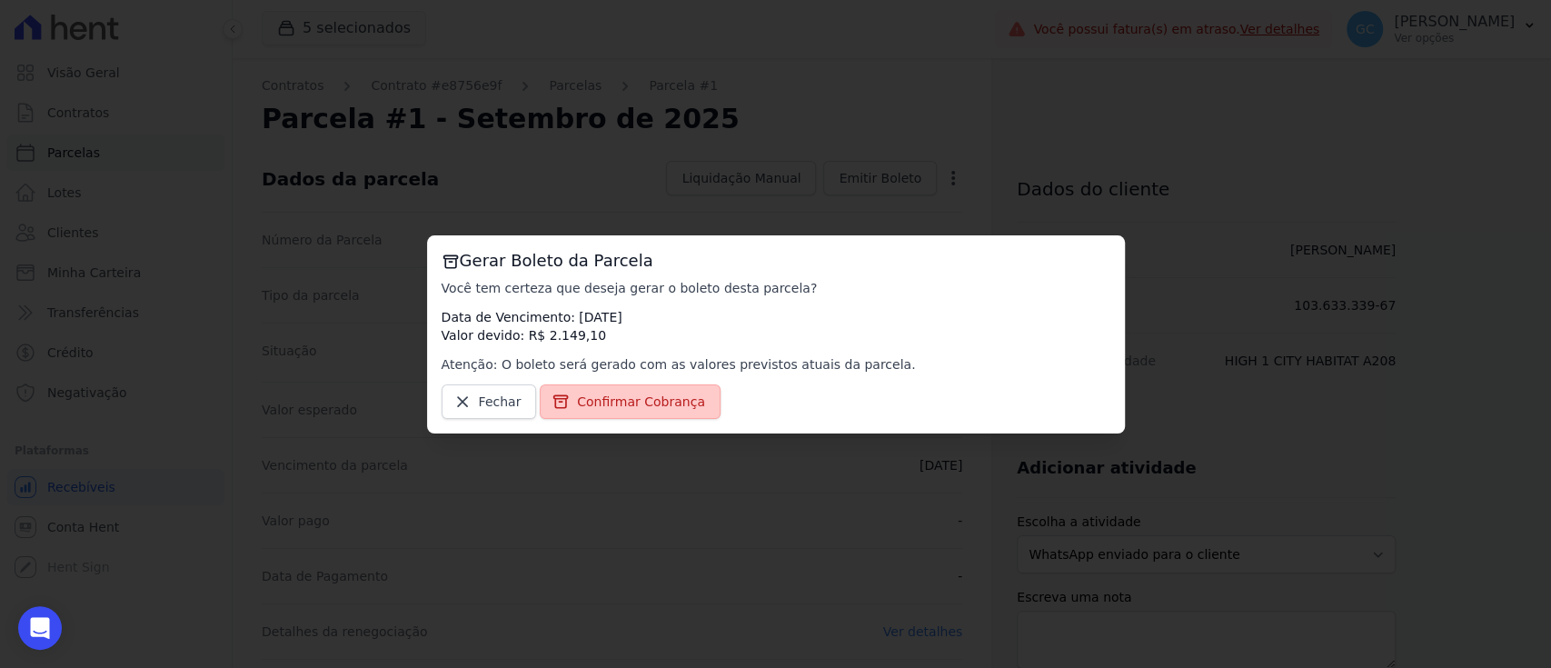
click at [590, 386] on link "Confirmar Cobrança" at bounding box center [630, 401] width 181 height 35
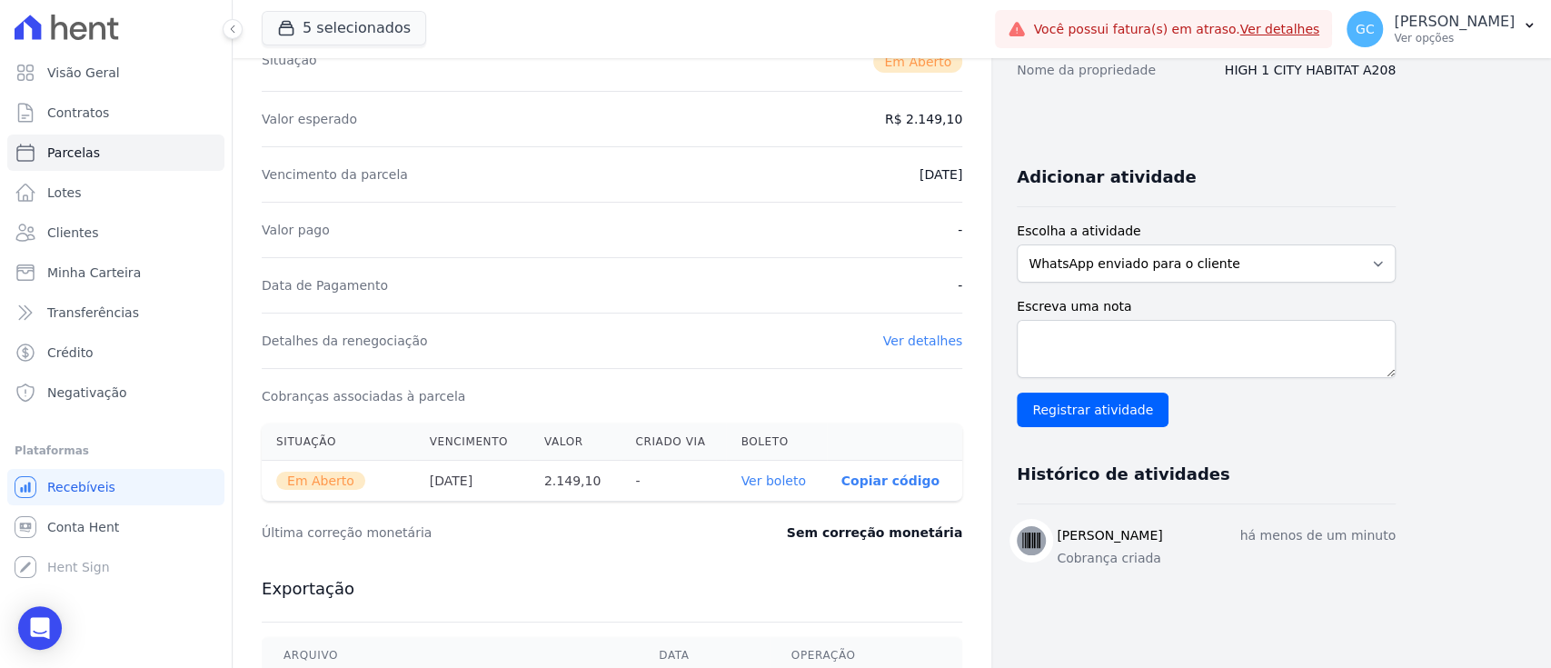
scroll to position [363, 0]
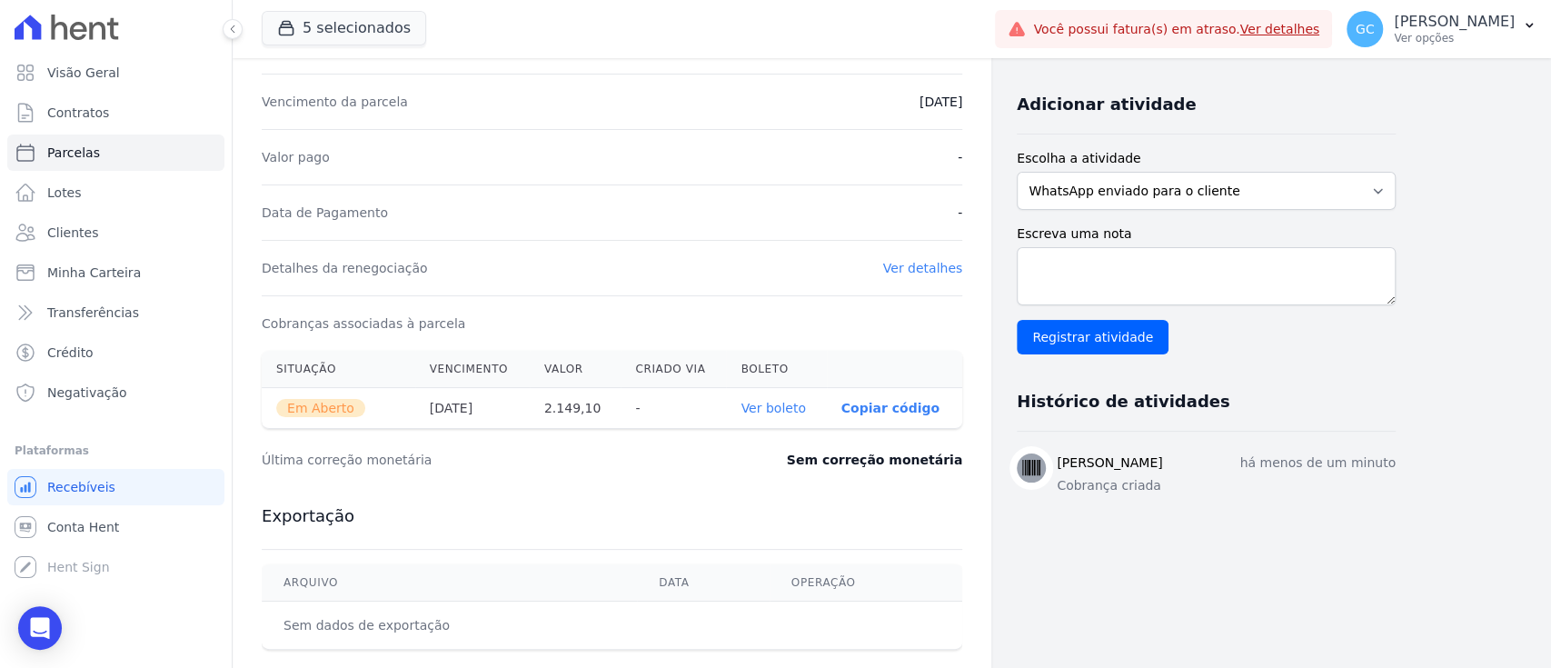
click at [765, 414] on th "Ver boleto" at bounding box center [776, 408] width 100 height 41
click at [778, 403] on link "Ver boleto" at bounding box center [773, 408] width 65 height 15
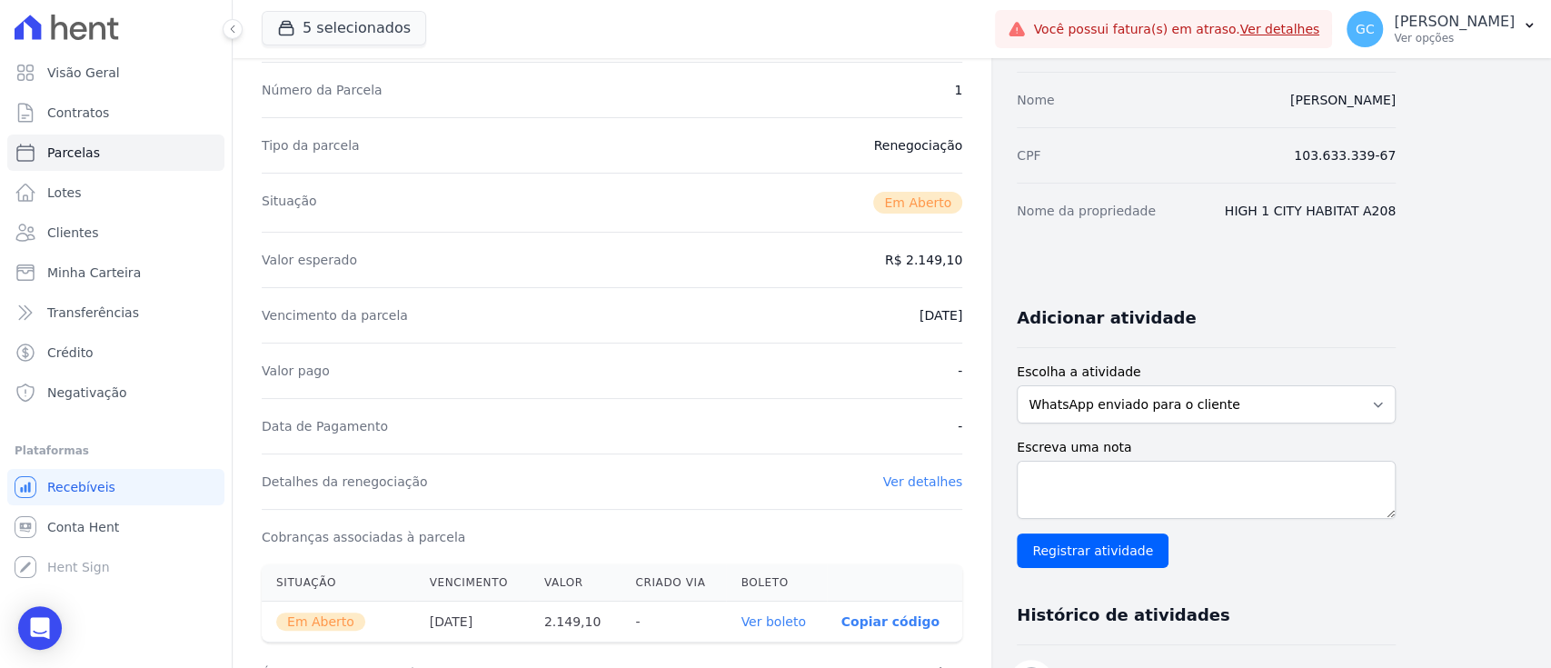
scroll to position [0, 0]
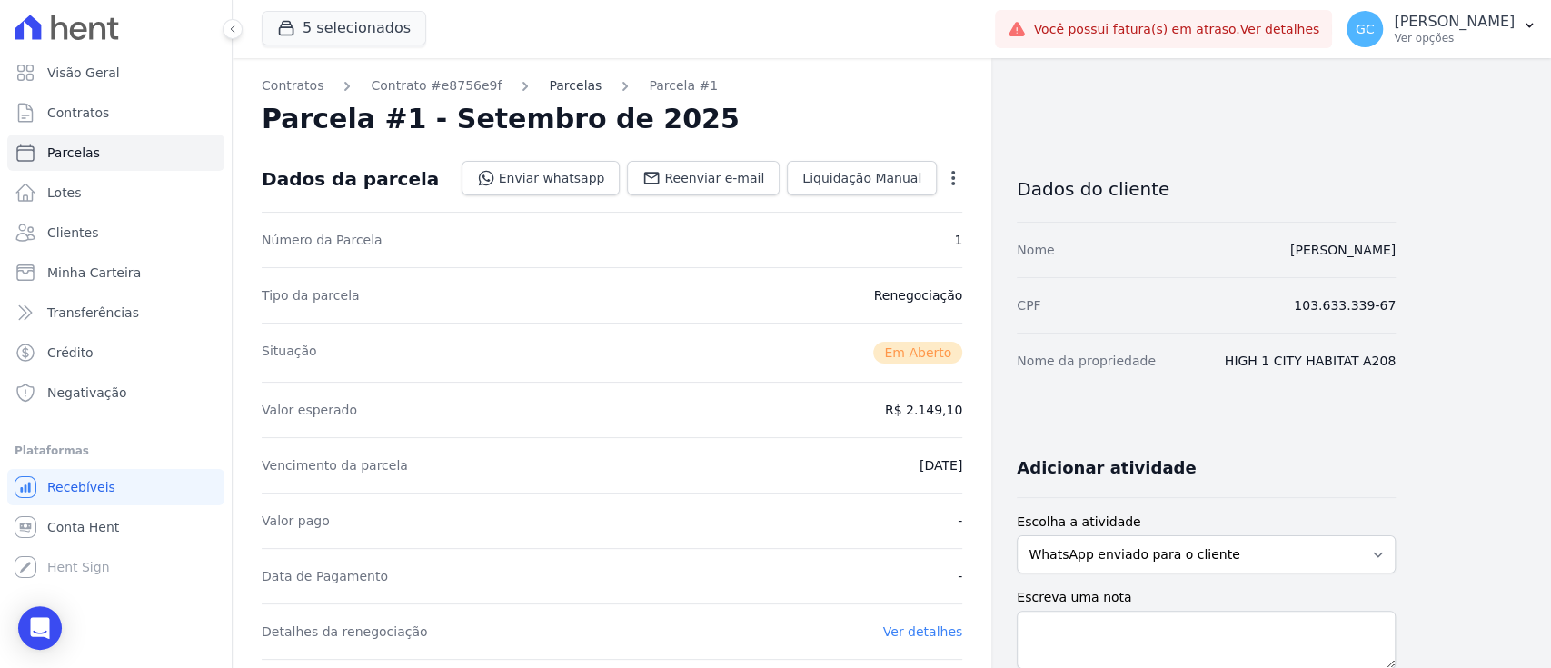
click at [555, 80] on link "Parcelas" at bounding box center [575, 85] width 53 height 19
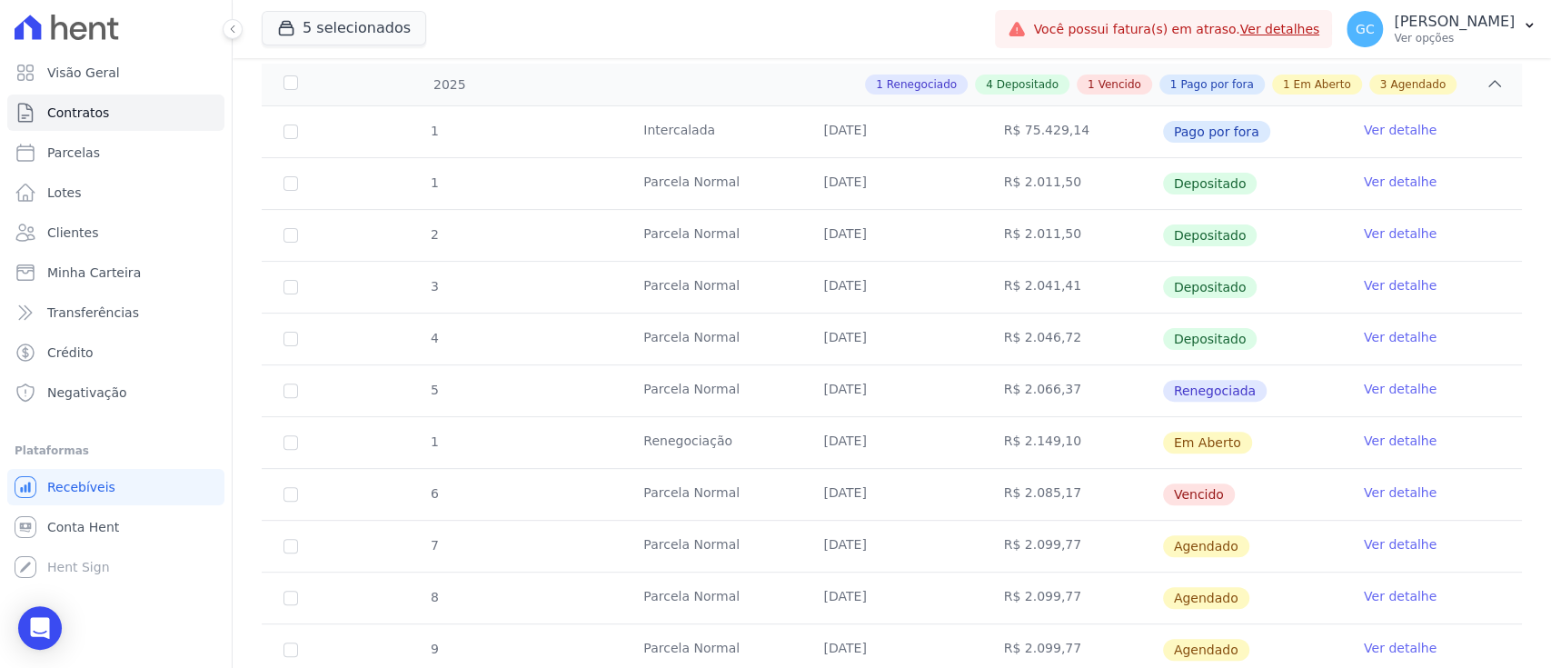
scroll to position [379, 0]
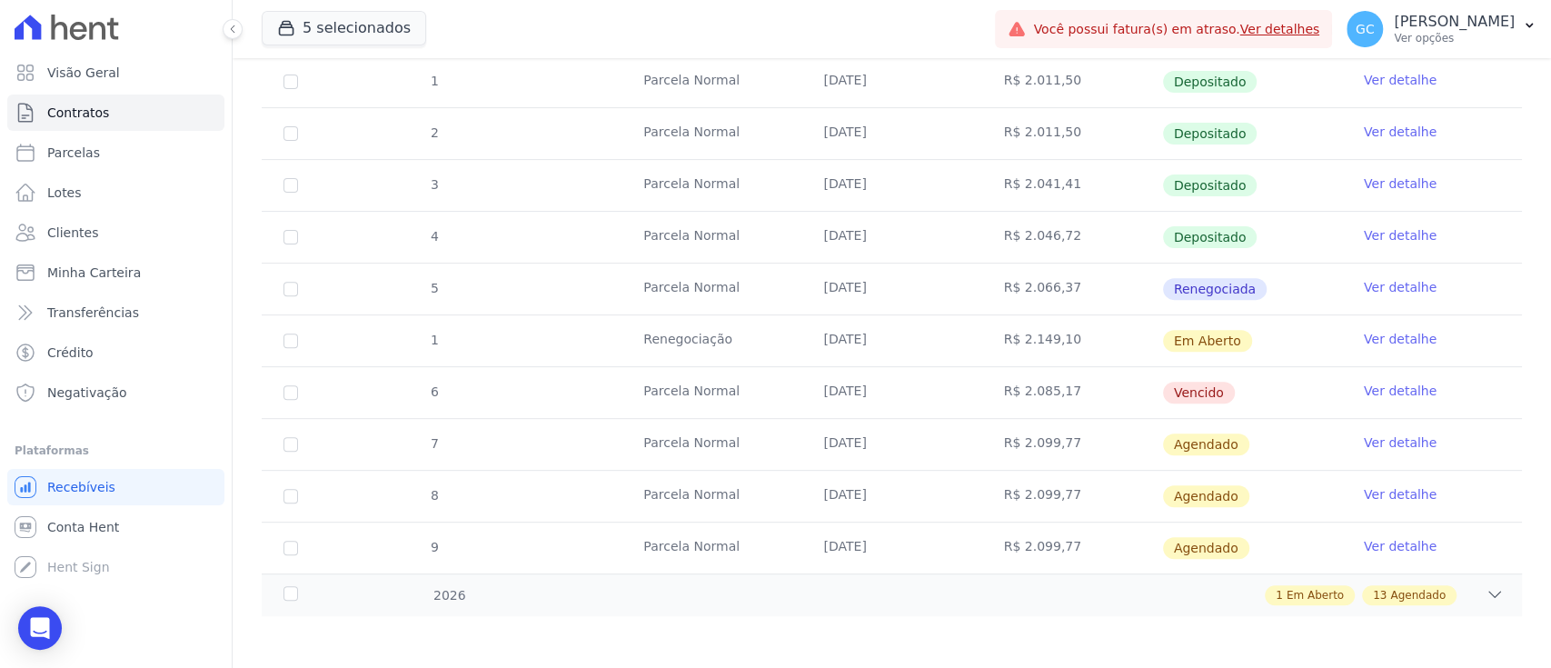
click at [1388, 389] on link "Ver detalhe" at bounding box center [1400, 391] width 73 height 18
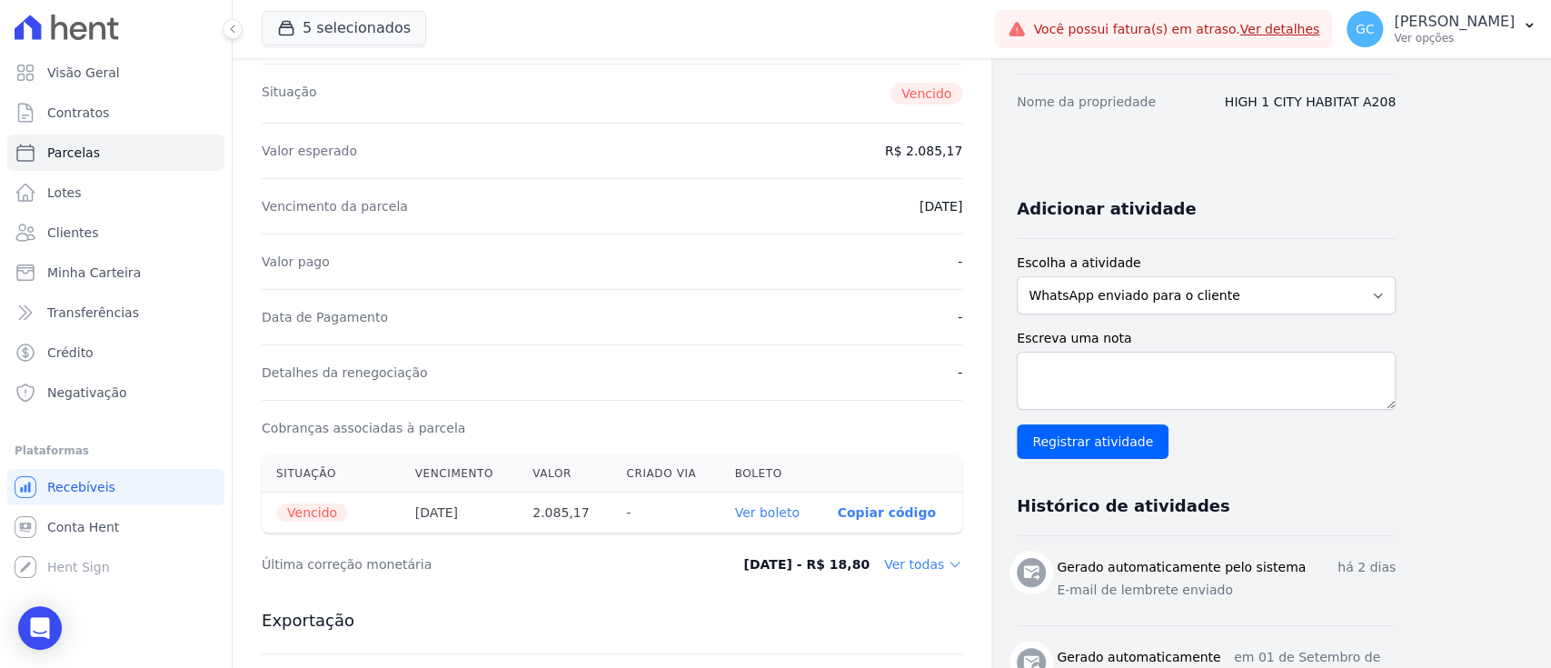
scroll to position [484, 0]
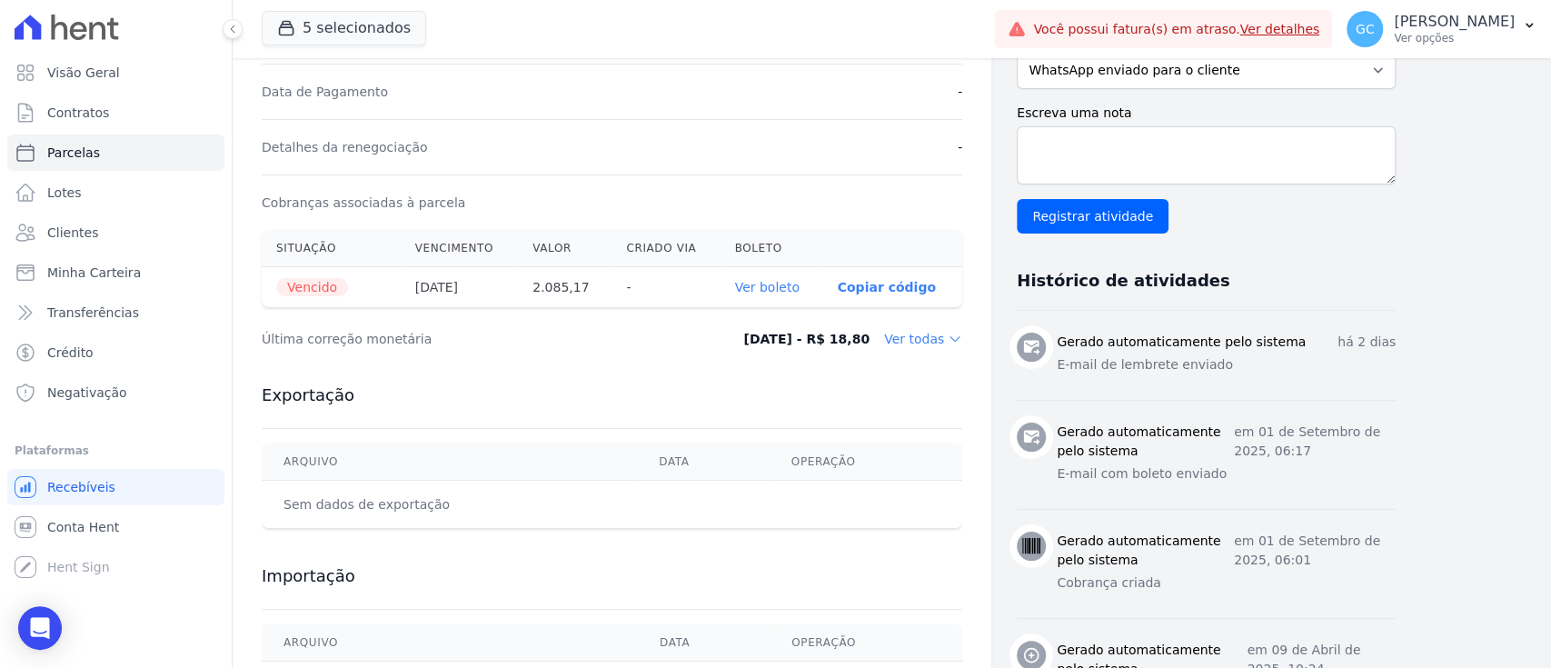
click at [761, 286] on link "Ver boleto" at bounding box center [767, 287] width 65 height 15
